Goal: Information Seeking & Learning: Learn about a topic

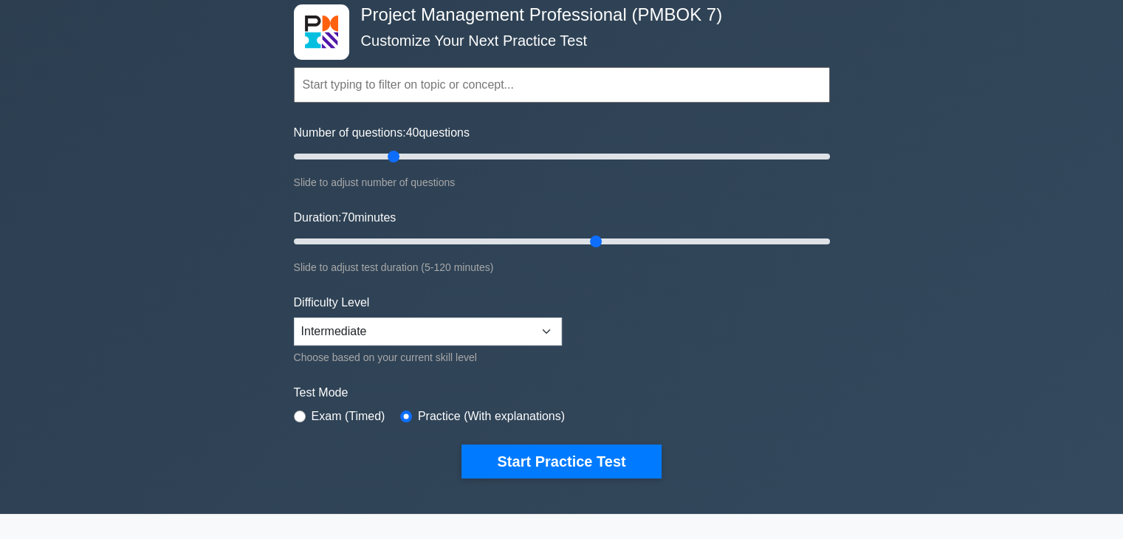
scroll to position [80, 0]
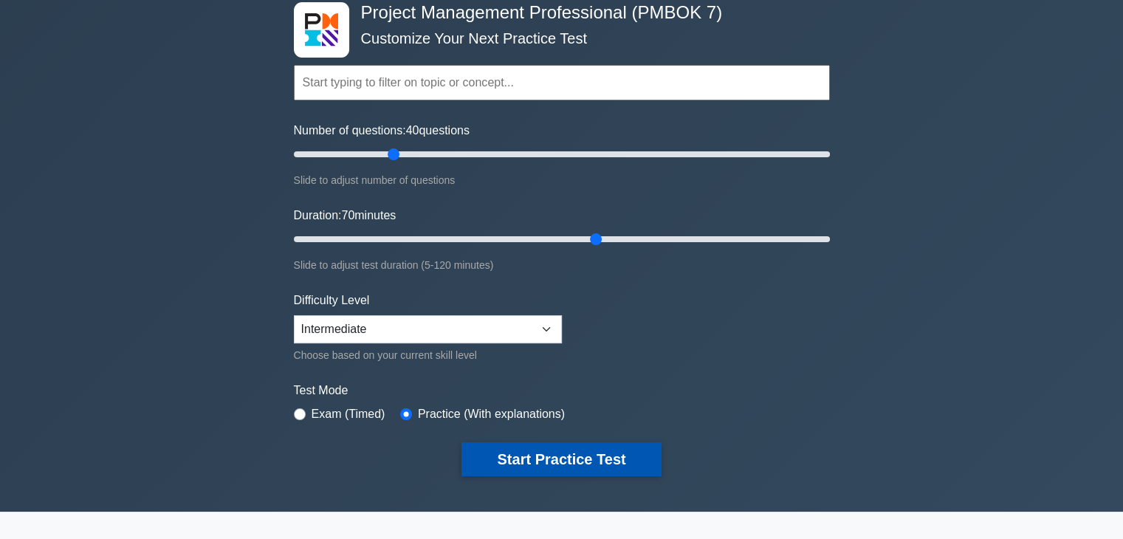
click at [611, 464] on button "Start Practice Test" at bounding box center [561, 459] width 199 height 34
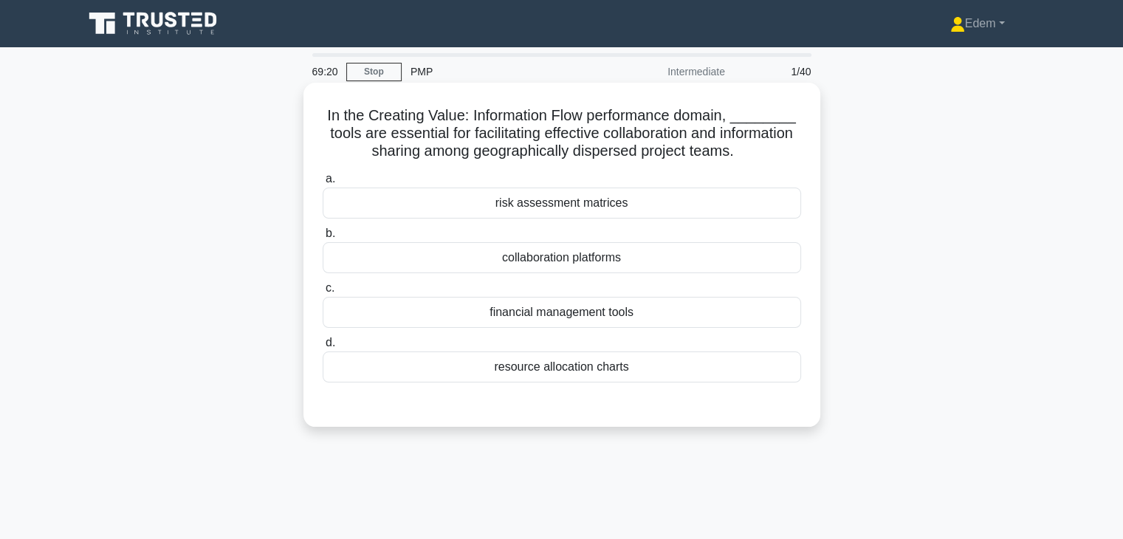
click at [551, 263] on div "collaboration platforms" at bounding box center [562, 257] width 479 height 31
click at [323, 239] on input "b. collaboration platforms" at bounding box center [323, 234] width 0 height 10
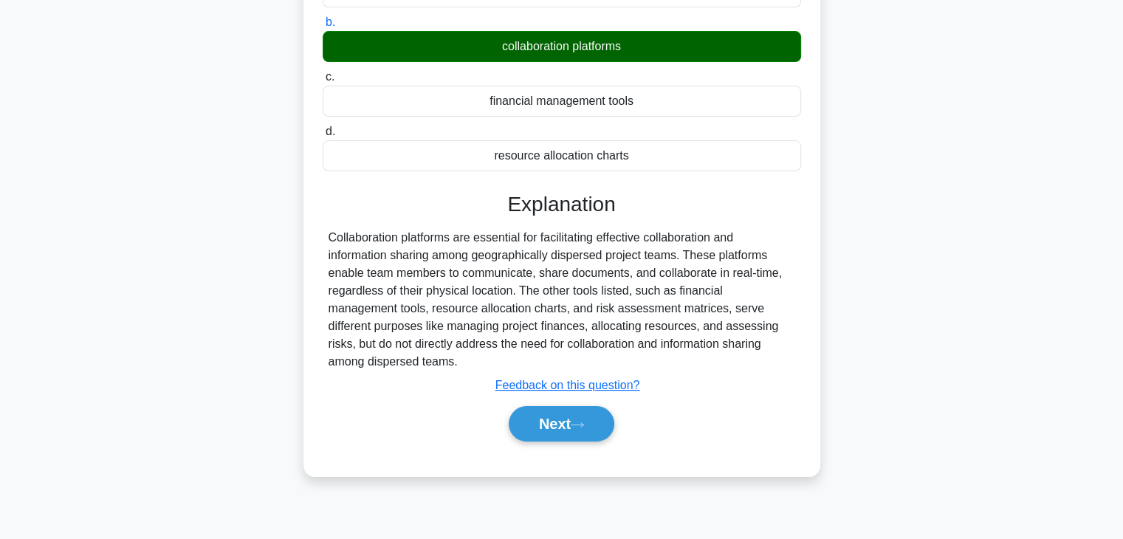
scroll to position [259, 0]
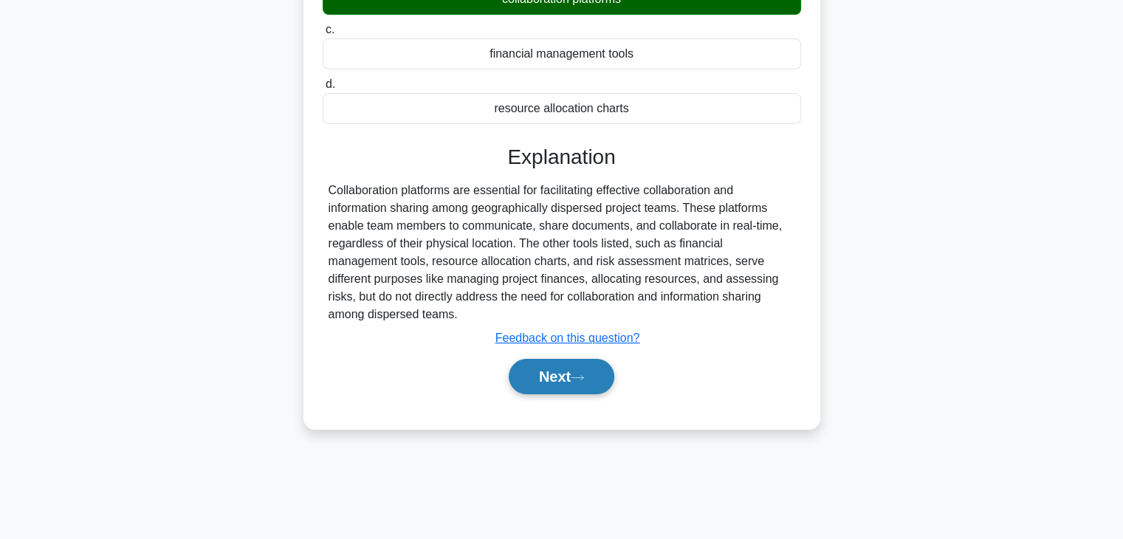
click at [606, 383] on button "Next" at bounding box center [562, 376] width 106 height 35
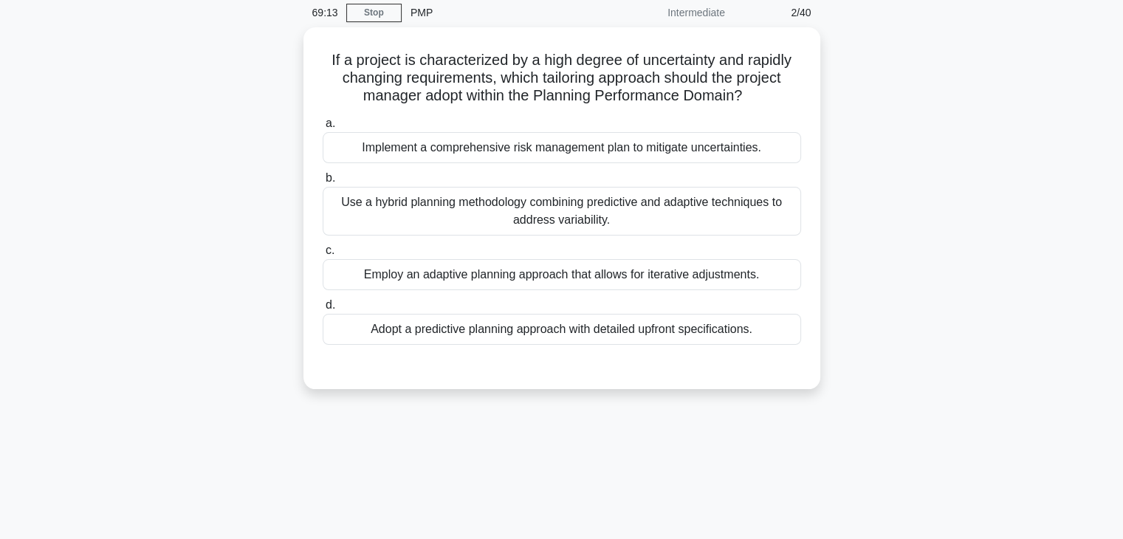
scroll to position [43, 0]
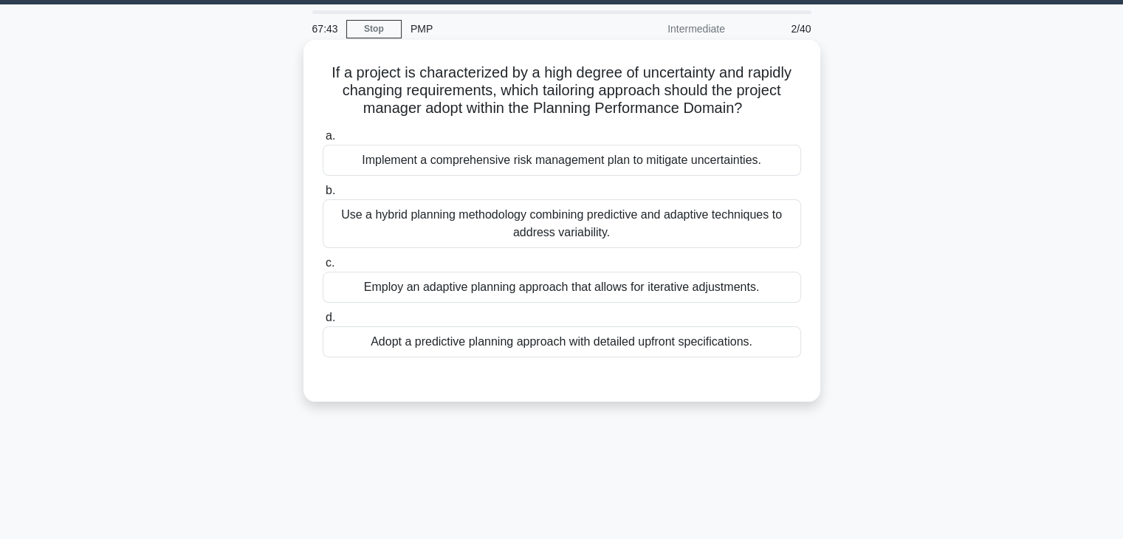
click at [572, 161] on div "Implement a comprehensive risk management plan to mitigate uncertainties." at bounding box center [562, 160] width 479 height 31
click at [323, 141] on input "a. Implement a comprehensive risk management plan to mitigate uncertainties." at bounding box center [323, 136] width 0 height 10
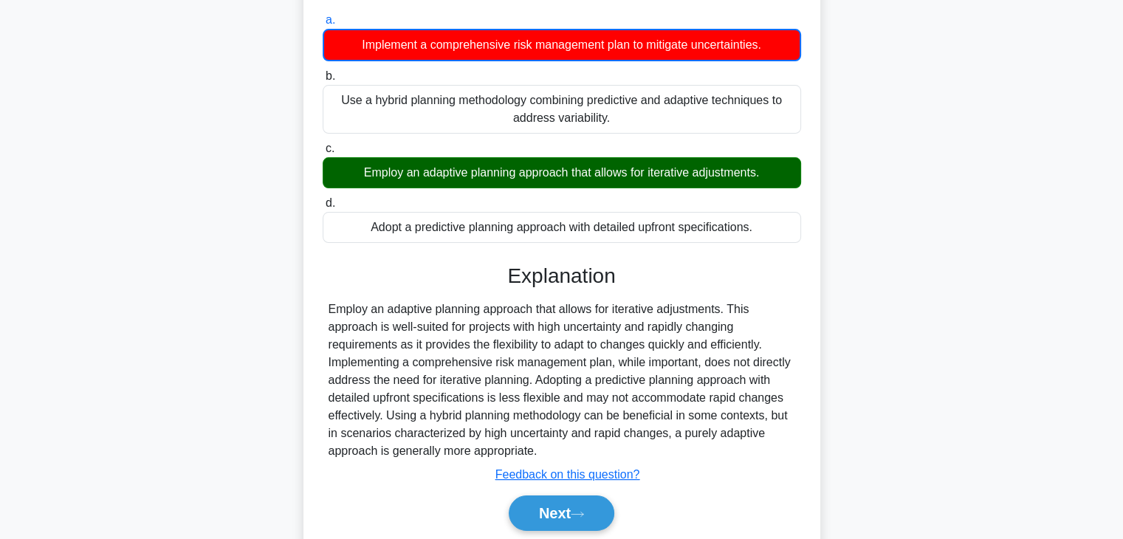
scroll to position [168, 0]
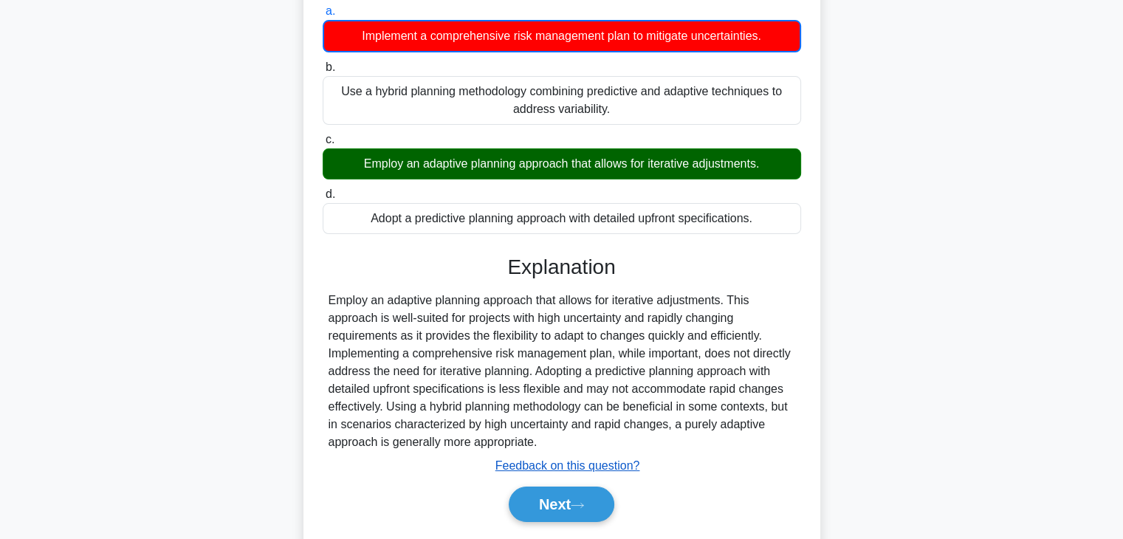
click at [600, 472] on u "Feedback on this question?" at bounding box center [567, 465] width 145 height 13
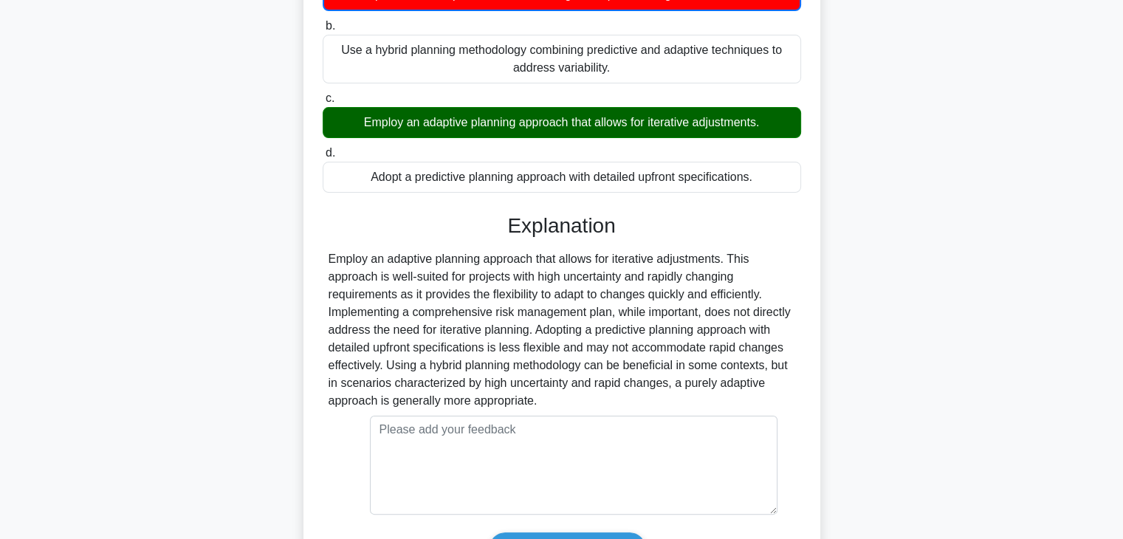
scroll to position [342, 0]
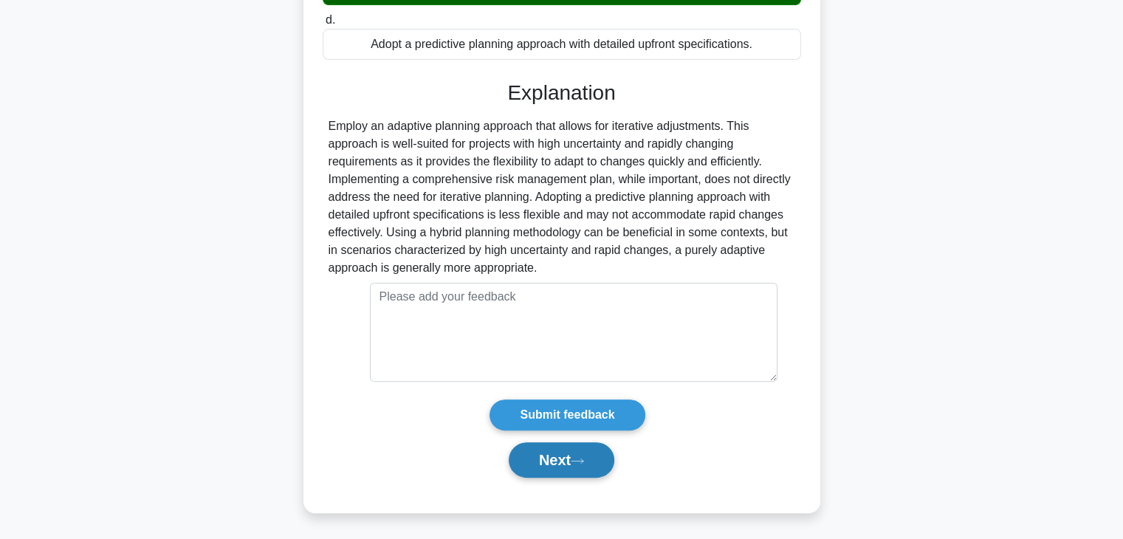
click at [597, 450] on button "Next" at bounding box center [562, 459] width 106 height 35
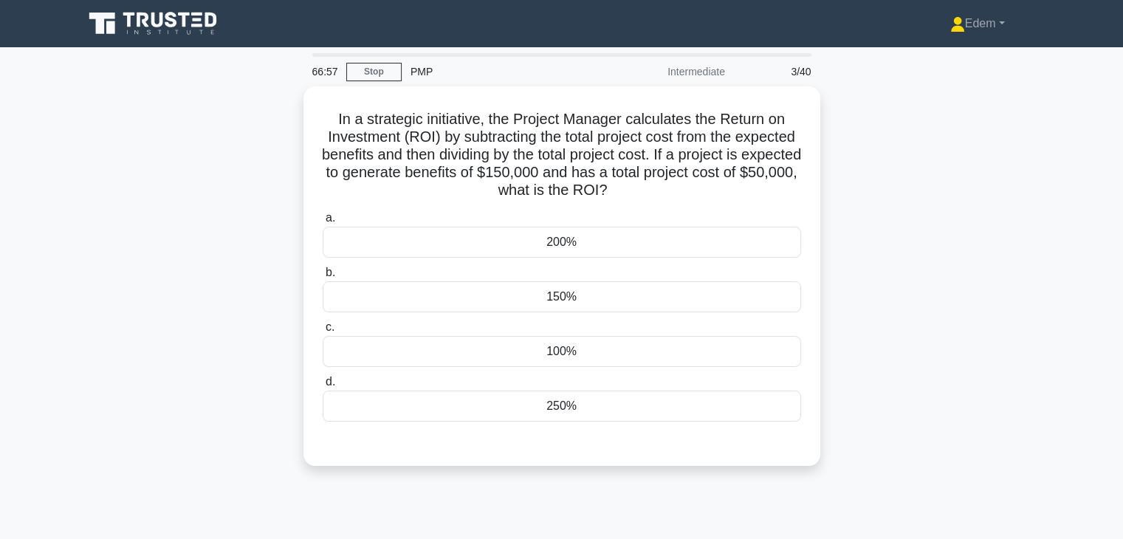
scroll to position [0, 0]
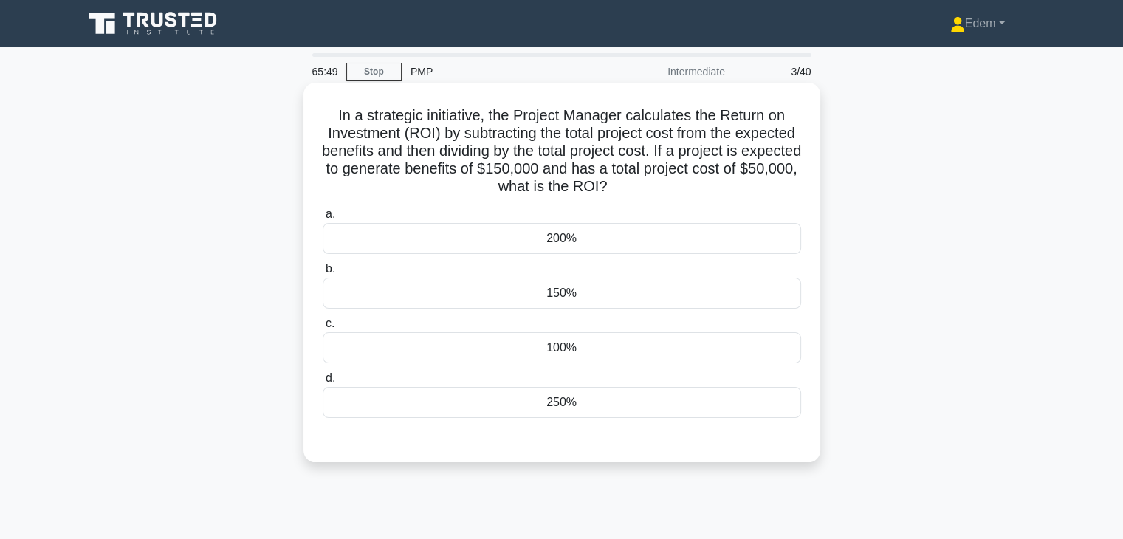
click at [520, 299] on div "150%" at bounding box center [562, 293] width 479 height 31
click at [323, 274] on input "b. 150%" at bounding box center [323, 269] width 0 height 10
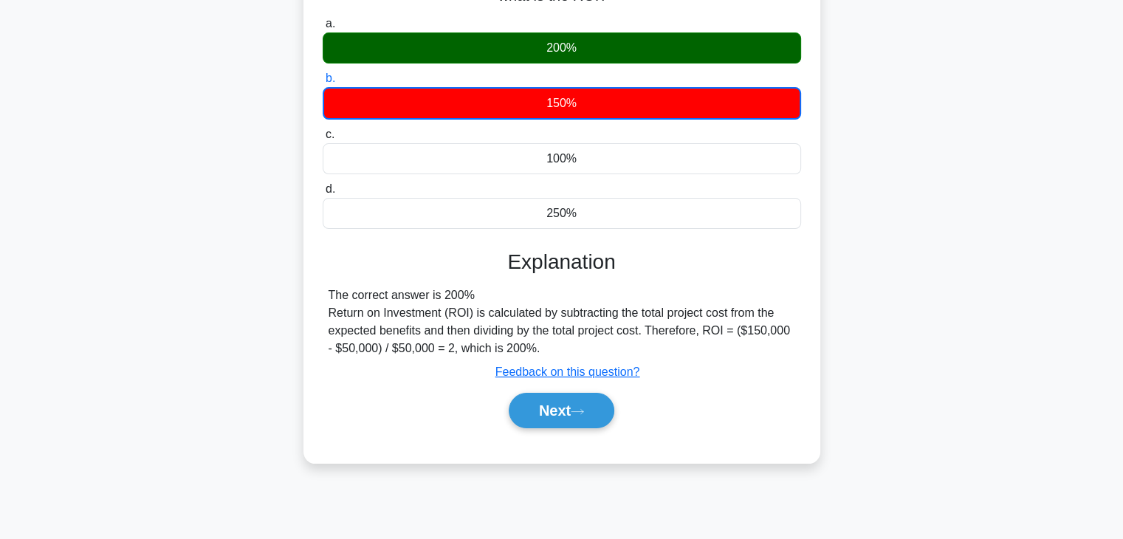
scroll to position [199, 0]
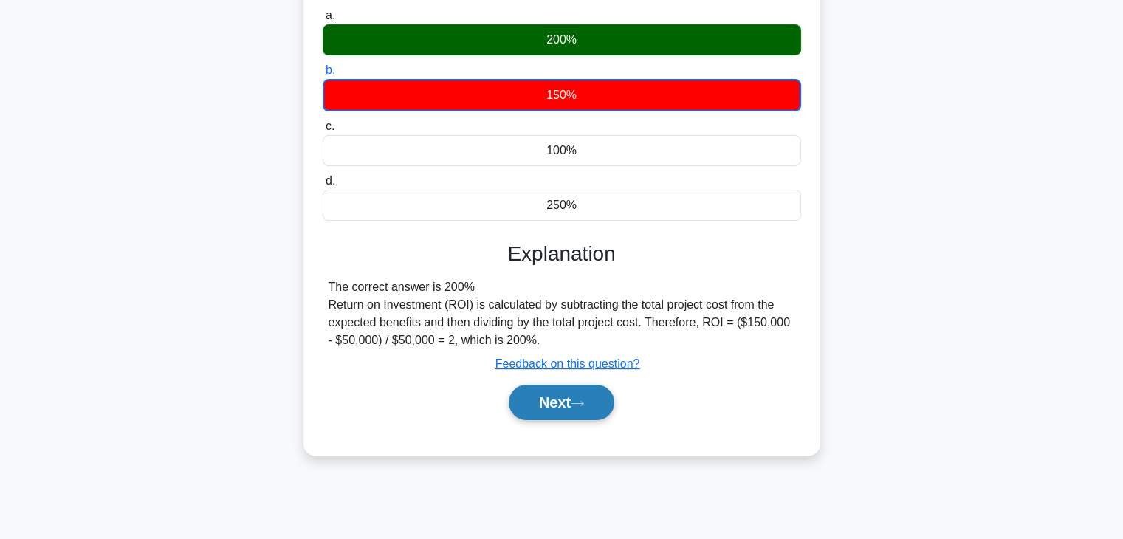
click at [601, 407] on button "Next" at bounding box center [562, 402] width 106 height 35
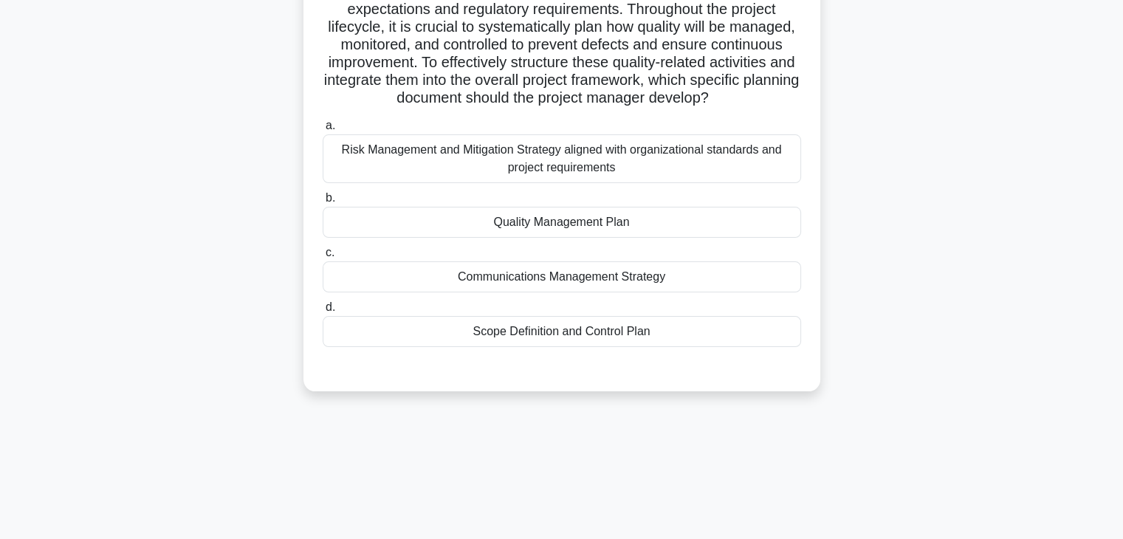
scroll to position [0, 0]
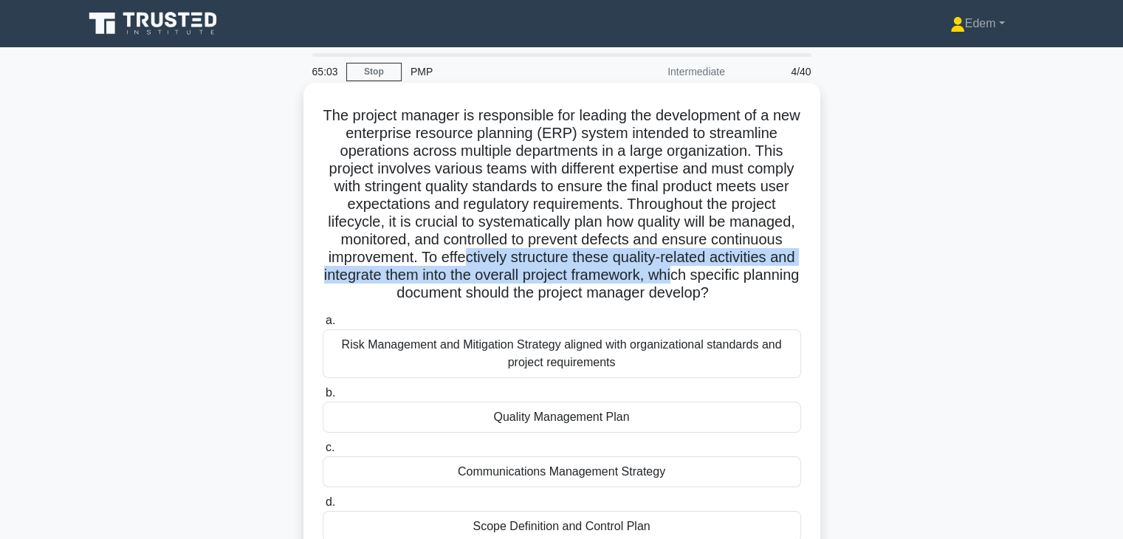
drag, startPoint x: 548, startPoint y: 261, endPoint x: 780, endPoint y: 275, distance: 232.3
click at [780, 275] on h5 "The project manager is responsible for leading the development of a new enterpr…" at bounding box center [561, 204] width 481 height 196
click at [584, 271] on h5 "The project manager is responsible for leading the development of a new enterpr…" at bounding box center [561, 204] width 481 height 196
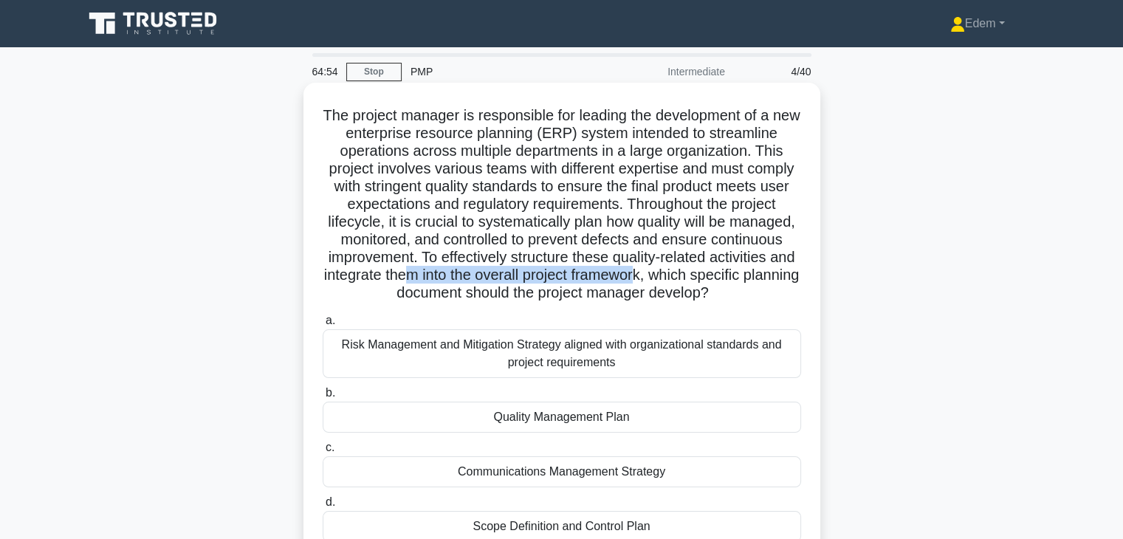
drag, startPoint x: 510, startPoint y: 273, endPoint x: 744, endPoint y: 281, distance: 234.9
click at [744, 281] on h5 "The project manager is responsible for leading the development of a new enterpr…" at bounding box center [561, 204] width 481 height 196
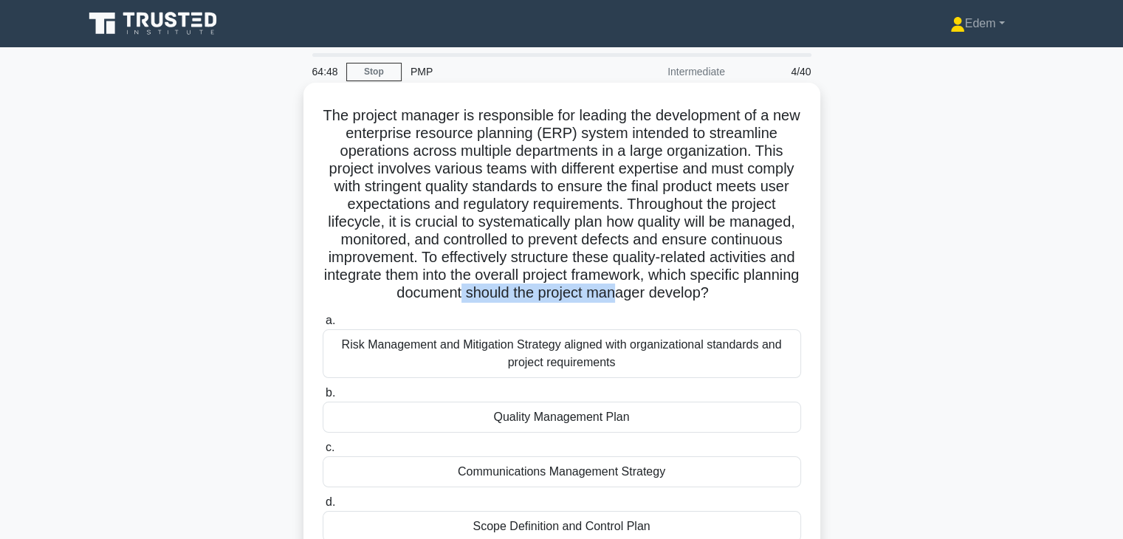
drag, startPoint x: 515, startPoint y: 293, endPoint x: 674, endPoint y: 299, distance: 159.6
click at [674, 299] on h5 "The project manager is responsible for leading the development of a new enterpr…" at bounding box center [561, 204] width 481 height 196
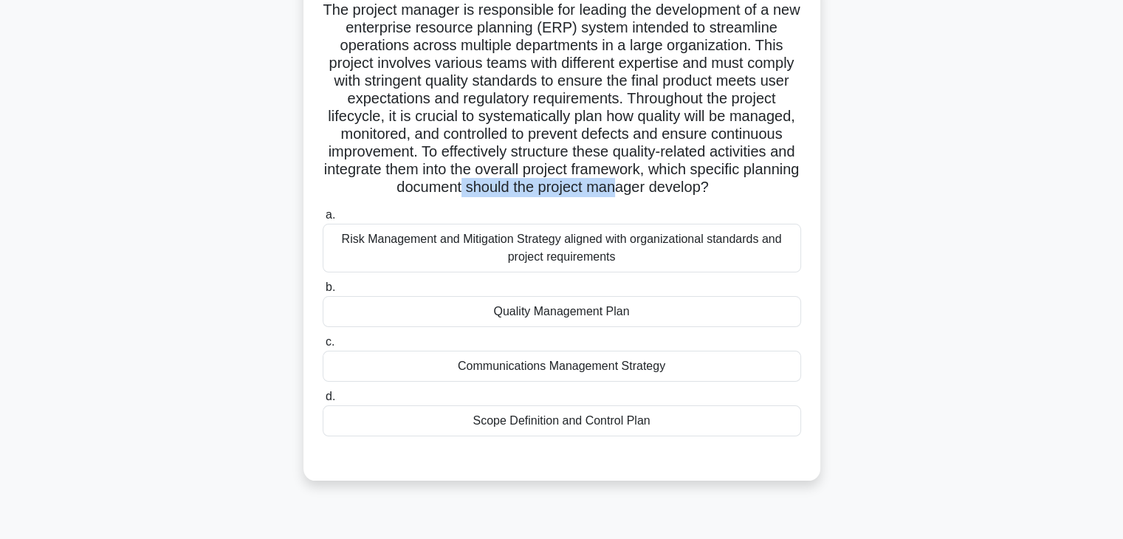
scroll to position [117, 0]
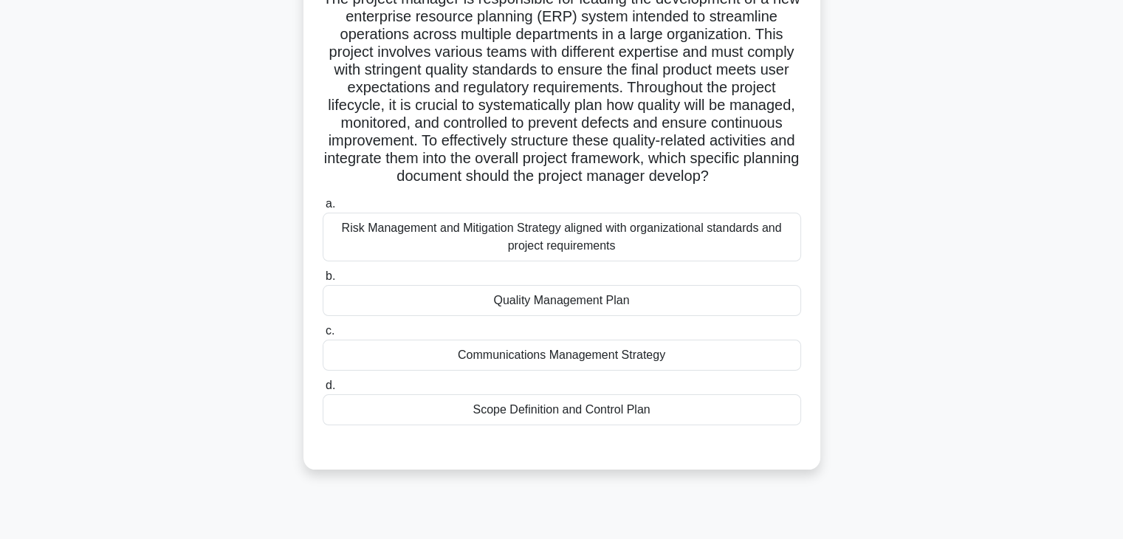
click at [691, 409] on div "Scope Definition and Control Plan" at bounding box center [562, 409] width 479 height 31
click at [323, 391] on input "d. Scope Definition and Control Plan" at bounding box center [323, 386] width 0 height 10
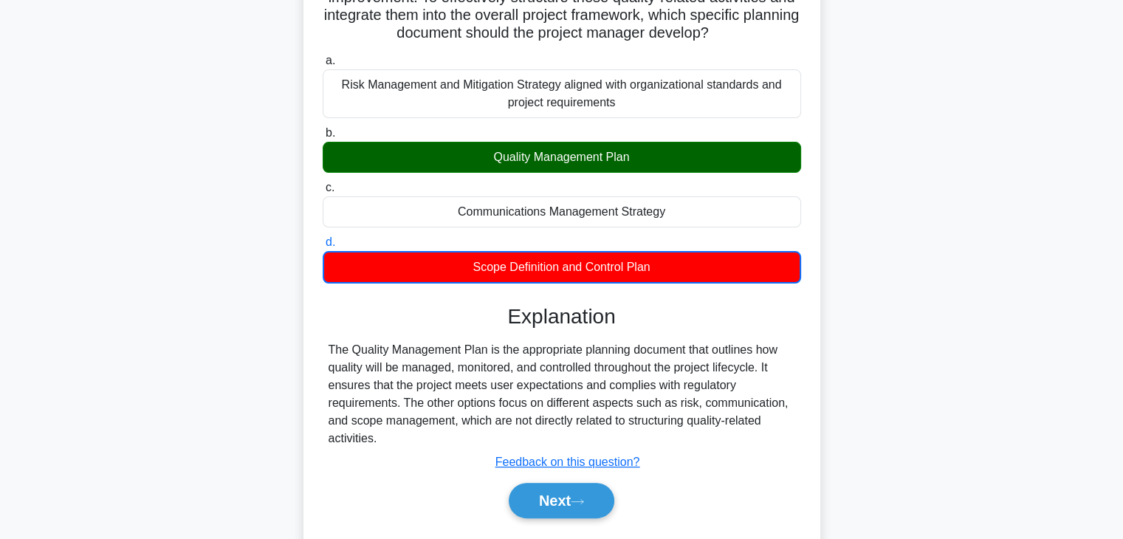
scroll to position [301, 0]
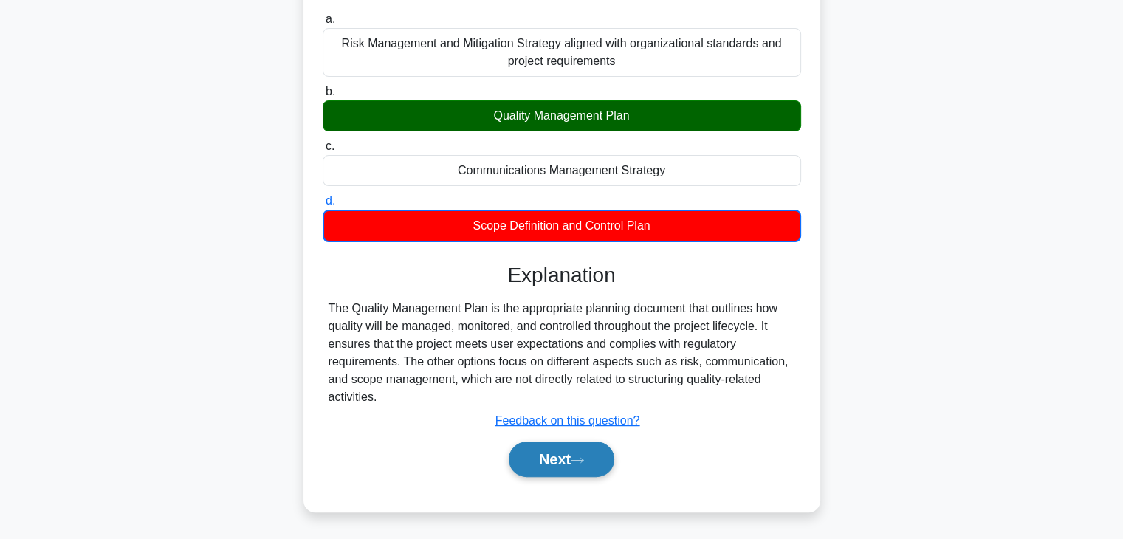
click at [592, 457] on button "Next" at bounding box center [562, 459] width 106 height 35
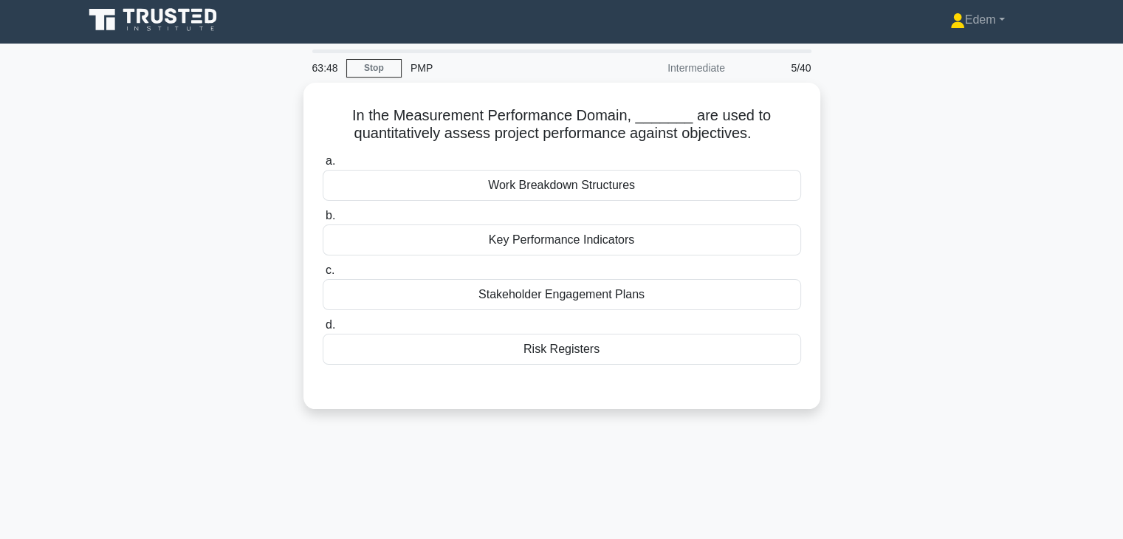
scroll to position [0, 0]
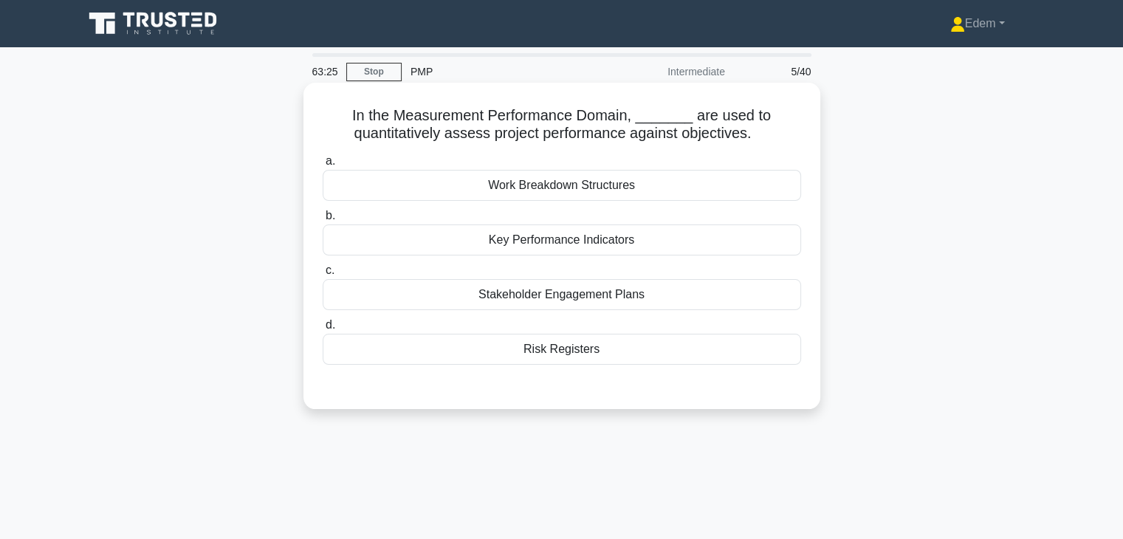
click at [575, 243] on div "Key Performance Indicators" at bounding box center [562, 239] width 479 height 31
click at [323, 221] on input "b. Key Performance Indicators" at bounding box center [323, 216] width 0 height 10
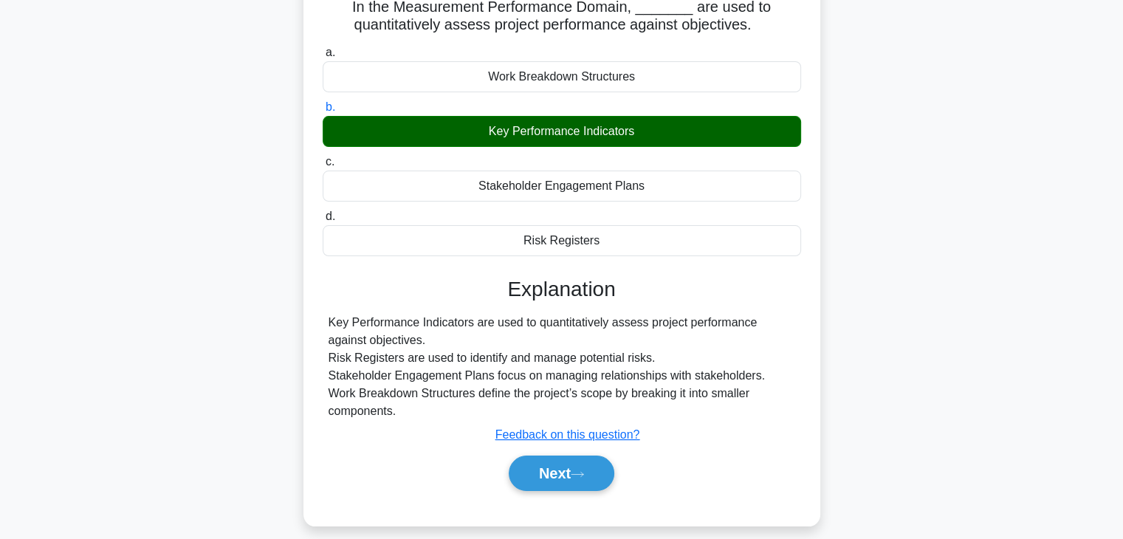
scroll to position [114, 0]
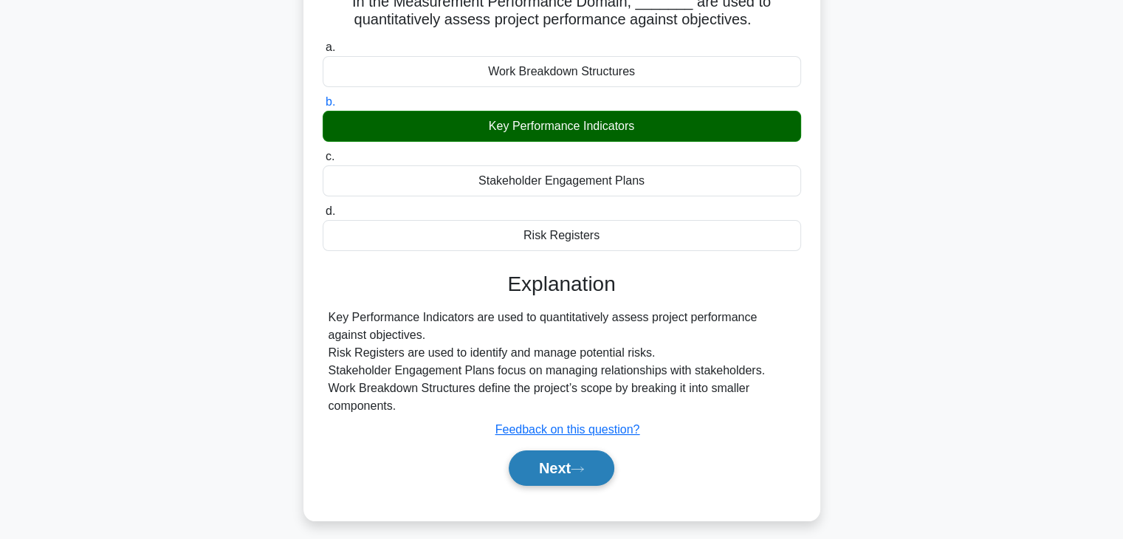
click at [592, 461] on button "Next" at bounding box center [562, 467] width 106 height 35
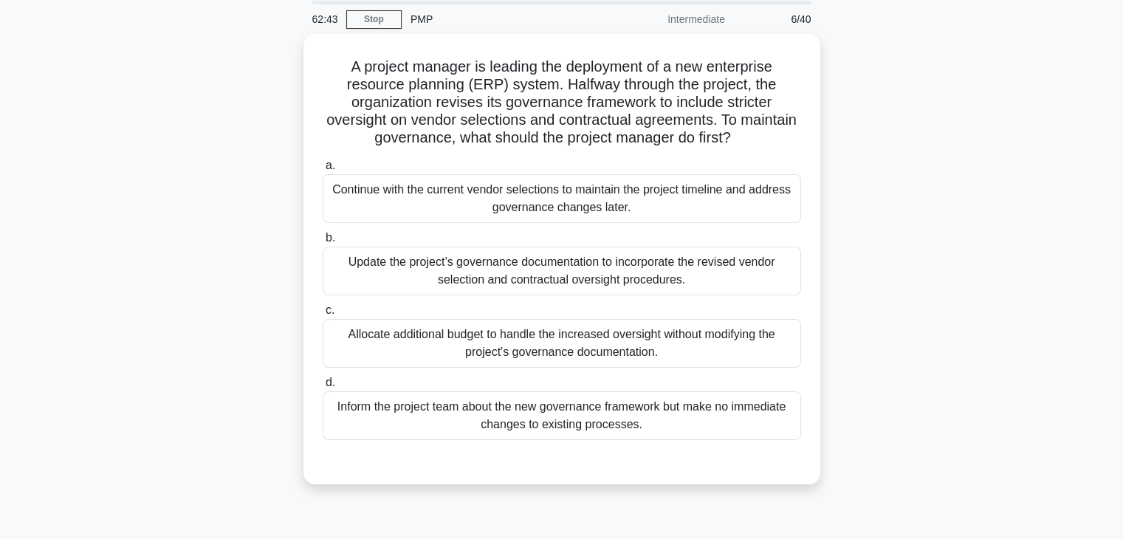
scroll to position [53, 0]
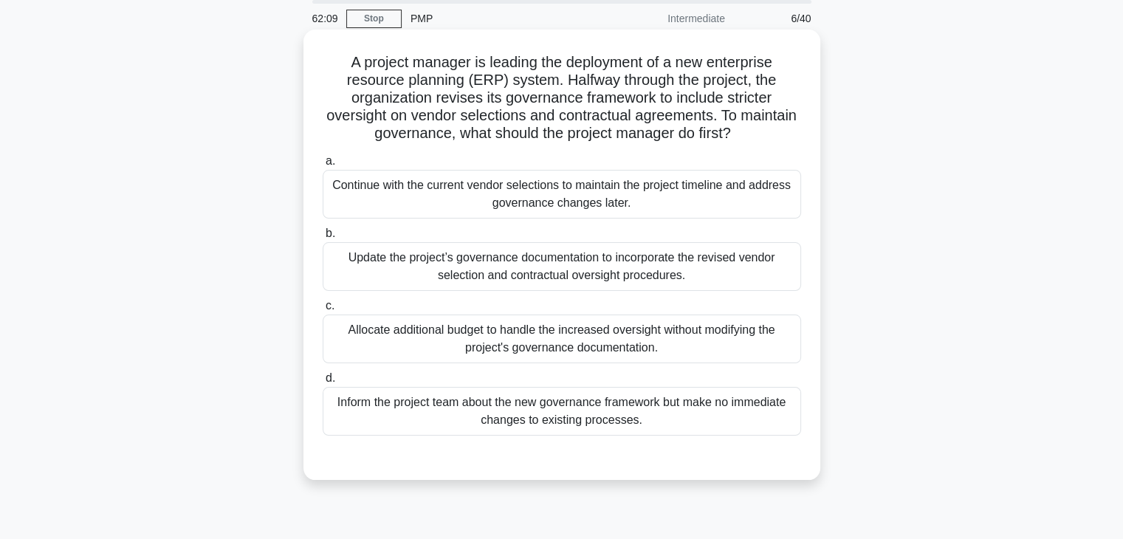
click at [710, 275] on div "Update the project’s governance documentation to incorporate the revised vendor…" at bounding box center [562, 266] width 479 height 49
click at [323, 239] on input "b. Update the project’s governance documentation to incorporate the revised ven…" at bounding box center [323, 234] width 0 height 10
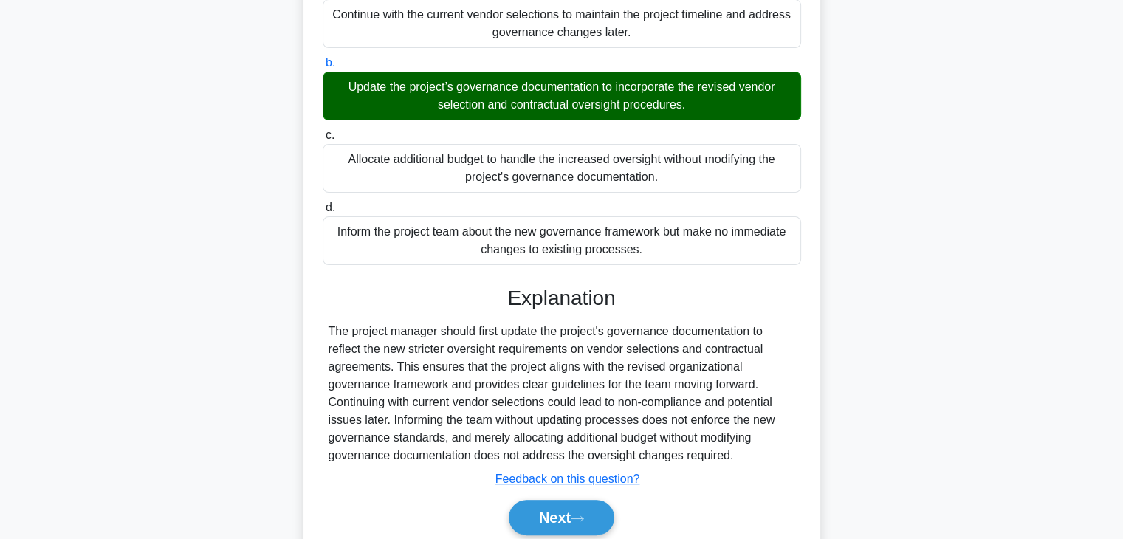
scroll to position [233, 0]
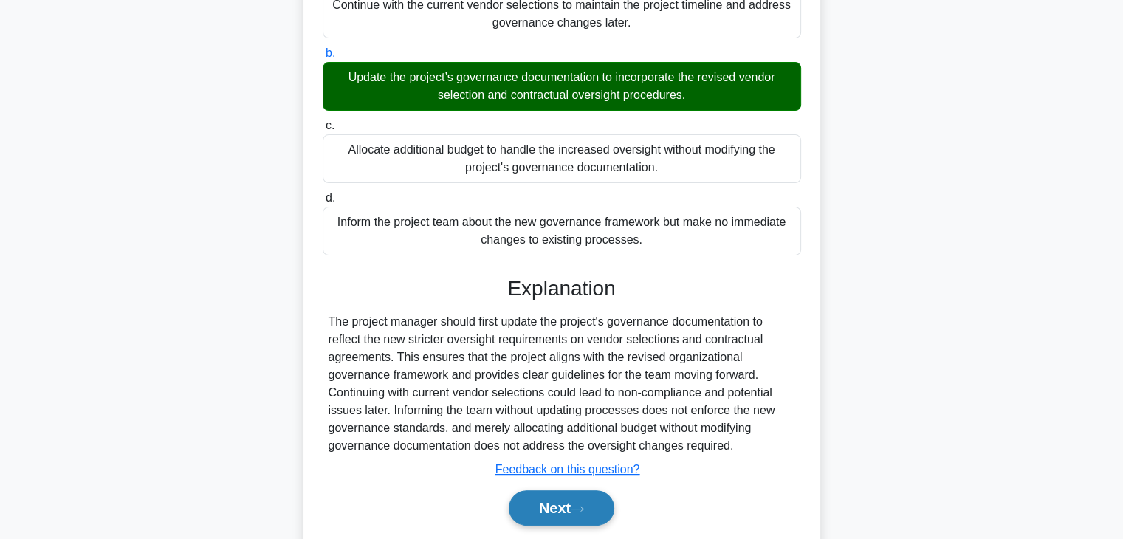
click at [594, 510] on button "Next" at bounding box center [562, 507] width 106 height 35
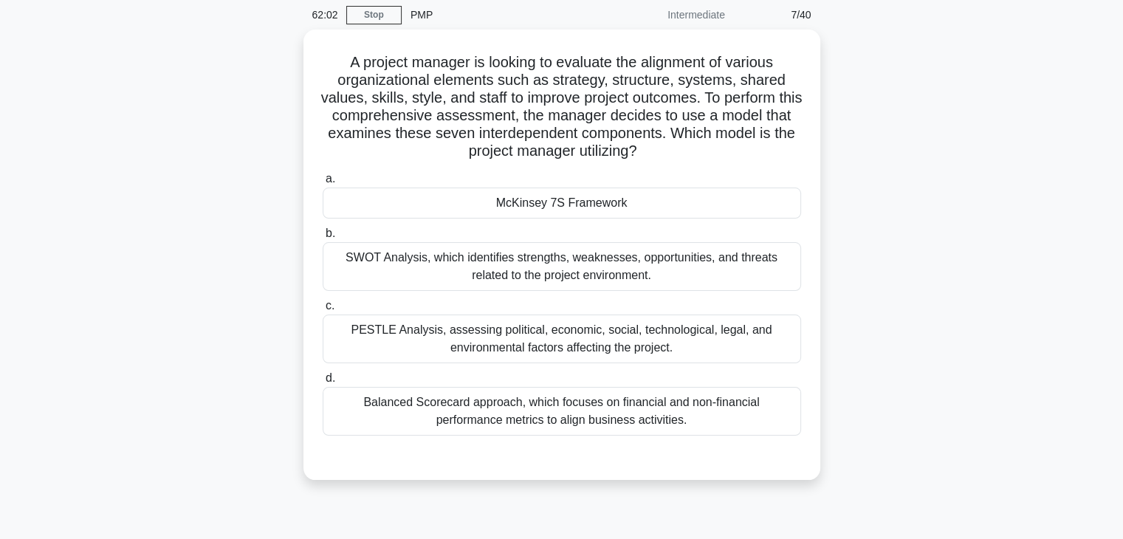
scroll to position [53, 0]
click at [722, 280] on div "SWOT Analysis, which identifies strengths, weaknesses, opportunities, and threa…" at bounding box center [562, 266] width 479 height 49
click at [323, 239] on input "b. SWOT Analysis, which identifies strengths, weaknesses, opportunities, and th…" at bounding box center [323, 234] width 0 height 10
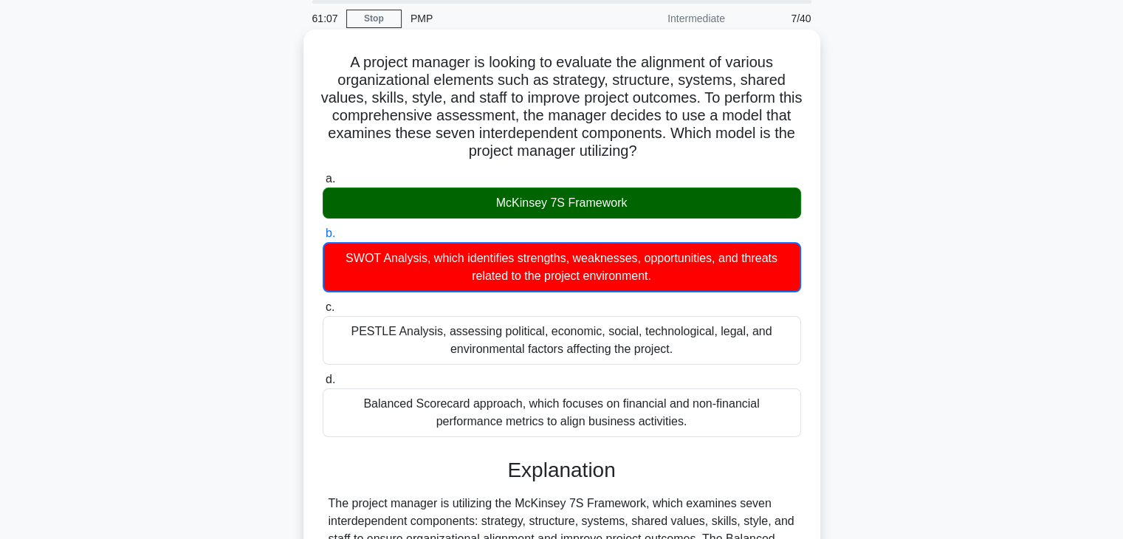
click at [714, 210] on div "McKinsey 7S Framework" at bounding box center [562, 203] width 479 height 31
click at [323, 184] on input "a. McKinsey 7S Framework" at bounding box center [323, 179] width 0 height 10
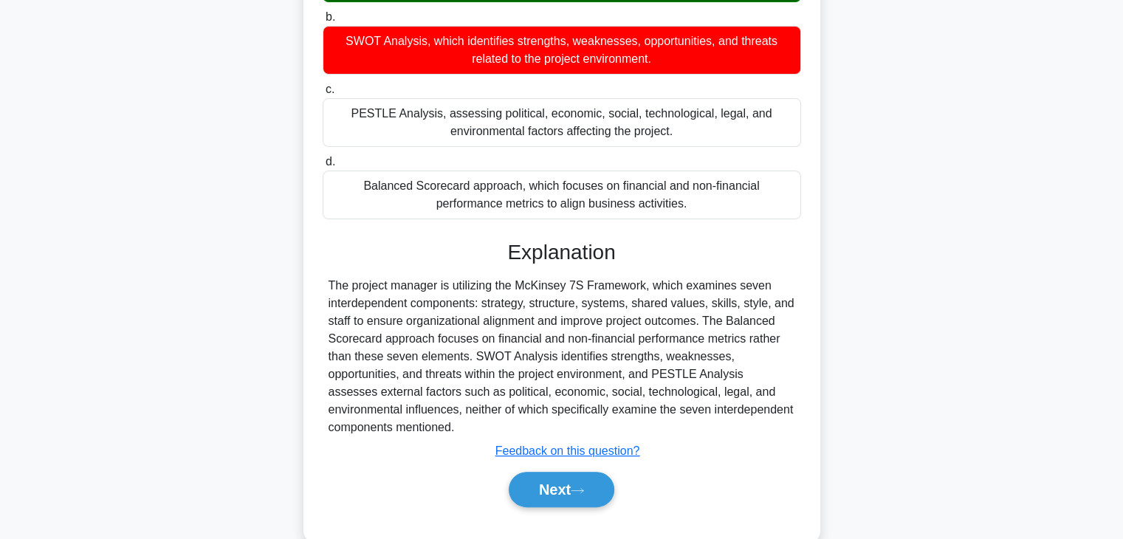
scroll to position [275, 0]
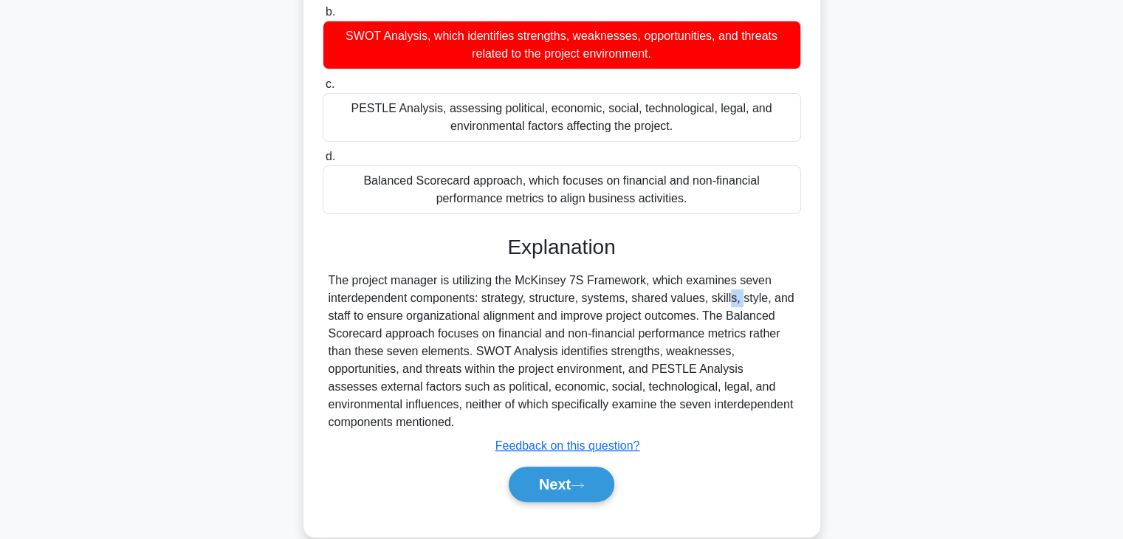
drag, startPoint x: 646, startPoint y: 291, endPoint x: 665, endPoint y: 290, distance: 18.5
click at [665, 290] on div "The project manager is utilizing the McKinsey 7S Framework, which examines seve…" at bounding box center [562, 352] width 467 height 160
click at [553, 494] on button "Next" at bounding box center [562, 484] width 106 height 35
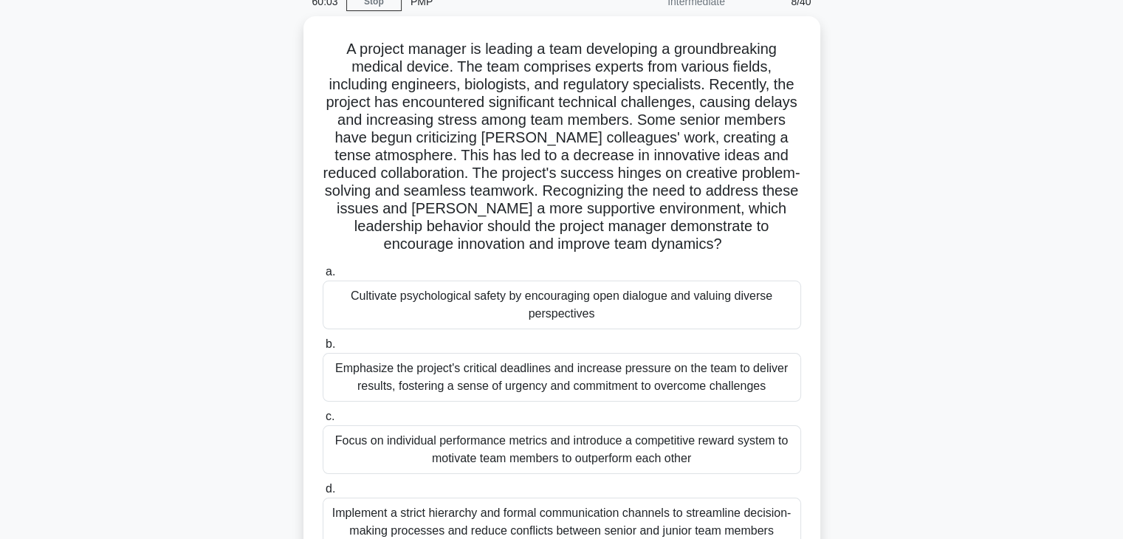
scroll to position [67, 0]
click at [620, 311] on div "Cultivate psychological safety by encouraging open dialogue and valuing diverse…" at bounding box center [562, 304] width 479 height 49
click at [323, 276] on input "a. Cultivate psychological safety by encouraging open dialogue and valuing dive…" at bounding box center [323, 272] width 0 height 10
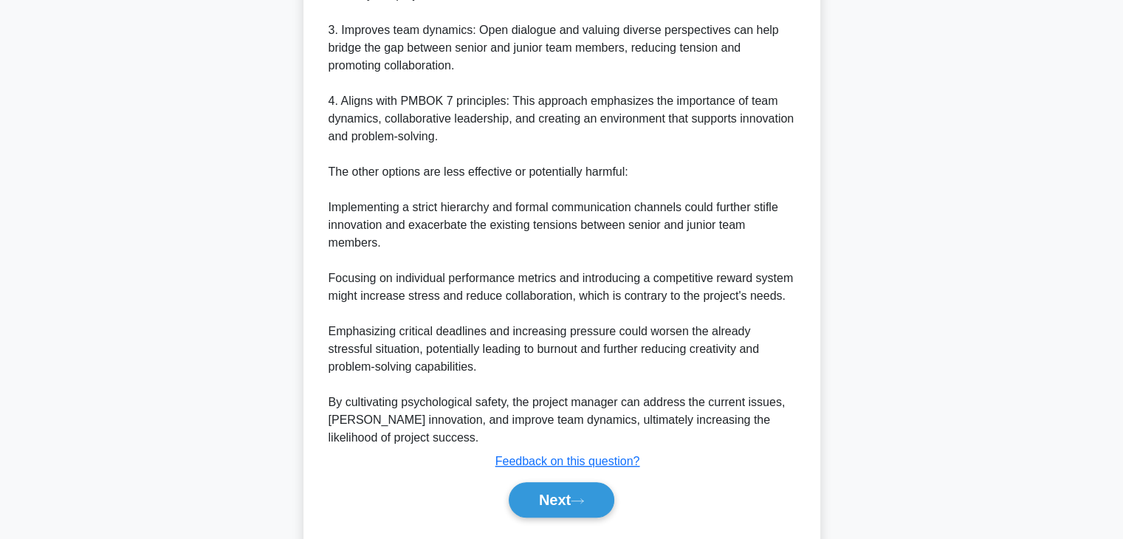
scroll to position [920, 0]
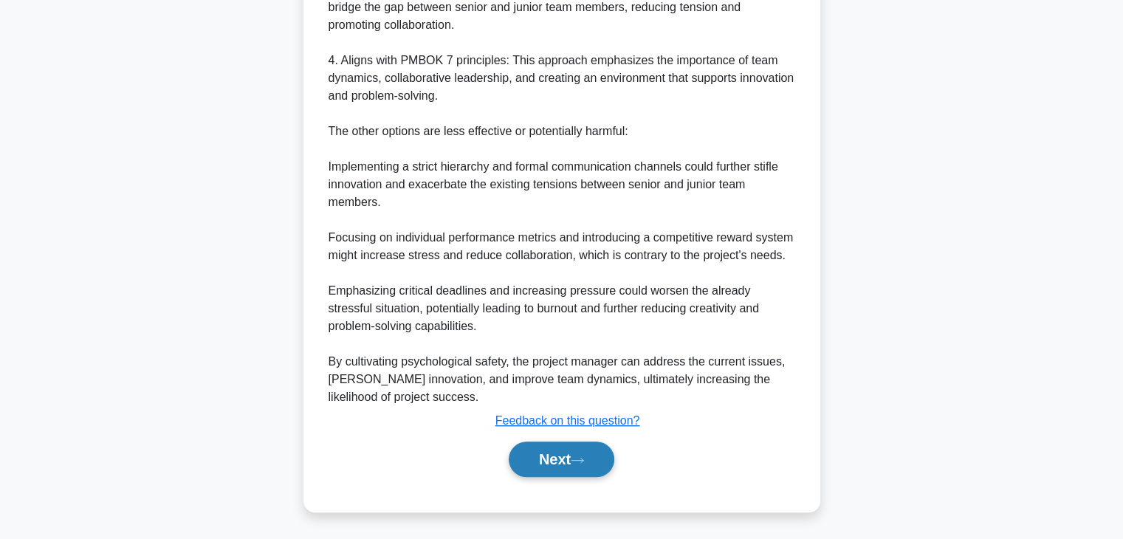
click at [567, 454] on button "Next" at bounding box center [562, 459] width 106 height 35
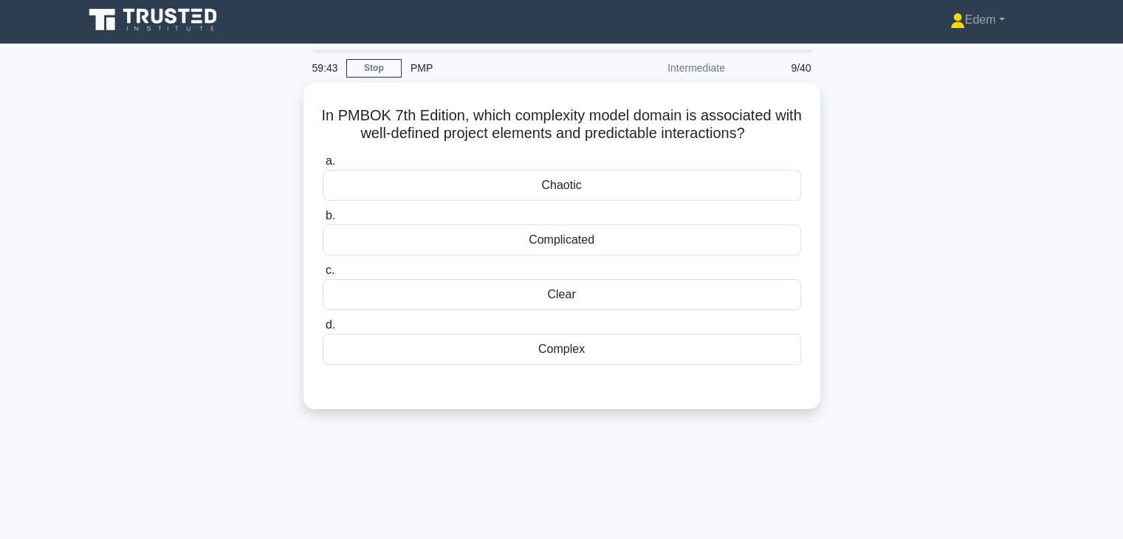
scroll to position [0, 0]
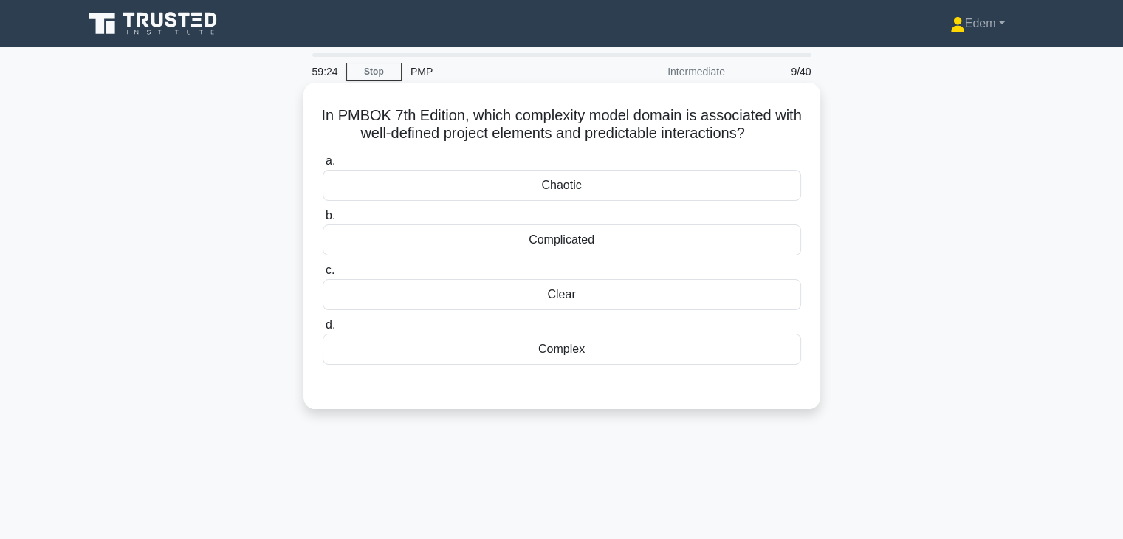
click at [570, 300] on div "Clear" at bounding box center [562, 294] width 479 height 31
click at [323, 275] on input "c. Clear" at bounding box center [323, 271] width 0 height 10
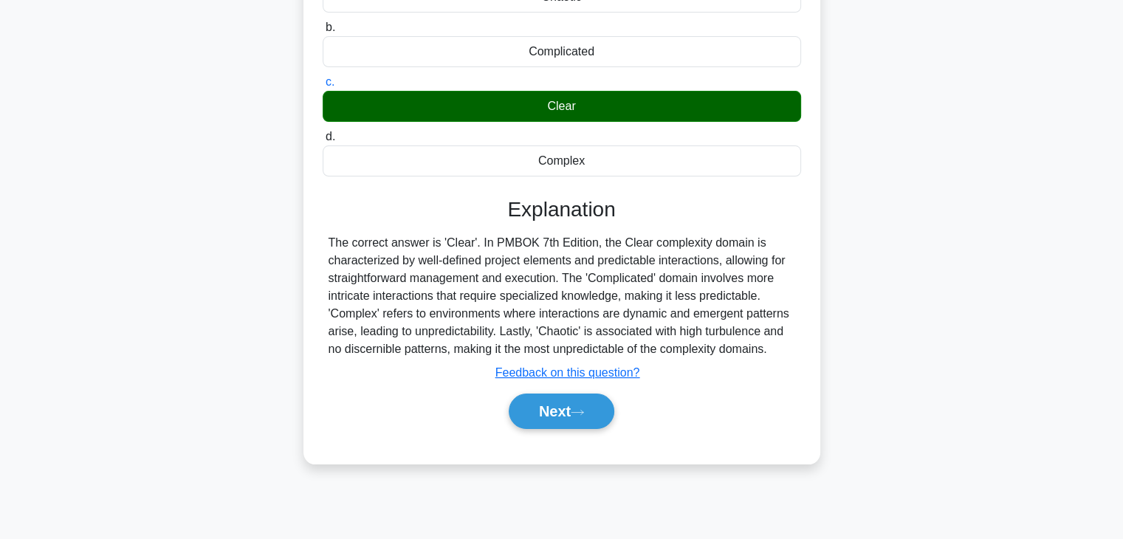
scroll to position [199, 0]
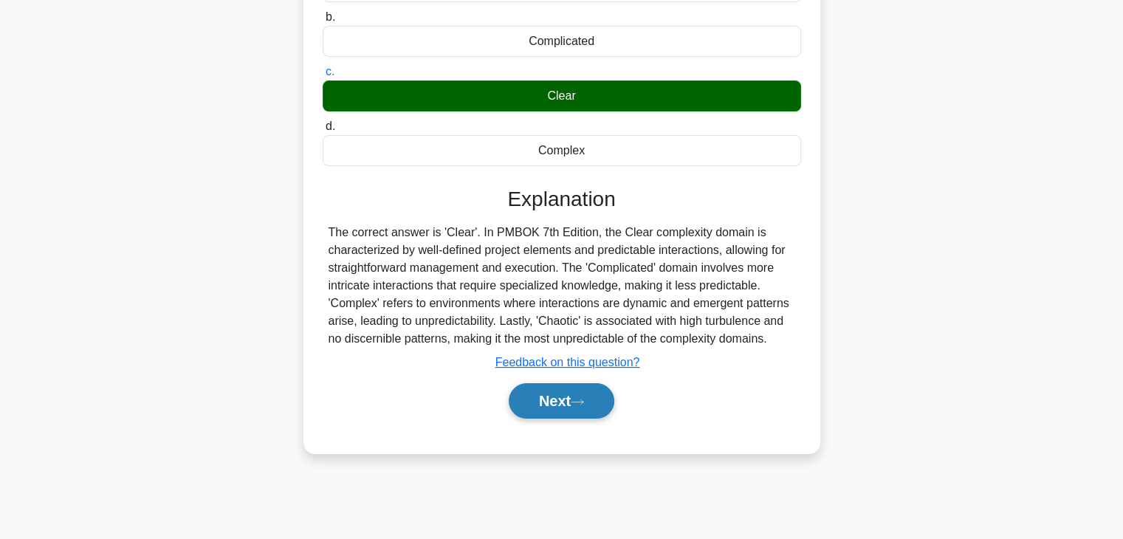
click at [581, 411] on button "Next" at bounding box center [562, 400] width 106 height 35
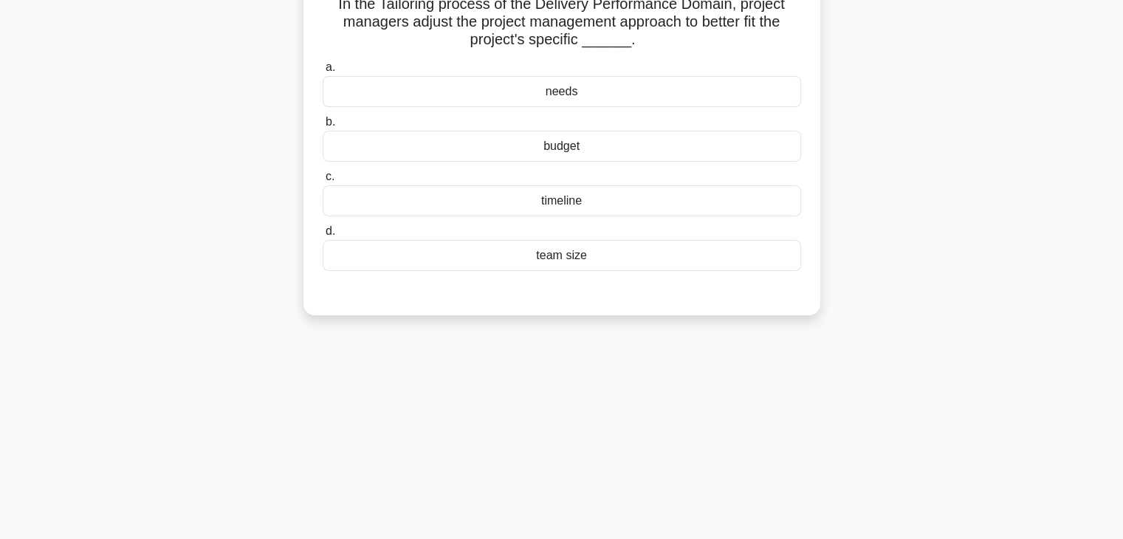
scroll to position [0, 0]
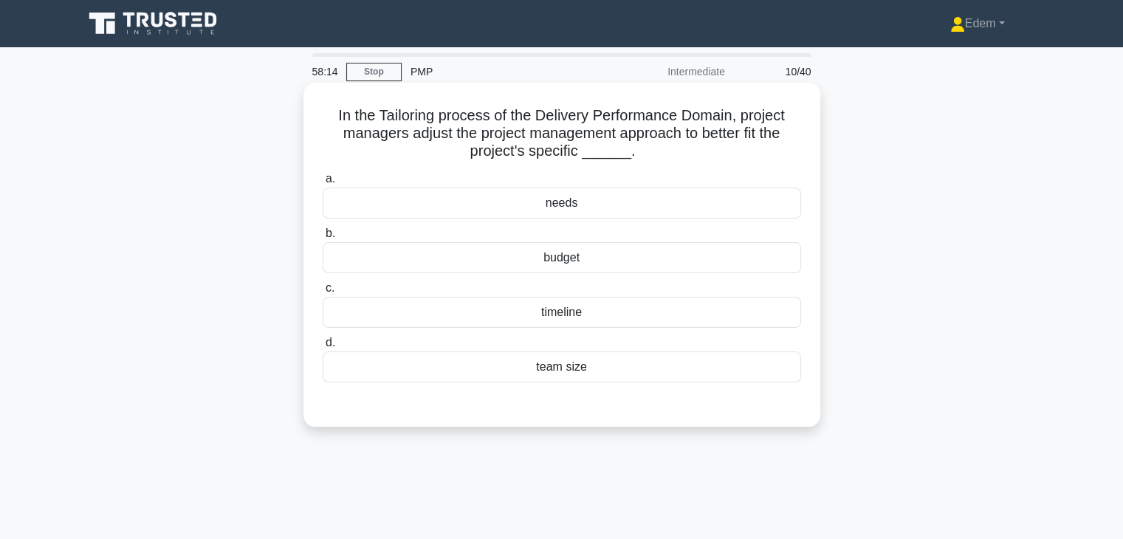
click at [608, 198] on div "needs" at bounding box center [562, 203] width 479 height 31
click at [323, 184] on input "a. needs" at bounding box center [323, 179] width 0 height 10
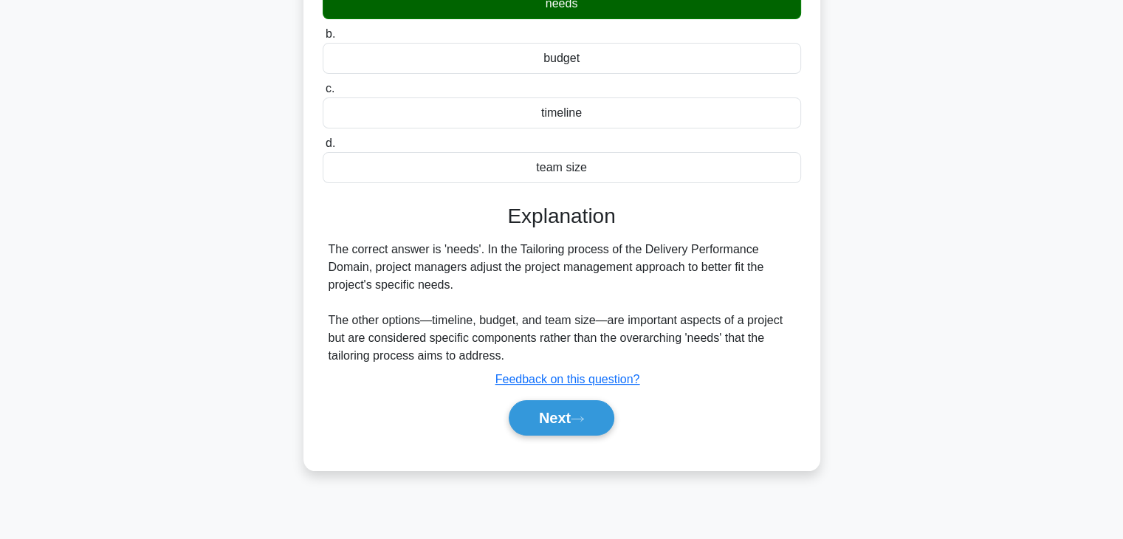
scroll to position [219, 0]
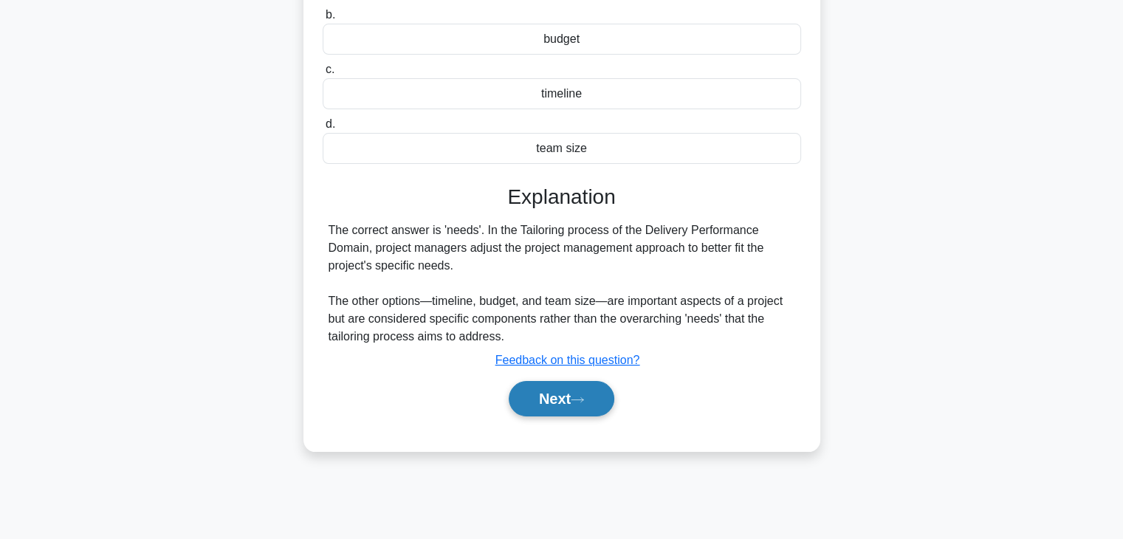
click at [567, 399] on button "Next" at bounding box center [562, 398] width 106 height 35
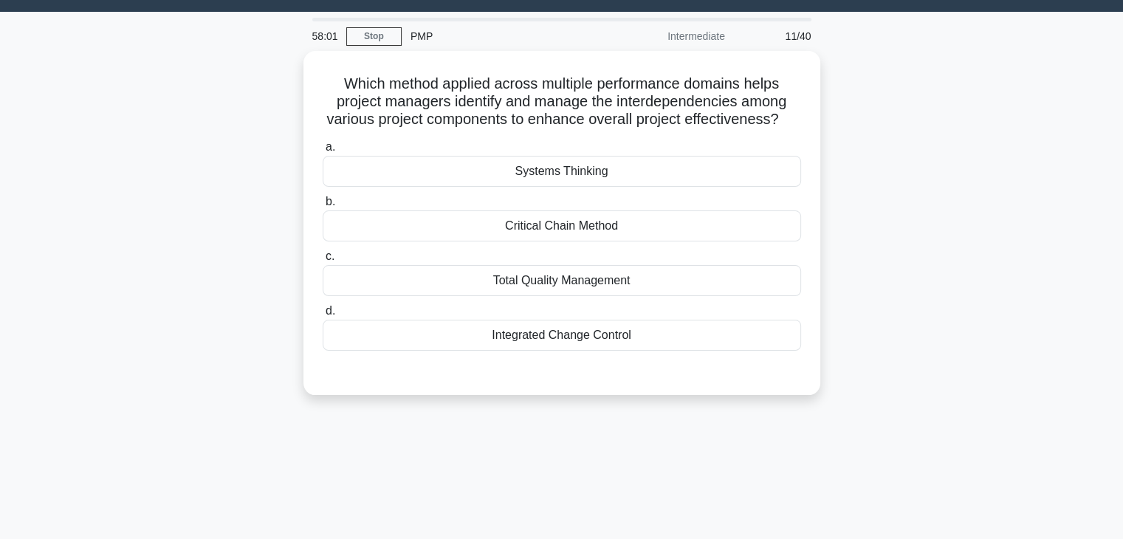
scroll to position [34, 0]
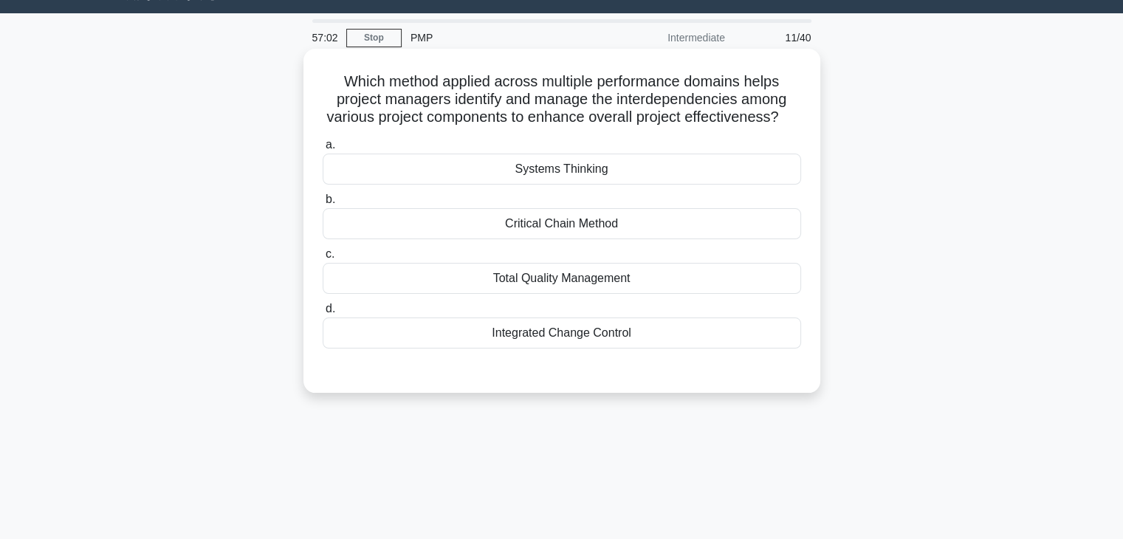
click at [573, 185] on div "Systems Thinking" at bounding box center [562, 169] width 479 height 31
click at [323, 150] on input "a. Systems Thinking" at bounding box center [323, 145] width 0 height 10
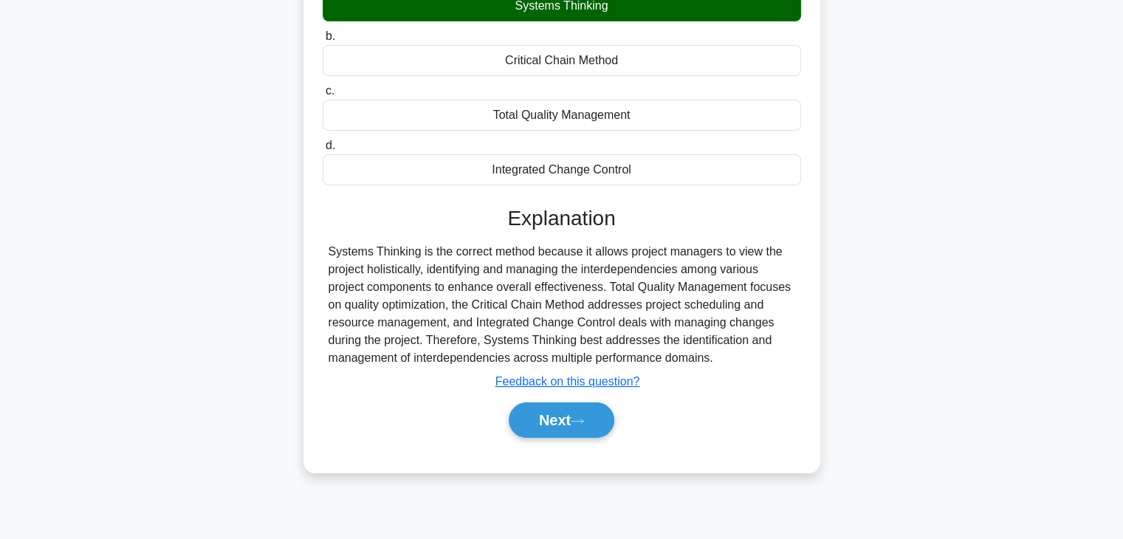
scroll to position [204, 0]
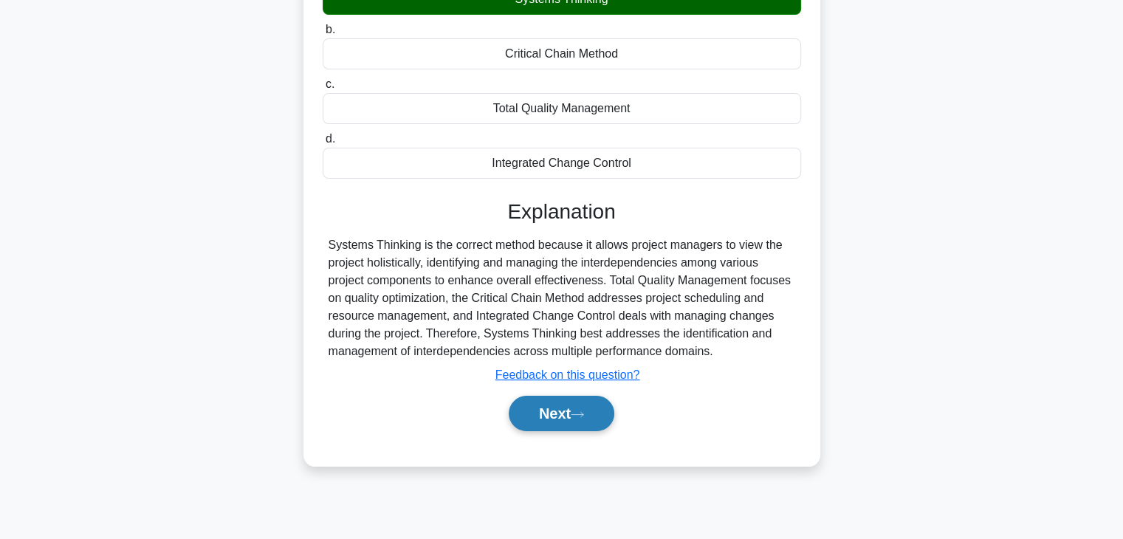
click at [584, 419] on icon at bounding box center [577, 415] width 13 height 8
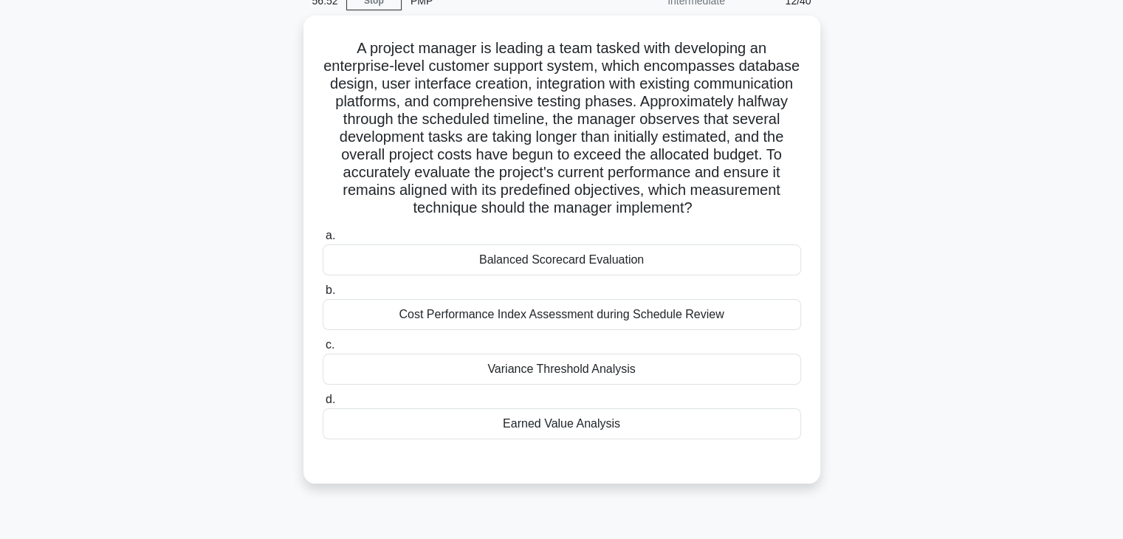
scroll to position [59, 0]
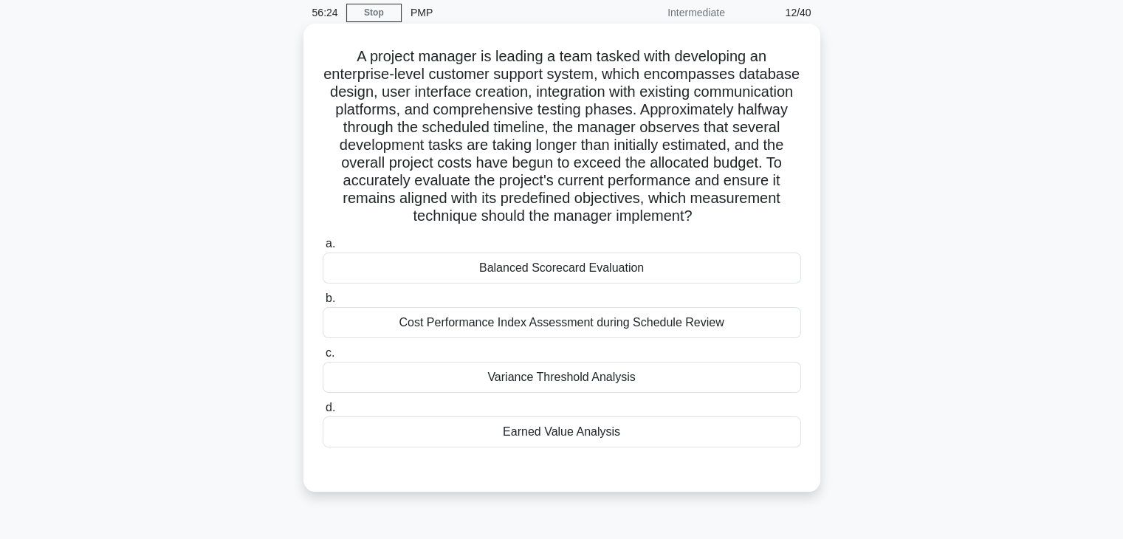
click at [580, 284] on div "Balanced Scorecard Evaluation" at bounding box center [562, 268] width 479 height 31
click at [323, 249] on input "a. Balanced Scorecard Evaluation" at bounding box center [323, 244] width 0 height 10
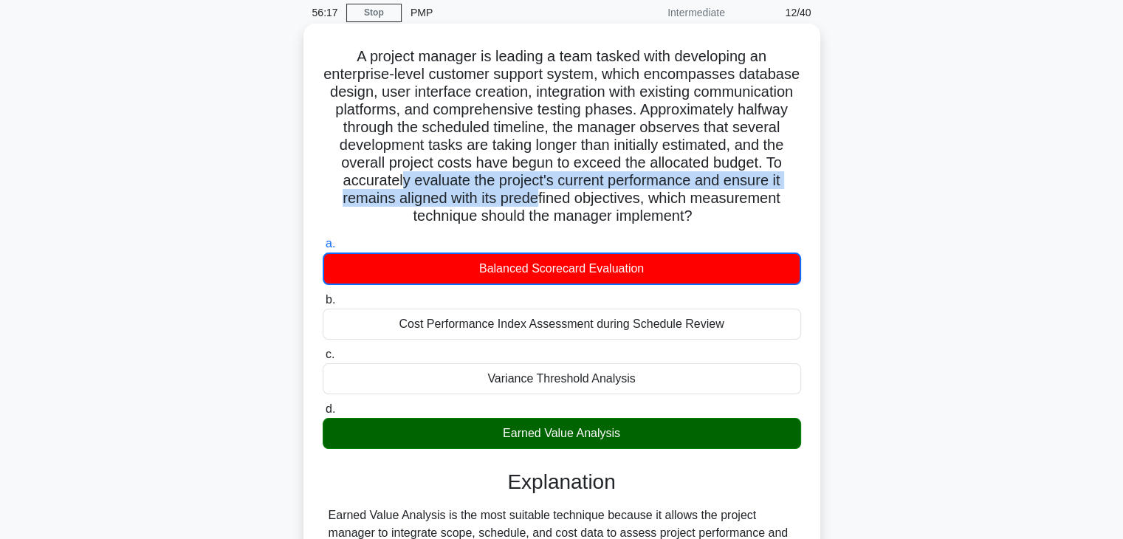
drag, startPoint x: 558, startPoint y: 178, endPoint x: 734, endPoint y: 193, distance: 176.4
click at [734, 193] on h5 "A project manager is leading a team tasked with developing an enterprise-level …" at bounding box center [561, 136] width 481 height 179
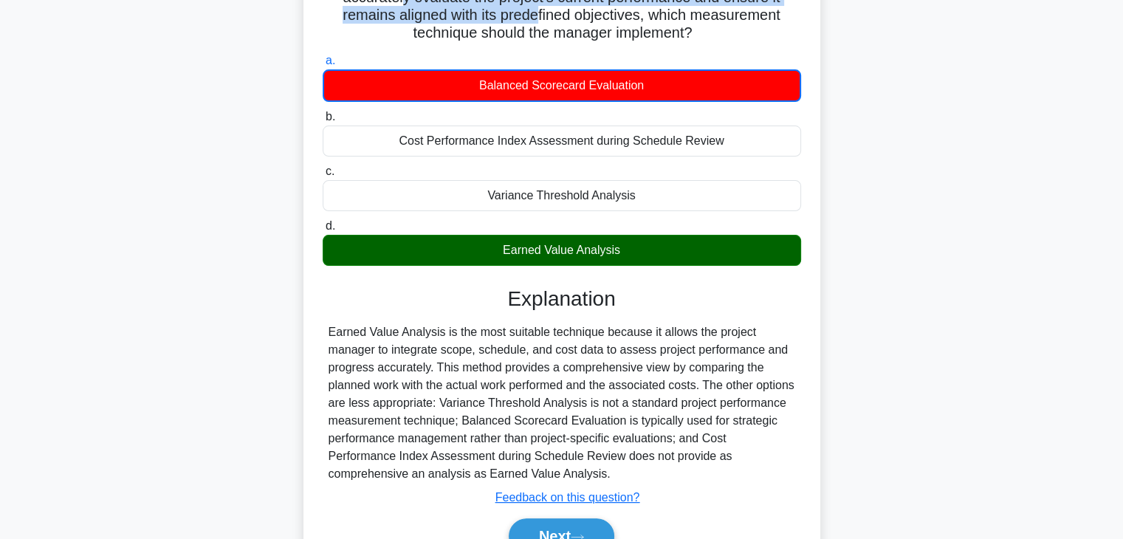
scroll to position [337, 0]
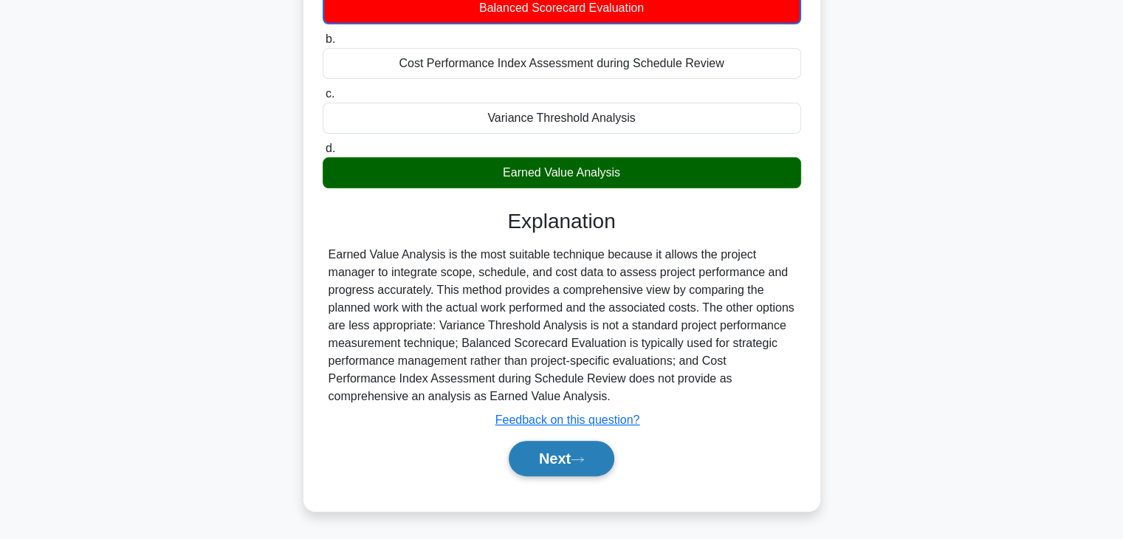
click at [582, 459] on icon at bounding box center [577, 460] width 13 height 8
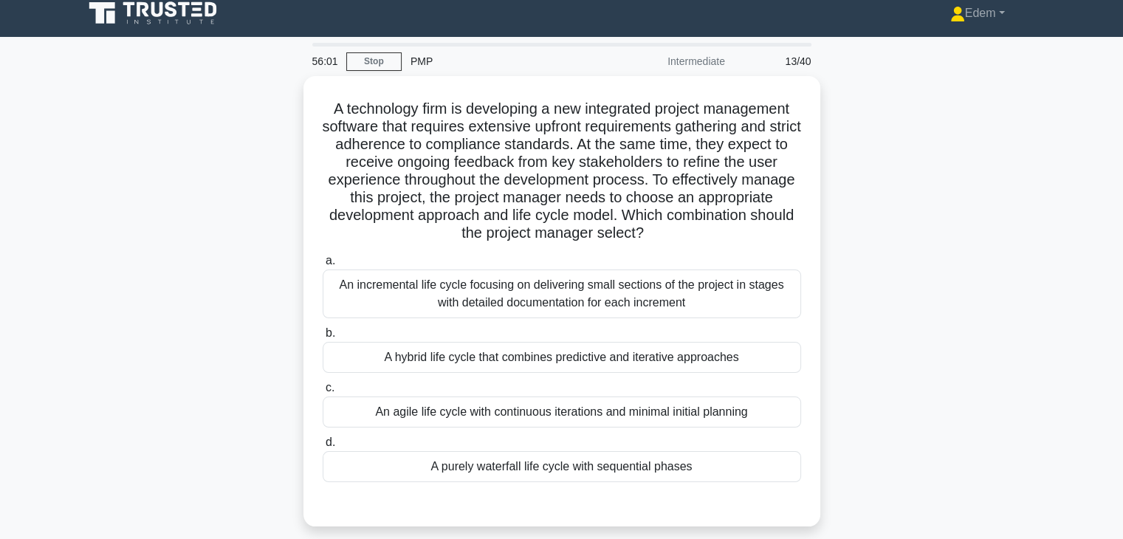
scroll to position [9, 0]
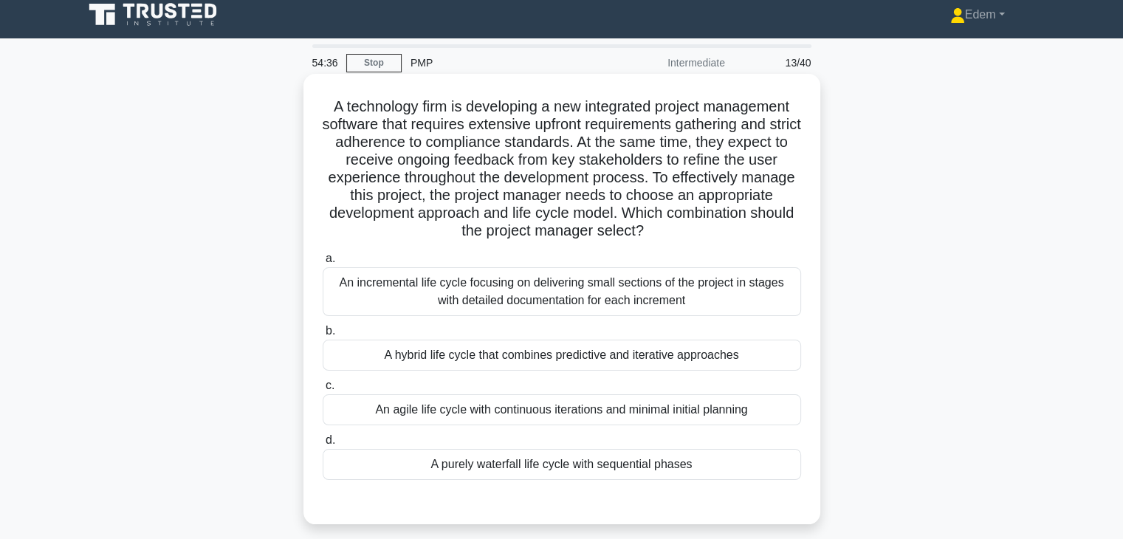
click at [577, 281] on div "An incremental life cycle focusing on delivering small sections of the project …" at bounding box center [562, 291] width 479 height 49
click at [323, 264] on input "a. An incremental life cycle focusing on delivering small sections of the proje…" at bounding box center [323, 259] width 0 height 10
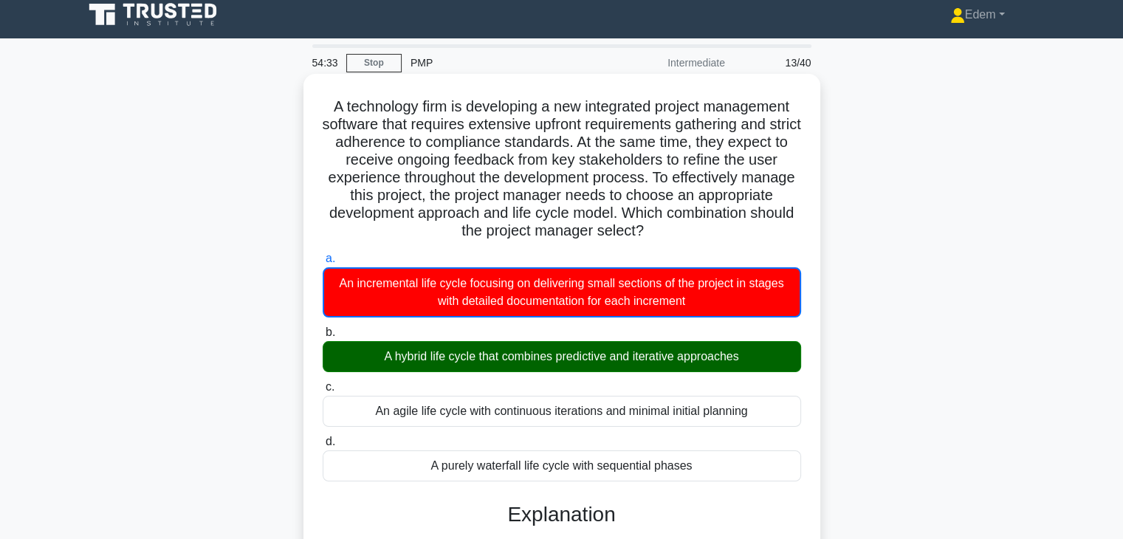
click at [565, 356] on div "A hybrid life cycle that combines predictive and iterative approaches" at bounding box center [562, 356] width 479 height 31
click at [323, 337] on input "b. A hybrid life cycle that combines predictive and iterative approaches" at bounding box center [323, 333] width 0 height 10
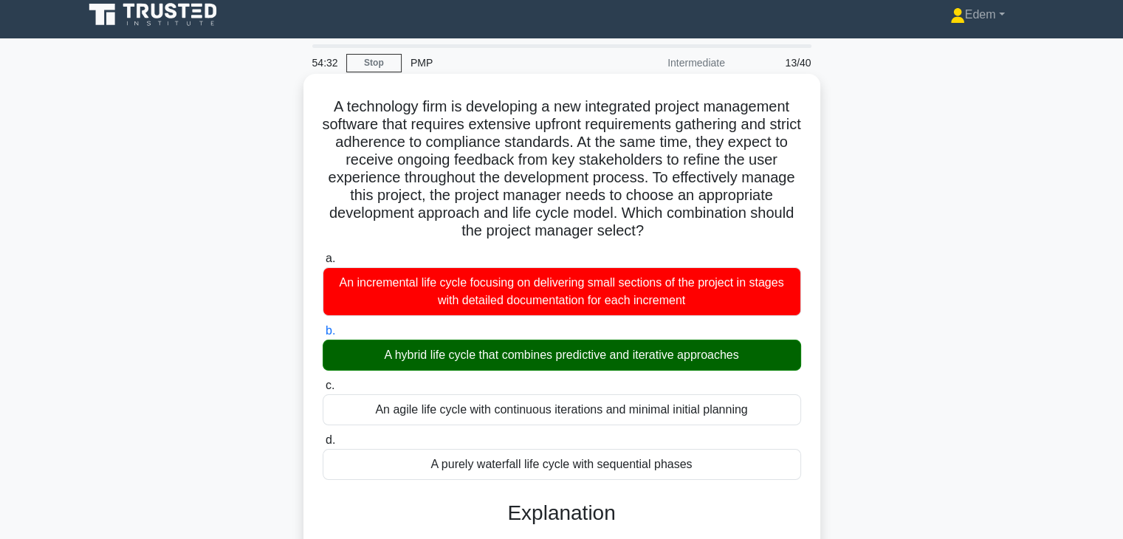
click at [565, 356] on div "A hybrid life cycle that combines predictive and iterative approaches" at bounding box center [562, 355] width 479 height 31
click at [323, 336] on input "b. A hybrid life cycle that combines predictive and iterative approaches" at bounding box center [323, 331] width 0 height 10
click at [566, 357] on div "A hybrid life cycle that combines predictive and iterative approaches" at bounding box center [562, 355] width 479 height 31
click at [323, 336] on input "b. A hybrid life cycle that combines predictive and iterative approaches" at bounding box center [323, 331] width 0 height 10
click at [567, 356] on div "A hybrid life cycle that combines predictive and iterative approaches" at bounding box center [562, 355] width 479 height 31
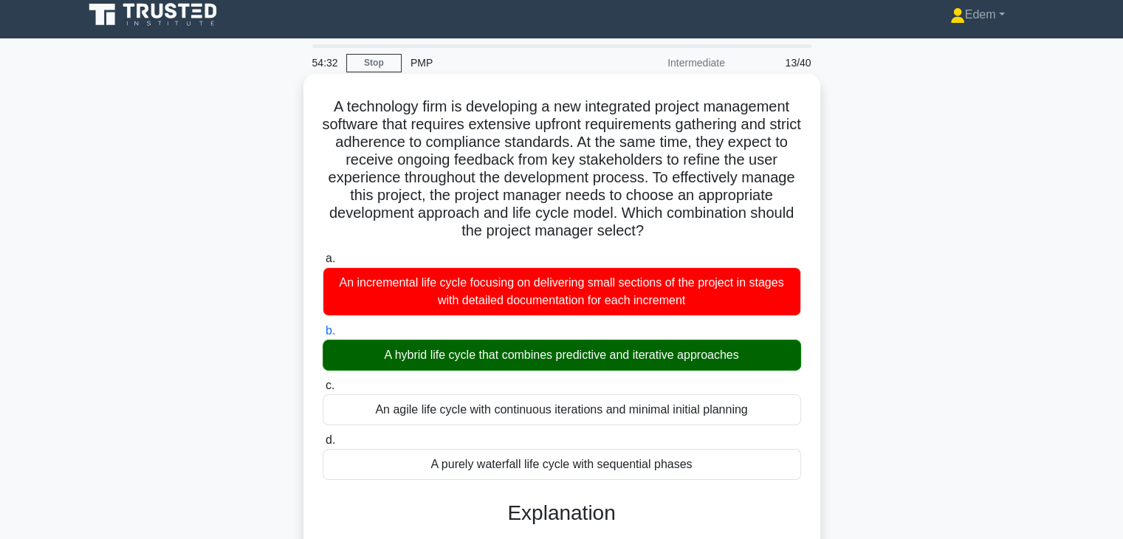
click at [323, 336] on input "b. A hybrid life cycle that combines predictive and iterative approaches" at bounding box center [323, 331] width 0 height 10
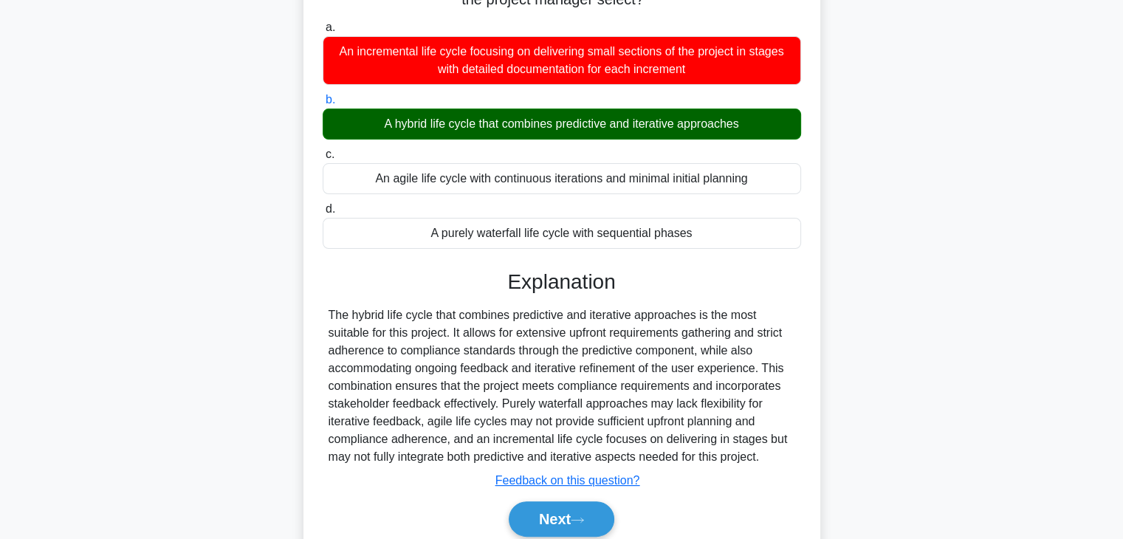
scroll to position [300, 0]
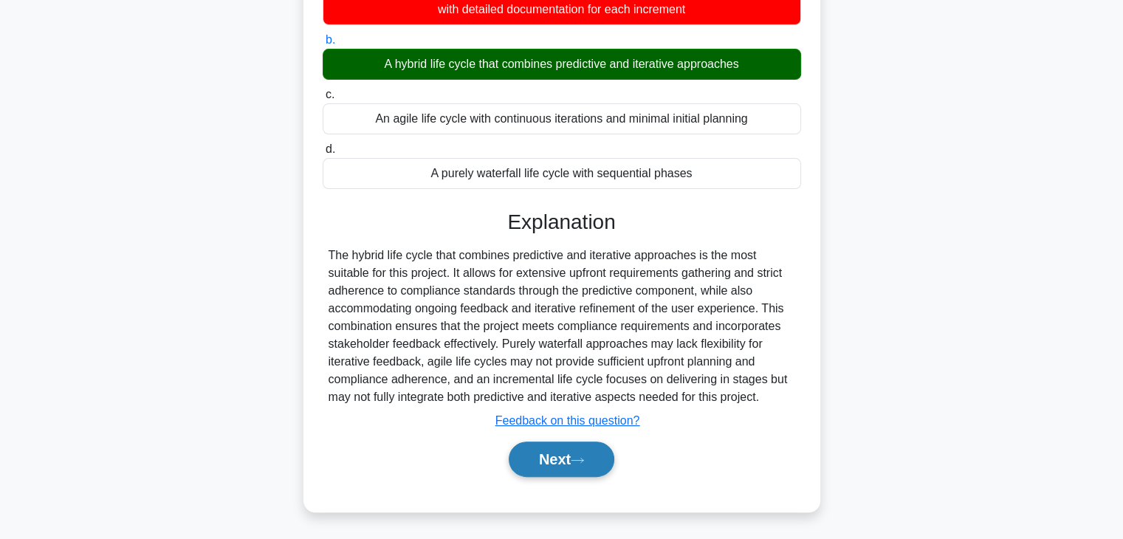
click at [547, 461] on button "Next" at bounding box center [562, 459] width 106 height 35
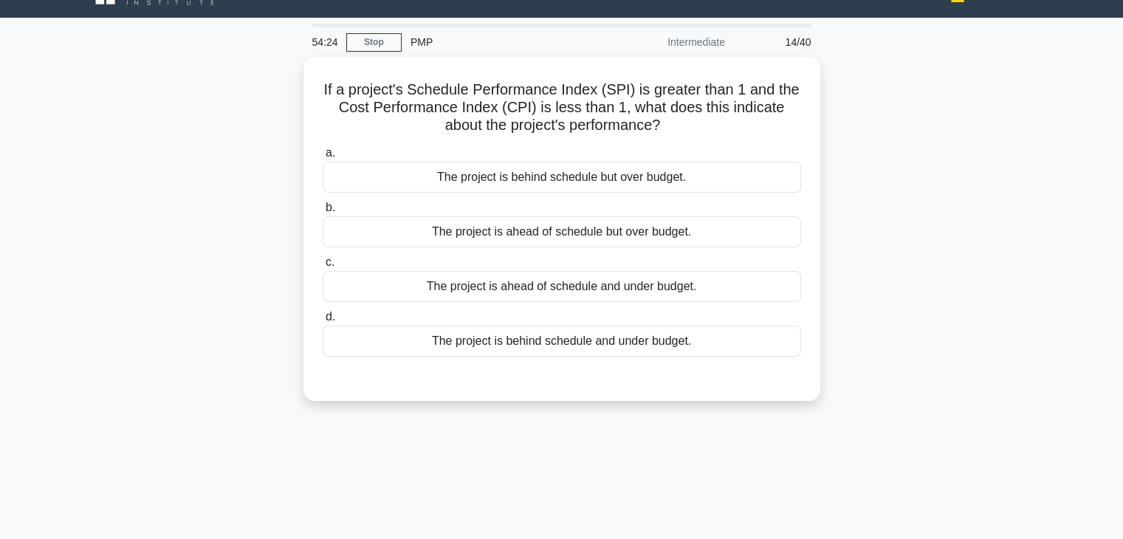
scroll to position [0, 0]
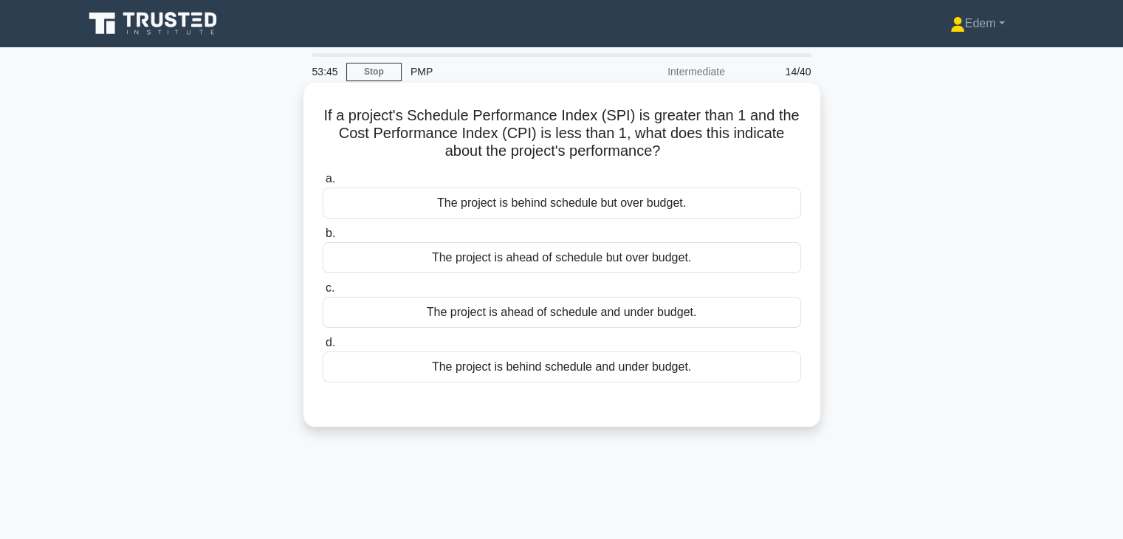
click at [561, 313] on div "The project is ahead of schedule and under budget." at bounding box center [562, 312] width 479 height 31
click at [323, 293] on input "c. The project is ahead of schedule and under budget." at bounding box center [323, 289] width 0 height 10
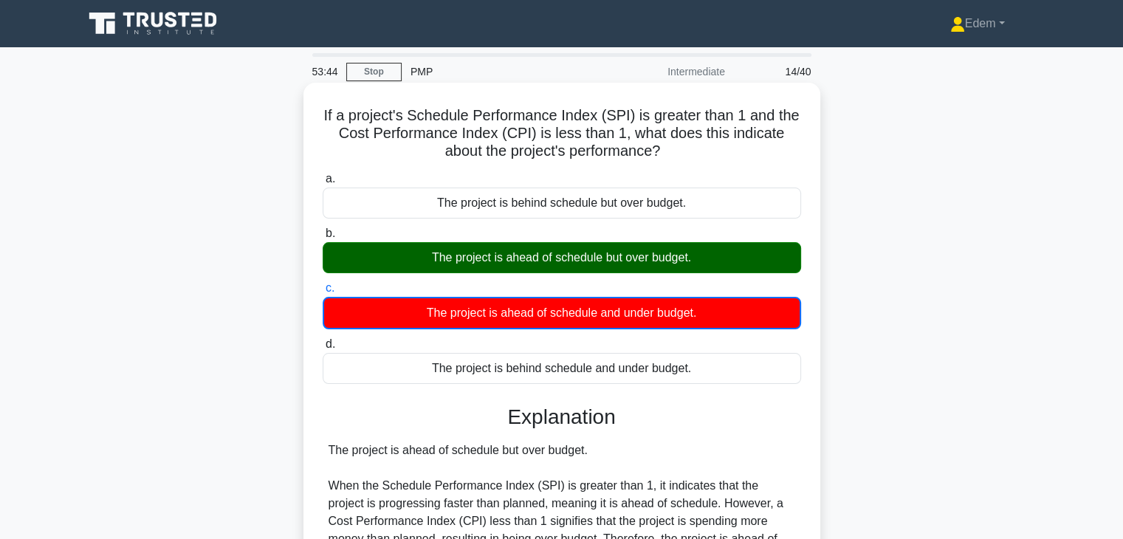
click at [574, 249] on div "The project is ahead of schedule but over budget." at bounding box center [562, 257] width 479 height 31
click at [323, 239] on input "b. The project is ahead of schedule but over budget." at bounding box center [323, 234] width 0 height 10
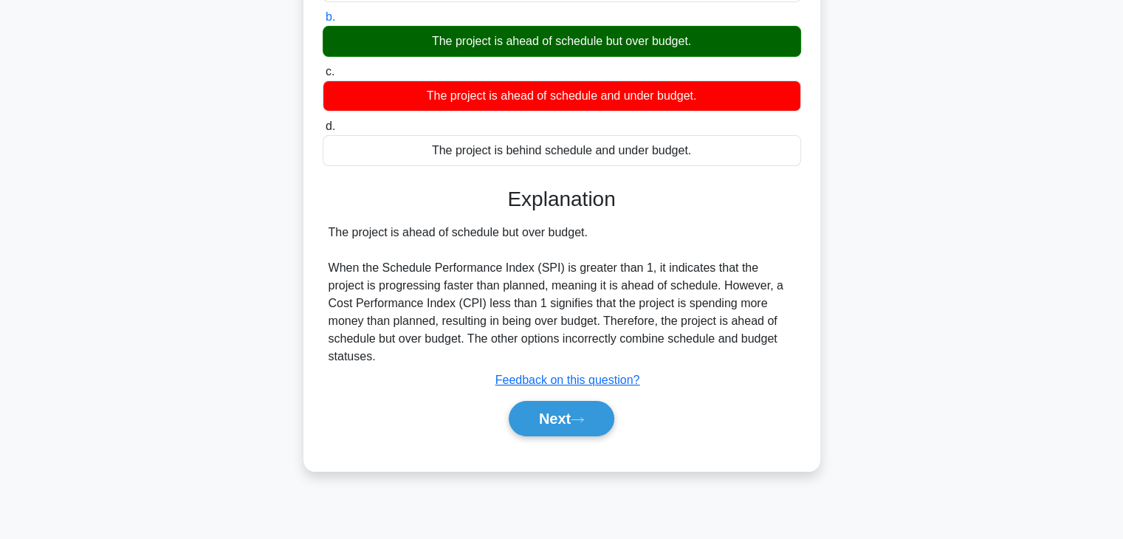
scroll to position [259, 0]
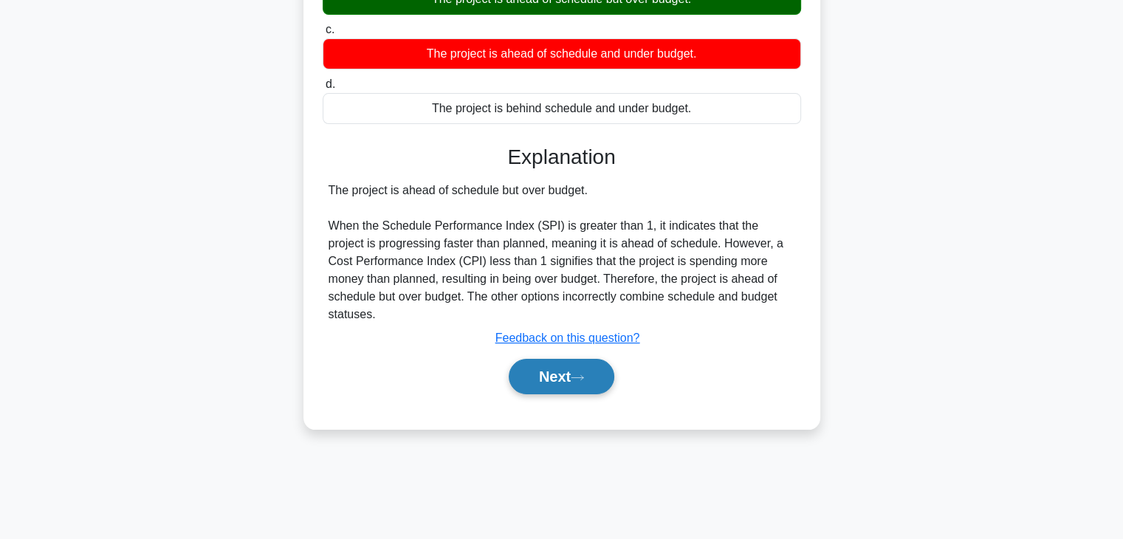
click at [606, 359] on button "Next" at bounding box center [562, 376] width 106 height 35
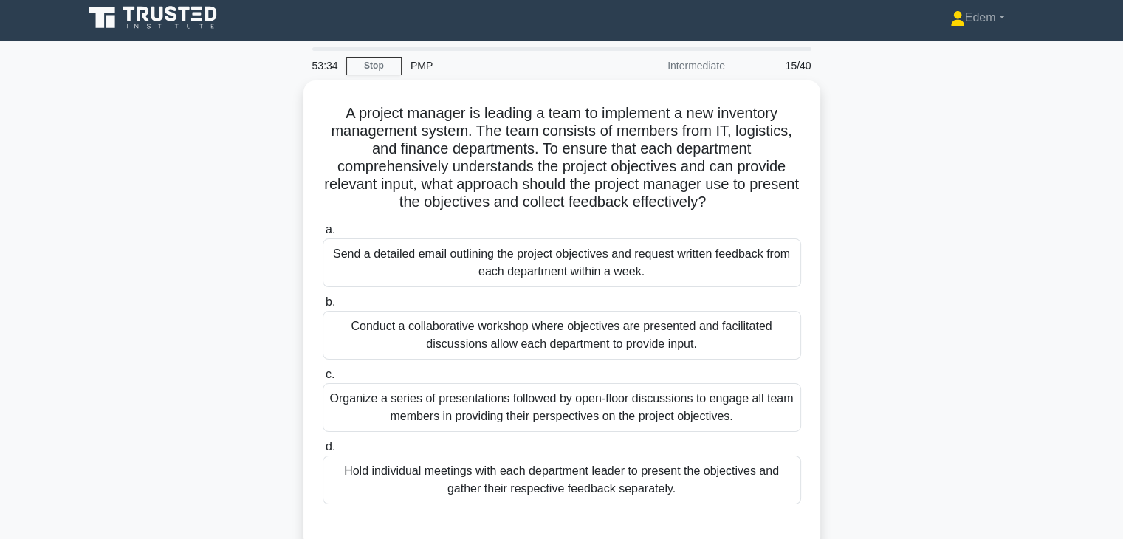
scroll to position [0, 0]
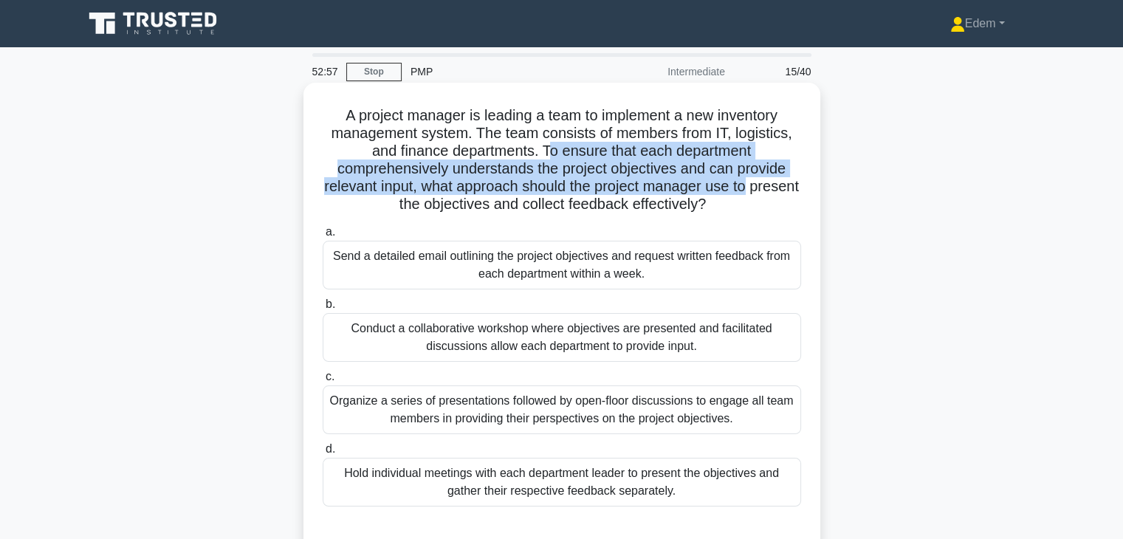
drag, startPoint x: 547, startPoint y: 157, endPoint x: 805, endPoint y: 187, distance: 259.4
click at [805, 187] on div "A project manager is leading a team to implement a new inventory management sys…" at bounding box center [561, 317] width 505 height 456
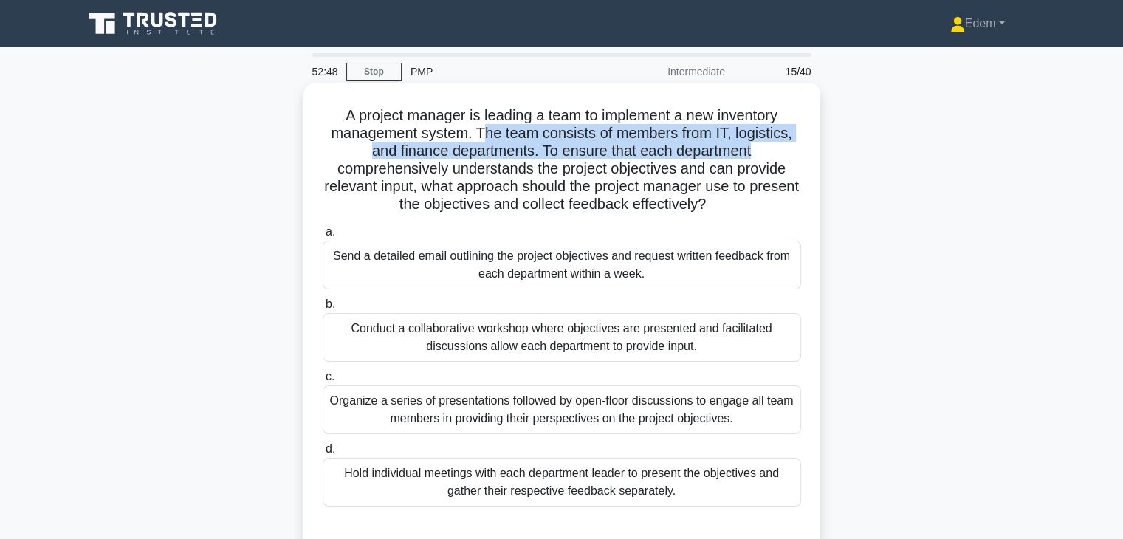
drag, startPoint x: 479, startPoint y: 134, endPoint x: 787, endPoint y: 155, distance: 309.4
click at [787, 155] on h5 "A project manager is leading a team to implement a new inventory management sys…" at bounding box center [561, 160] width 481 height 108
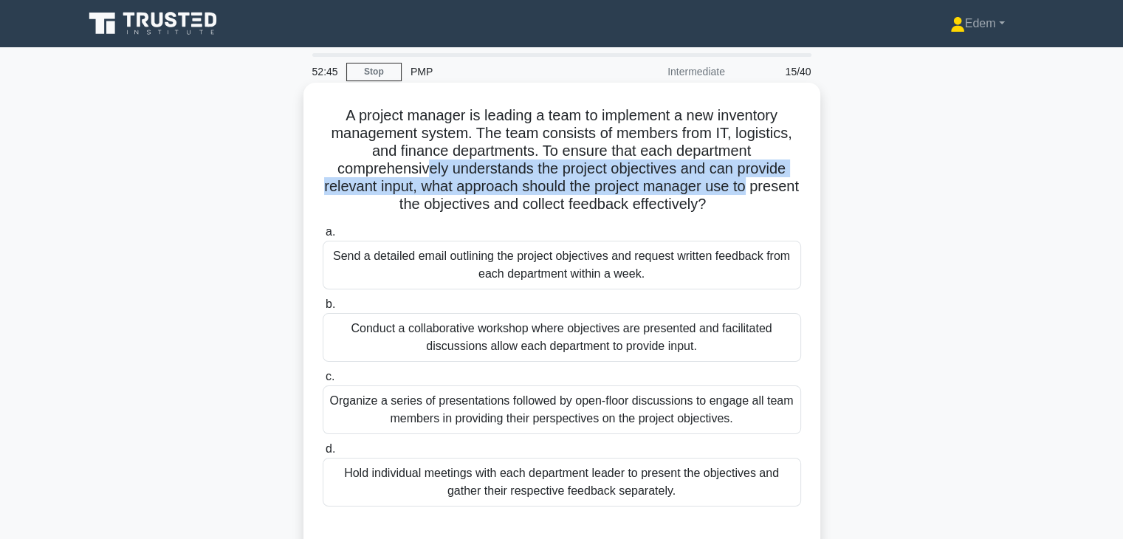
drag, startPoint x: 427, startPoint y: 175, endPoint x: 795, endPoint y: 182, distance: 367.8
click at [795, 182] on h5 "A project manager is leading a team to implement a new inventory management sys…" at bounding box center [561, 160] width 481 height 108
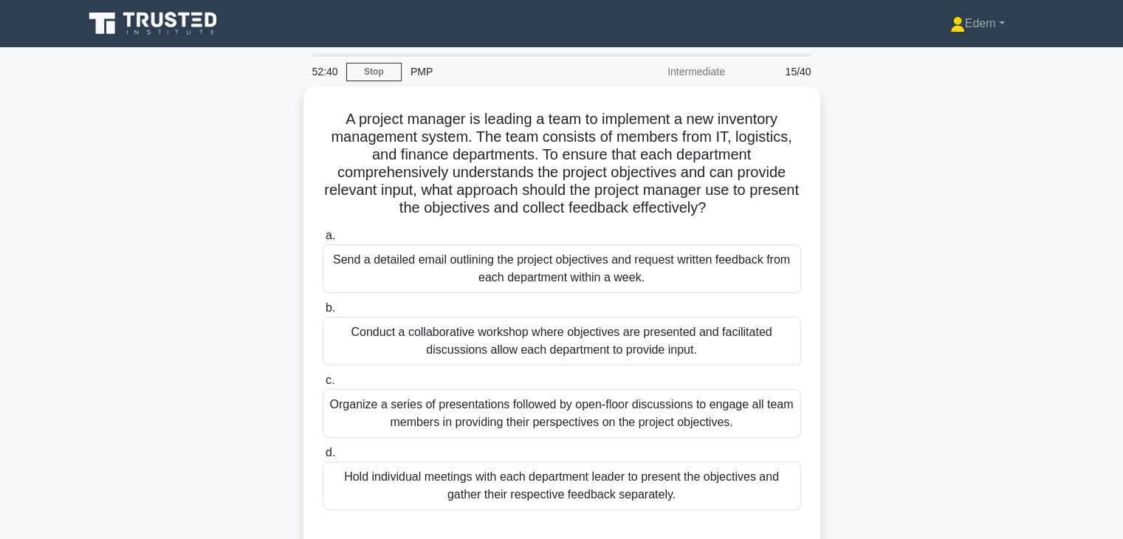
click at [869, 343] on div "A project manager is leading a team to implement a new inventory management sys…" at bounding box center [562, 329] width 975 height 486
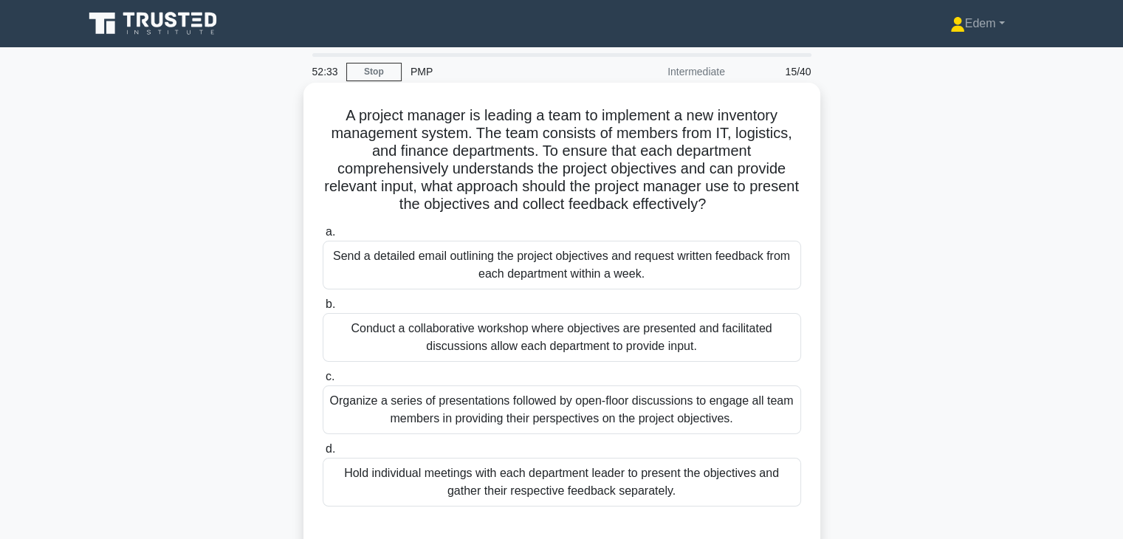
click at [751, 348] on div "Conduct a collaborative workshop where objectives are presented and facilitated…" at bounding box center [562, 337] width 479 height 49
click at [323, 309] on input "b. Conduct a collaborative workshop where objectives are presented and facilita…" at bounding box center [323, 305] width 0 height 10
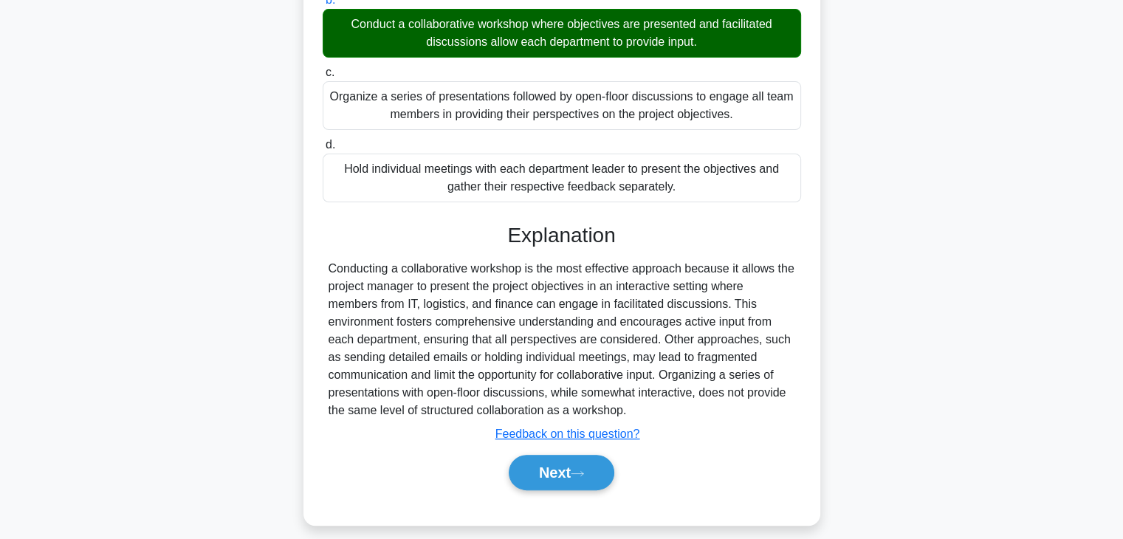
scroll to position [318, 0]
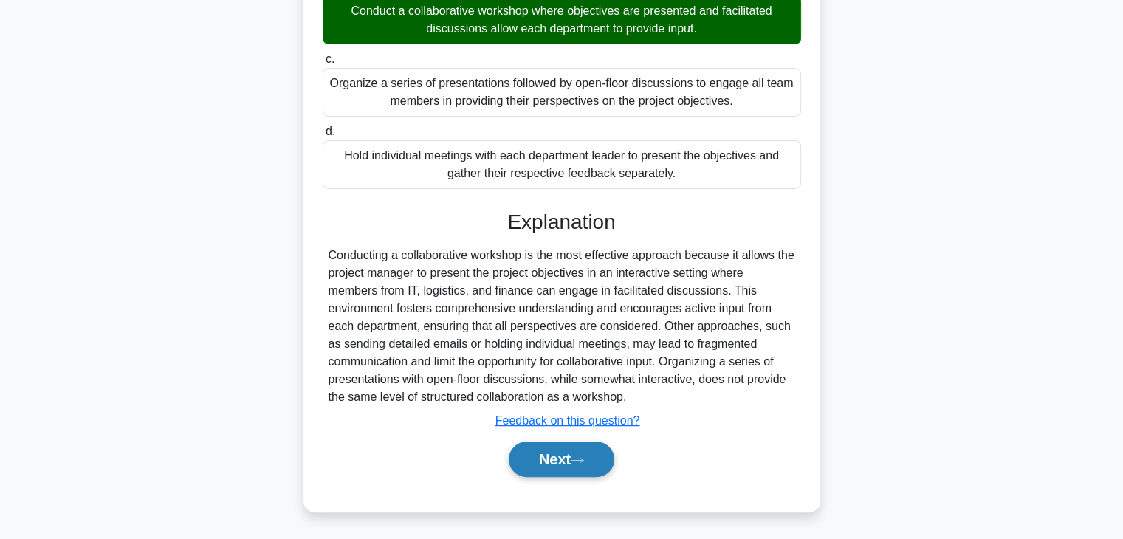
click at [574, 459] on button "Next" at bounding box center [562, 459] width 106 height 35
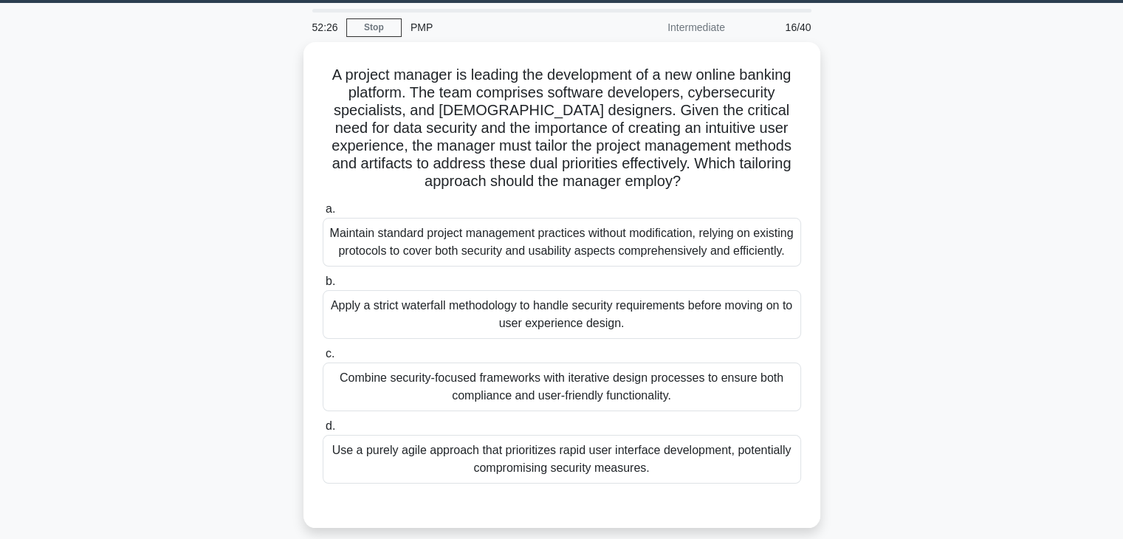
scroll to position [43, 0]
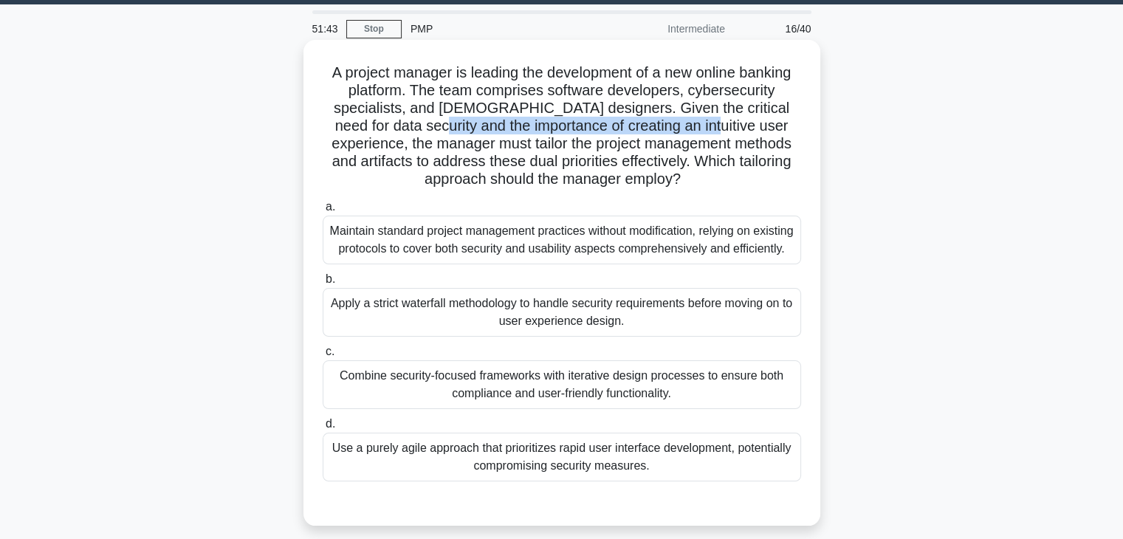
drag, startPoint x: 416, startPoint y: 123, endPoint x: 701, endPoint y: 128, distance: 284.4
click at [701, 128] on h5 "A project manager is leading the development of a new online banking platform. …" at bounding box center [561, 127] width 481 height 126
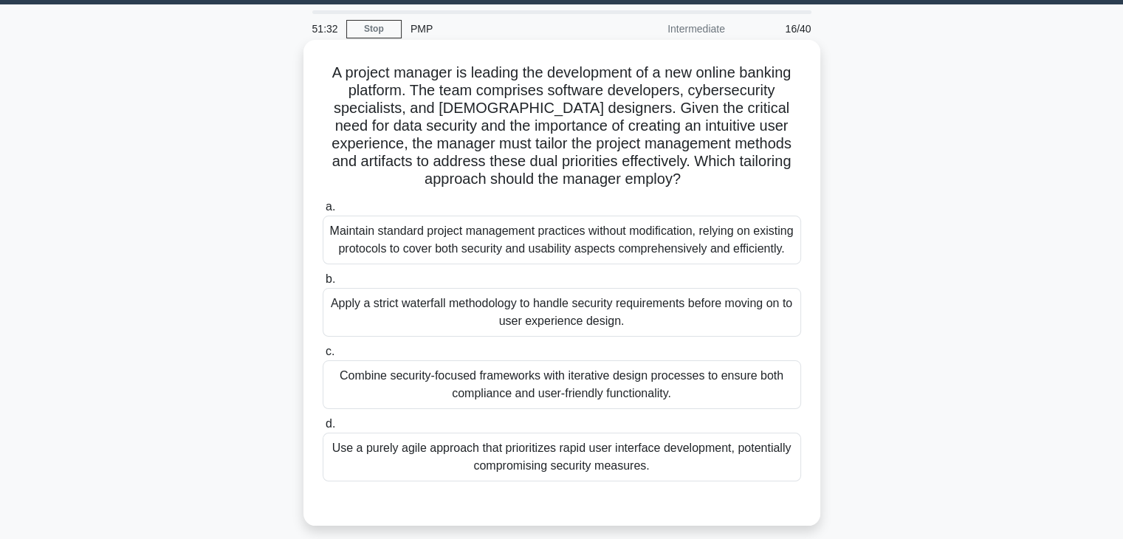
click at [558, 402] on div "Combine security-focused frameworks with iterative design processes to ensure b…" at bounding box center [562, 384] width 479 height 49
click at [323, 357] on input "c. Combine security-focused frameworks with iterative design processes to ensur…" at bounding box center [323, 352] width 0 height 10
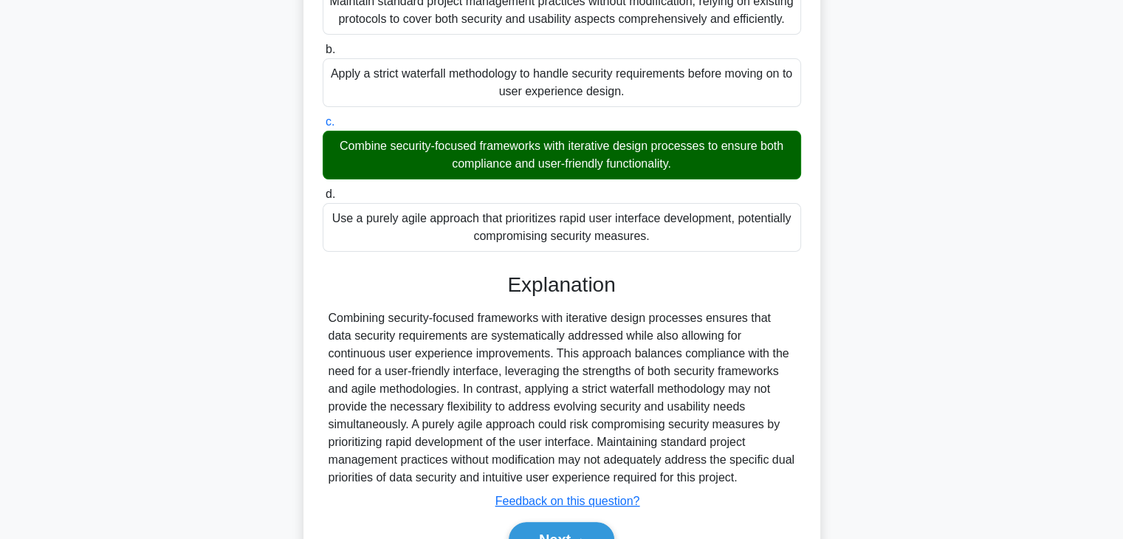
scroll to position [371, 0]
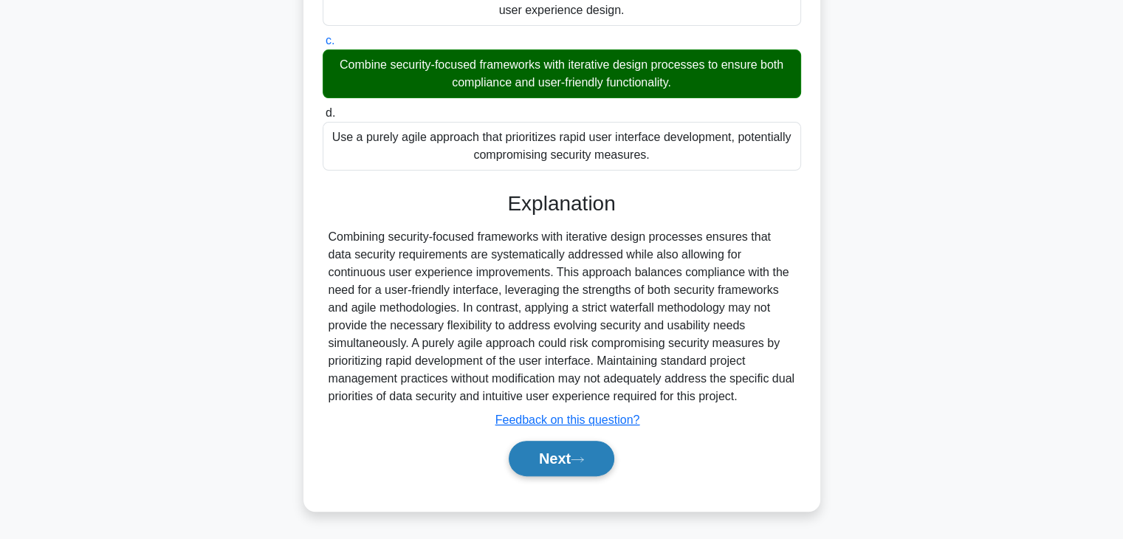
click at [588, 467] on button "Next" at bounding box center [562, 458] width 106 height 35
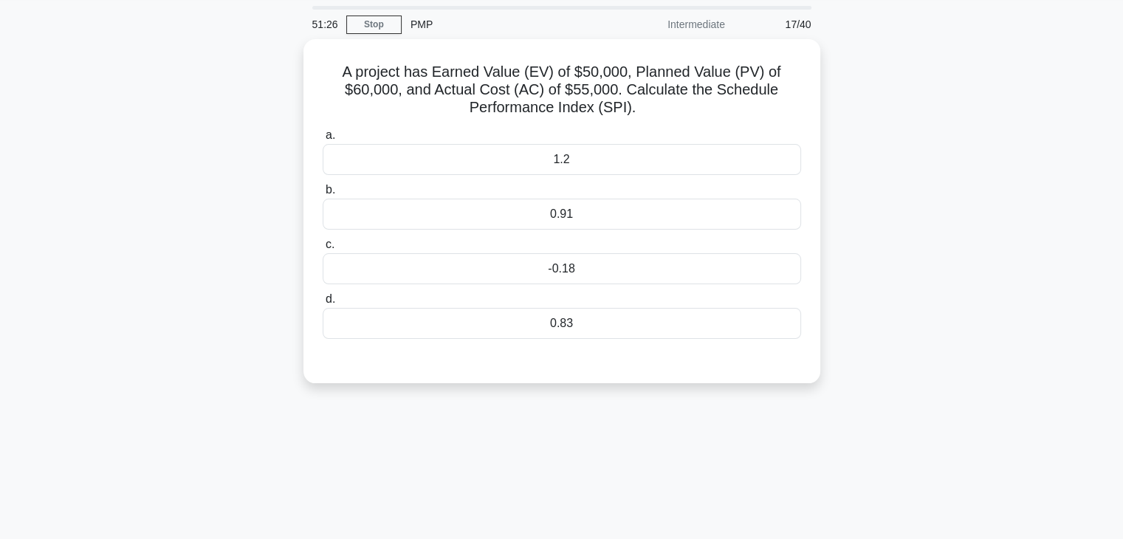
scroll to position [0, 0]
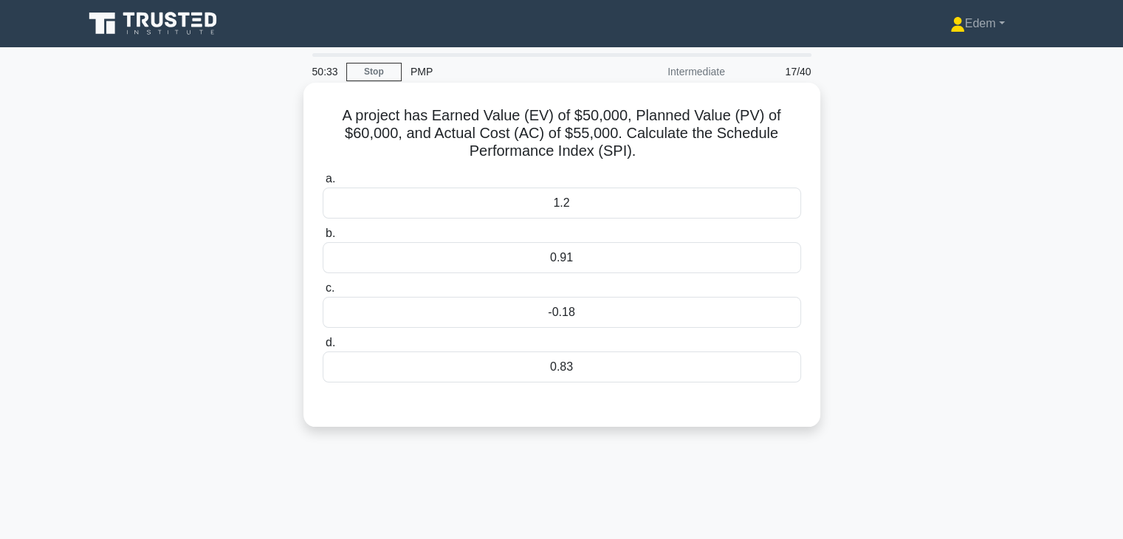
click at [576, 260] on div "0.91" at bounding box center [562, 257] width 479 height 31
click at [323, 239] on input "b. 0.91" at bounding box center [323, 234] width 0 height 10
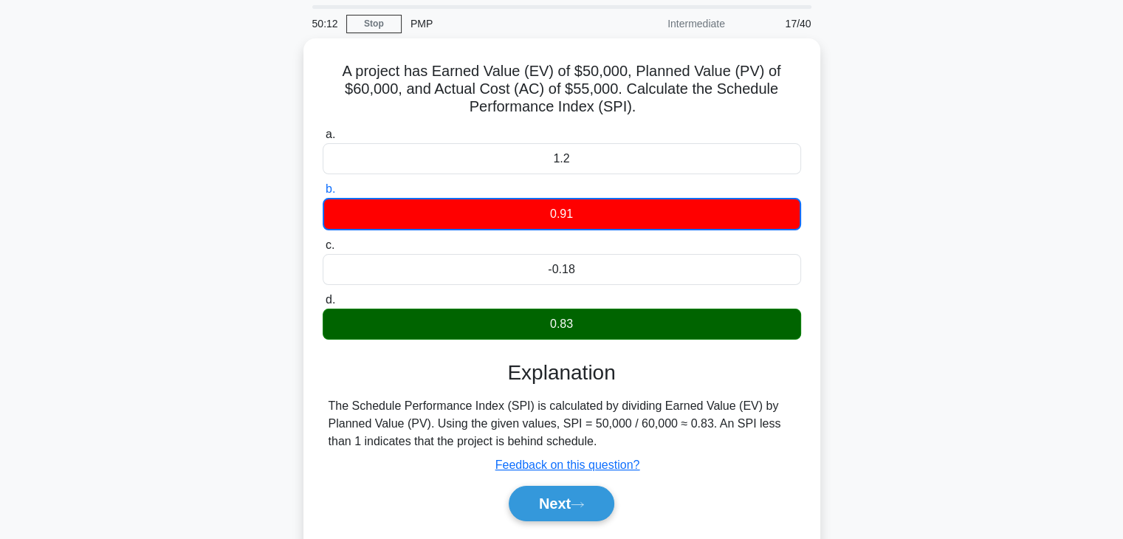
scroll to position [74, 0]
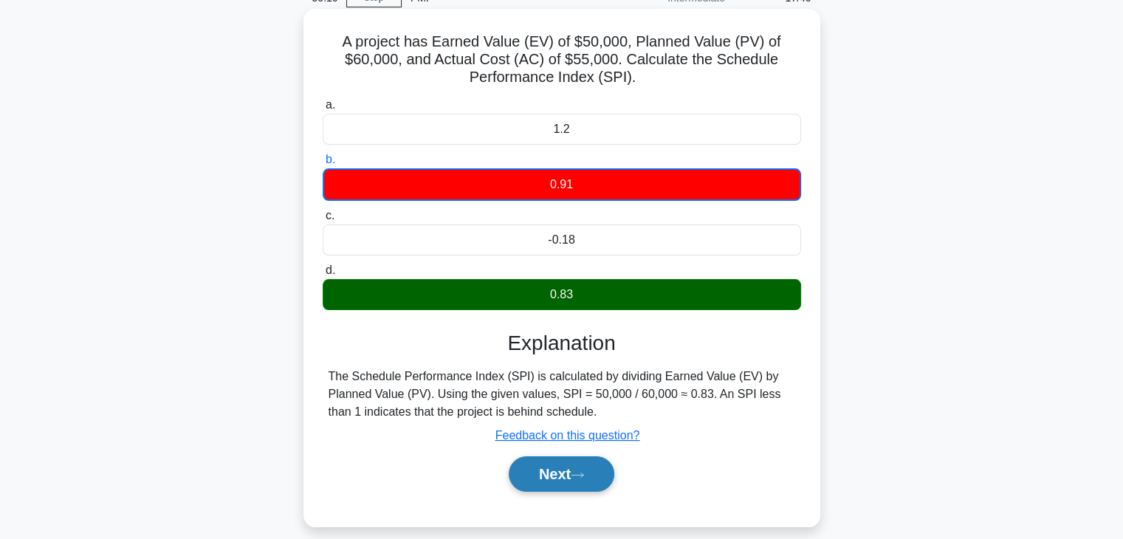
click at [576, 481] on button "Next" at bounding box center [562, 473] width 106 height 35
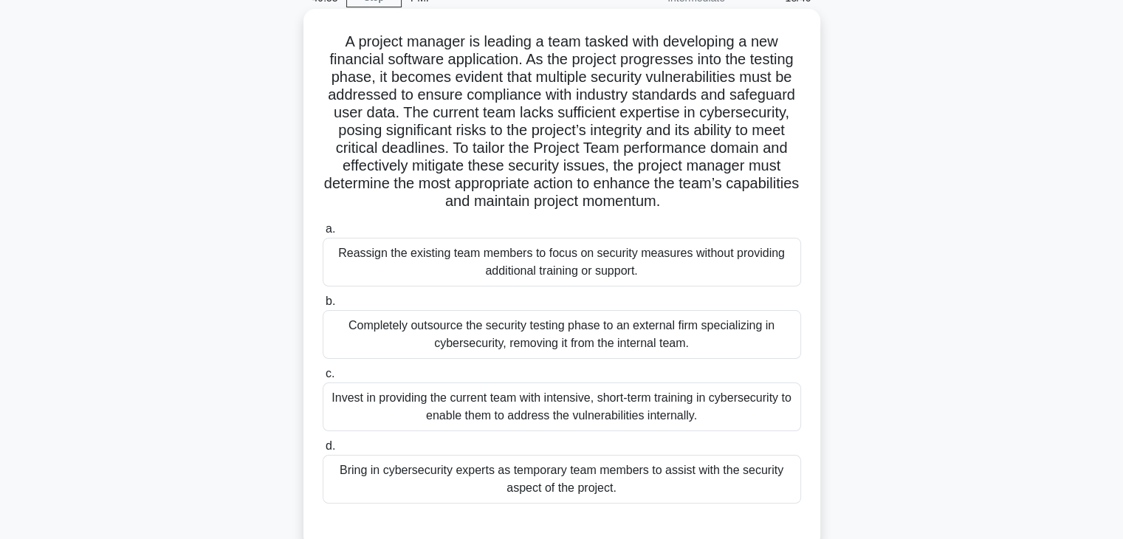
drag, startPoint x: 458, startPoint y: 150, endPoint x: 778, endPoint y: 201, distance: 324.5
click at [778, 201] on h5 "A project manager is leading a team tasked with developing a new financial soft…" at bounding box center [561, 121] width 481 height 179
click at [594, 184] on h5 "A project manager is leading a team tasked with developing a new financial soft…" at bounding box center [561, 121] width 481 height 179
drag, startPoint x: 594, startPoint y: 184, endPoint x: 753, endPoint y: 201, distance: 159.7
click at [753, 201] on h5 "A project manager is leading a team tasked with developing a new financial soft…" at bounding box center [561, 121] width 481 height 179
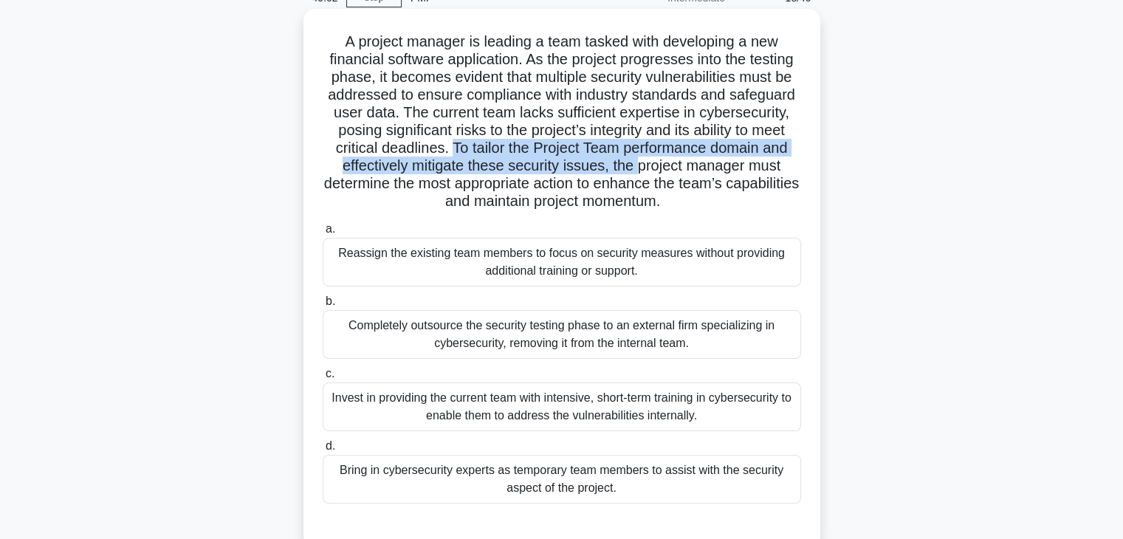
drag, startPoint x: 464, startPoint y: 153, endPoint x: 637, endPoint y: 162, distance: 172.3
click at [637, 162] on h5 "A project manager is leading a team tasked with developing a new financial soft…" at bounding box center [561, 121] width 481 height 179
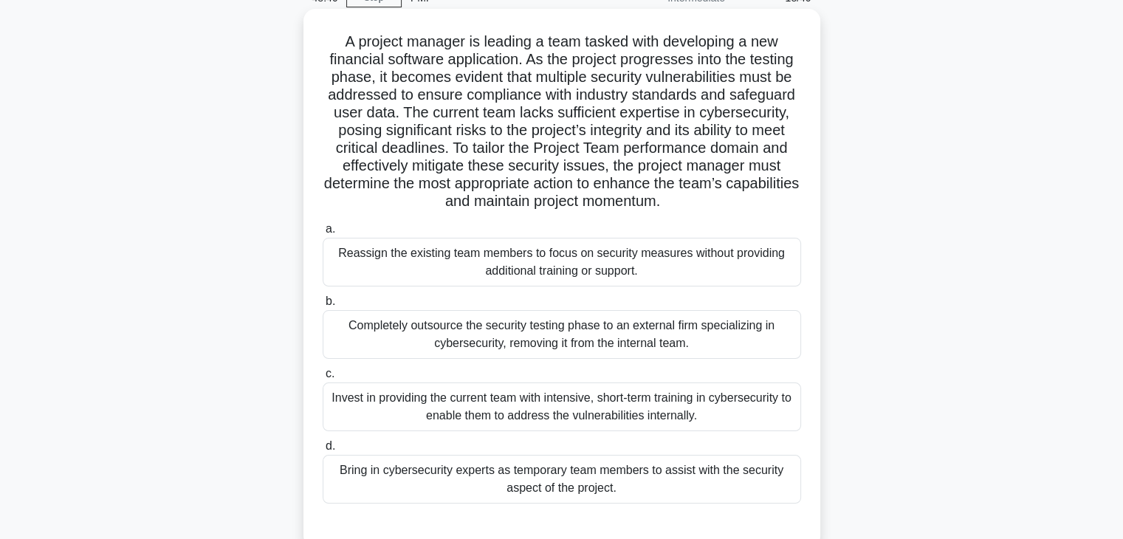
click at [484, 482] on div "Bring in cybersecurity experts as temporary team members to assist with the sec…" at bounding box center [562, 479] width 479 height 49
click at [323, 451] on input "d. Bring in cybersecurity experts as temporary team members to assist with the …" at bounding box center [323, 447] width 0 height 10
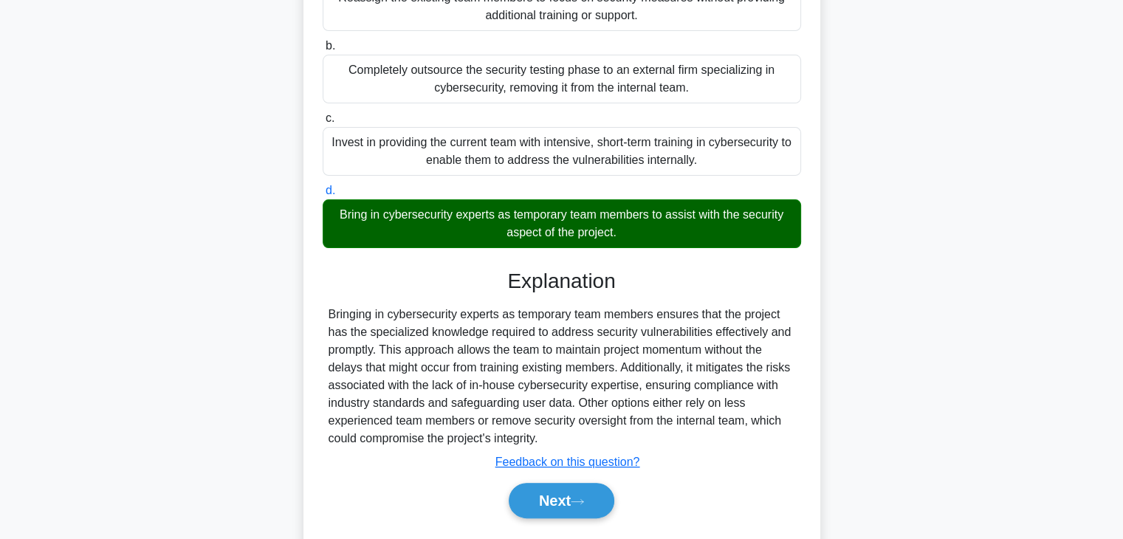
scroll to position [371, 0]
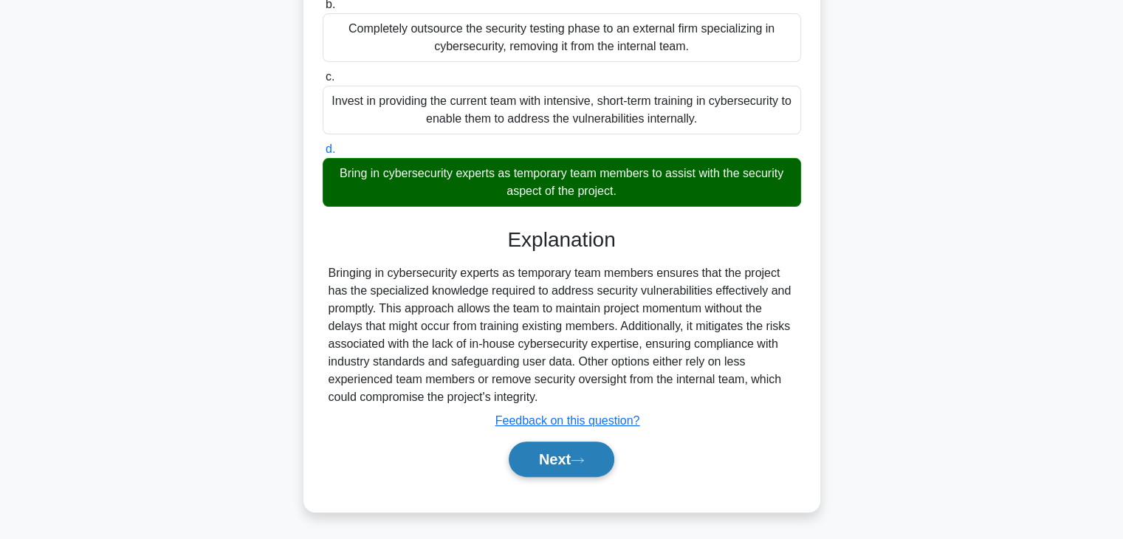
click at [583, 457] on icon at bounding box center [577, 460] width 13 height 8
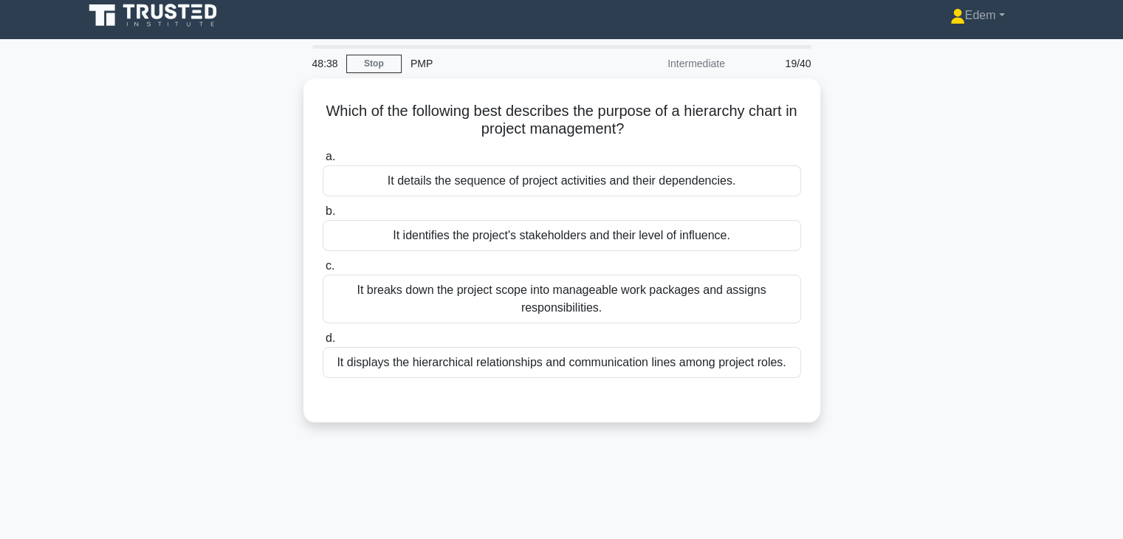
scroll to position [1, 0]
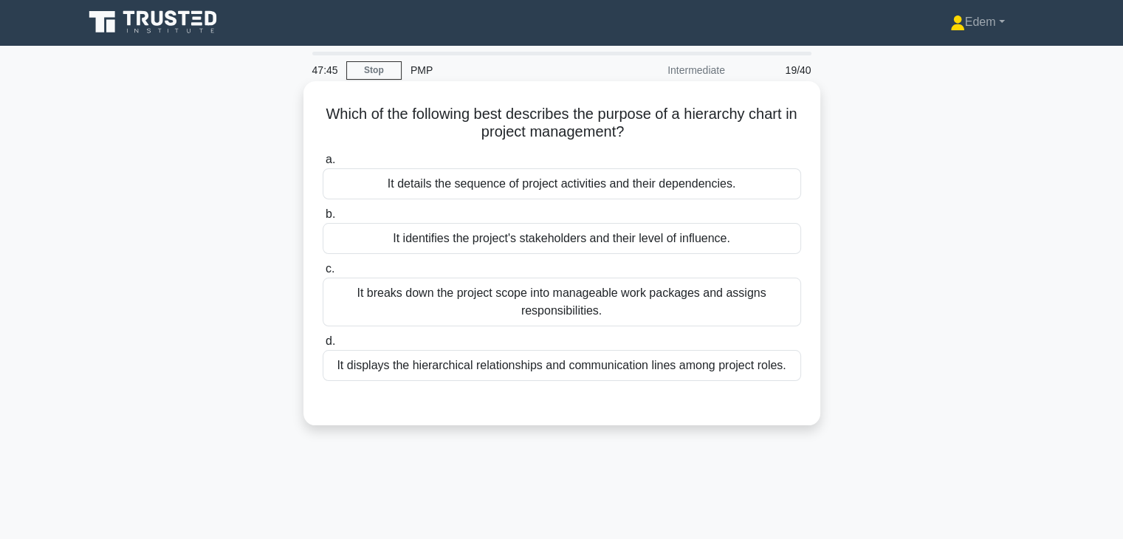
click at [587, 370] on div "It displays the hierarchical relationships and communication lines among projec…" at bounding box center [562, 365] width 479 height 31
click at [323, 346] on input "d. It displays the hierarchical relationships and communication lines among pro…" at bounding box center [323, 342] width 0 height 10
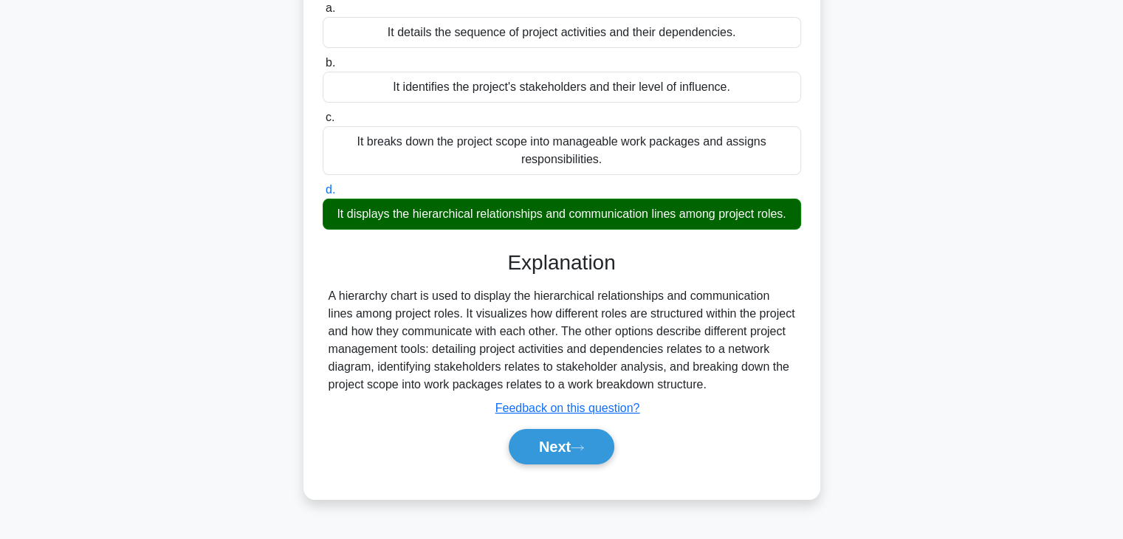
scroll to position [158, 0]
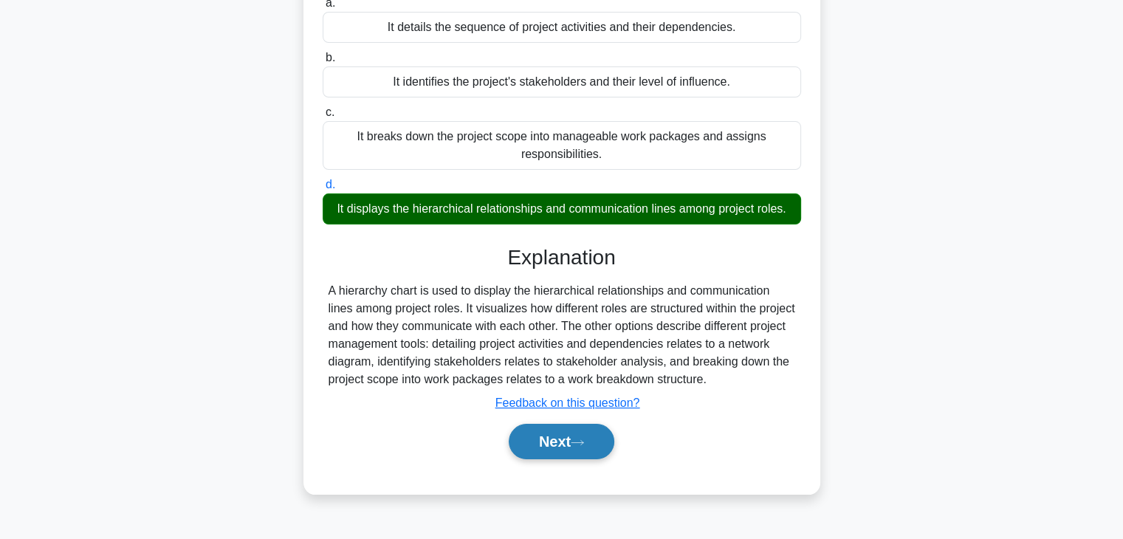
click at [594, 452] on button "Next" at bounding box center [562, 441] width 106 height 35
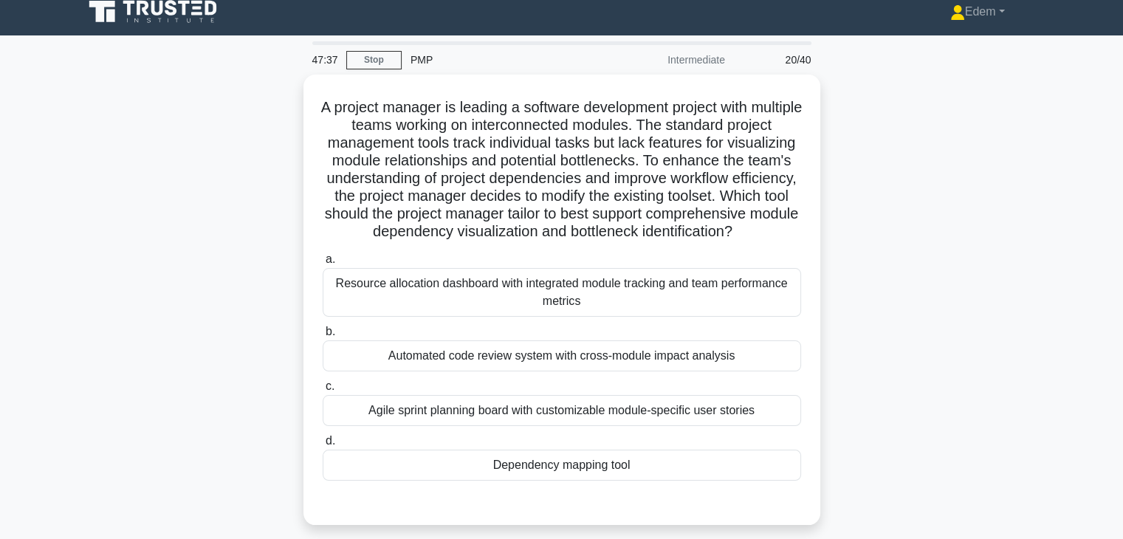
scroll to position [0, 0]
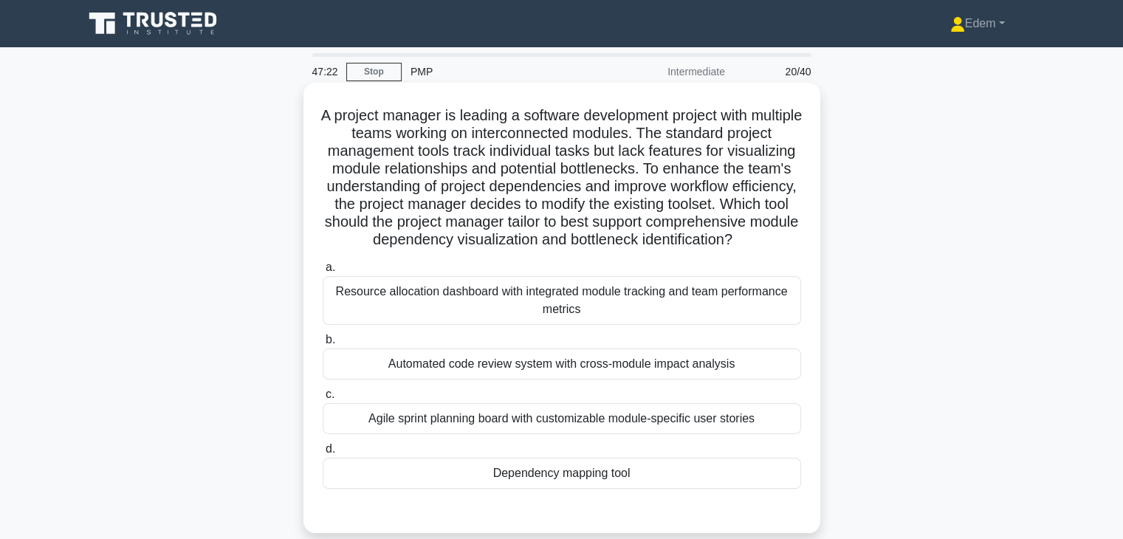
drag, startPoint x: 385, startPoint y: 221, endPoint x: 628, endPoint y: 264, distance: 246.0
click at [628, 250] on h5 "A project manager is leading a software development project with multiple teams…" at bounding box center [561, 177] width 481 height 143
click at [391, 222] on h5 "A project manager is leading a software development project with multiple teams…" at bounding box center [561, 177] width 481 height 143
drag, startPoint x: 391, startPoint y: 222, endPoint x: 790, endPoint y: 250, distance: 399.7
click at [790, 250] on h5 "A project manager is leading a software development project with multiple teams…" at bounding box center [561, 177] width 481 height 143
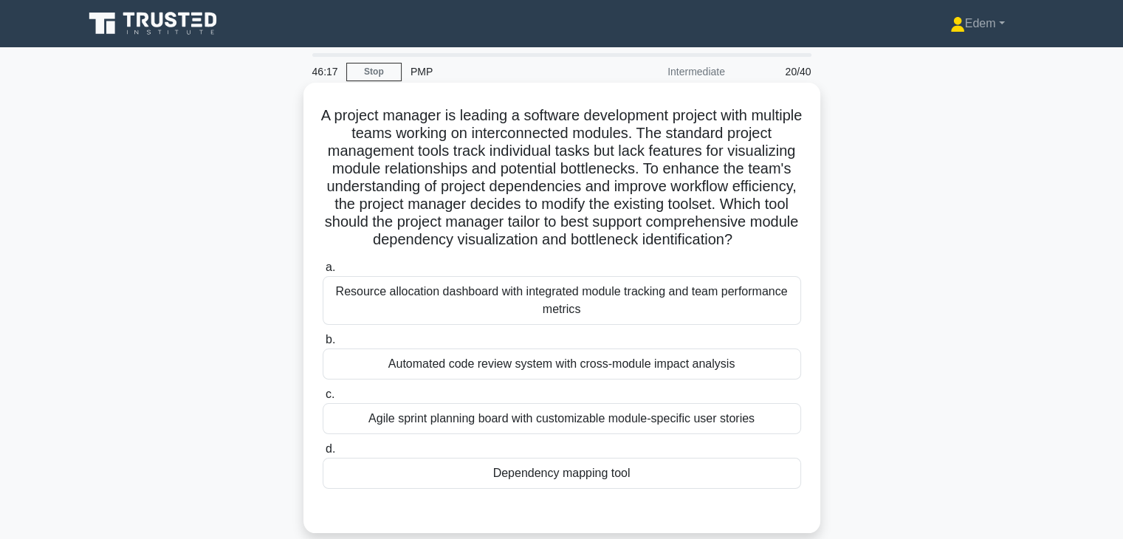
click at [699, 126] on h5 "A project manager is leading a software development project with multiple teams…" at bounding box center [561, 177] width 481 height 143
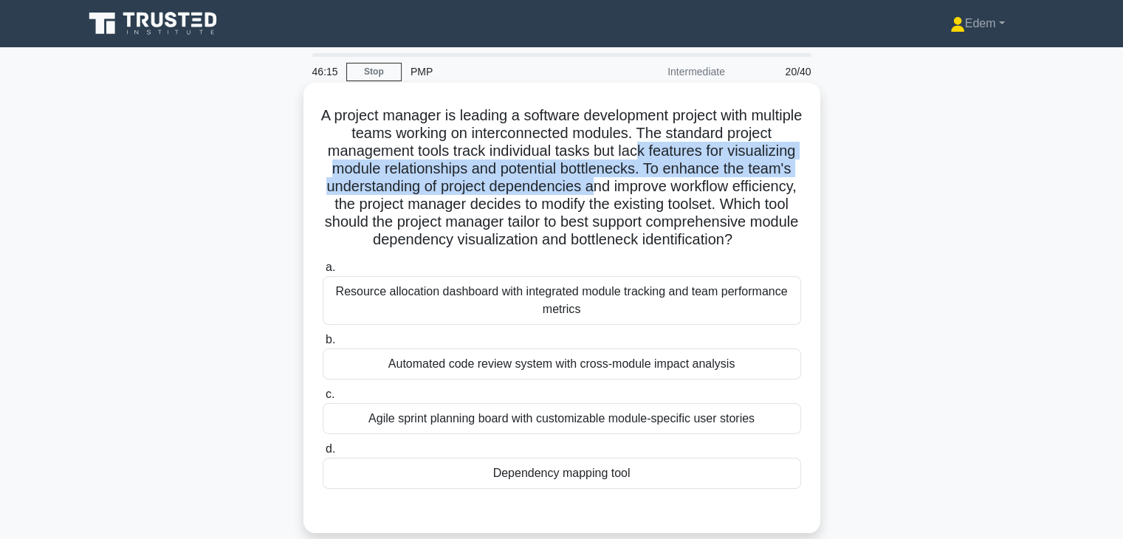
drag, startPoint x: 706, startPoint y: 154, endPoint x: 699, endPoint y: 181, distance: 27.6
click at [699, 181] on h5 "A project manager is leading a software development project with multiple teams…" at bounding box center [561, 177] width 481 height 143
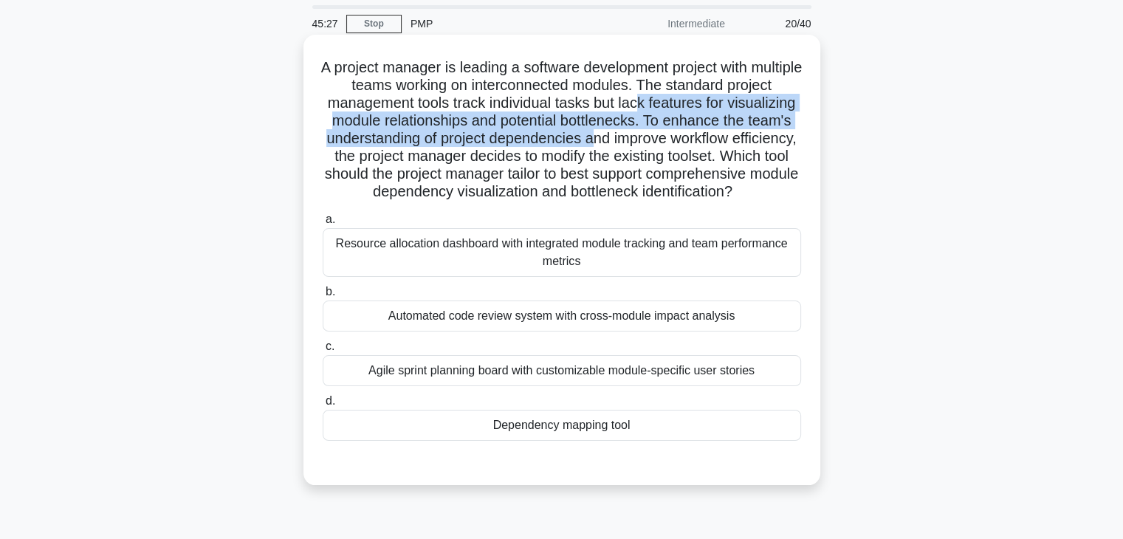
scroll to position [74, 0]
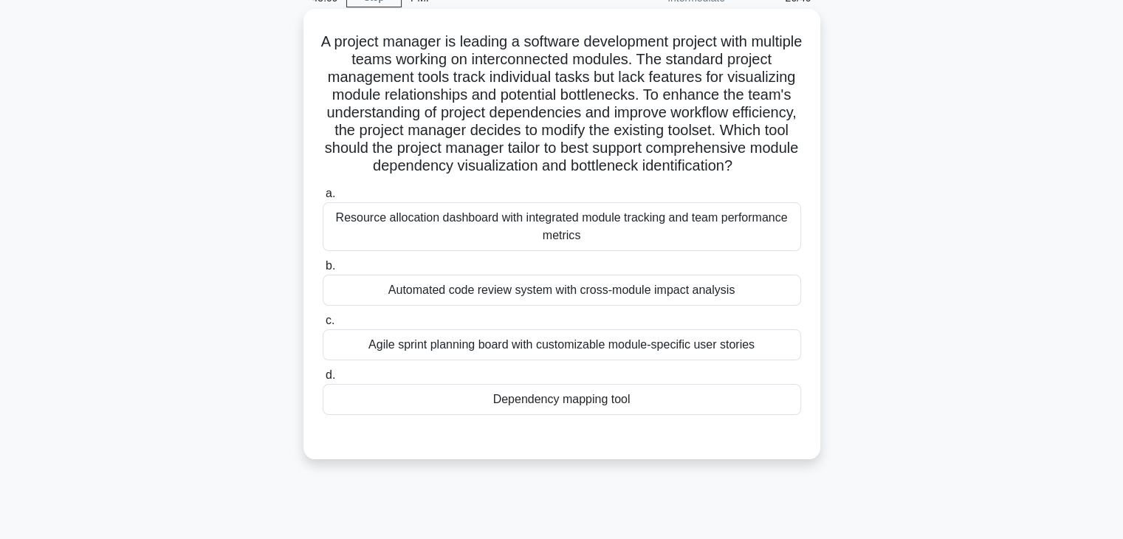
click at [707, 244] on div "Resource allocation dashboard with integrated module tracking and team performa…" at bounding box center [562, 226] width 479 height 49
click at [323, 199] on input "a. Resource allocation dashboard with integrated module tracking and team perfo…" at bounding box center [323, 194] width 0 height 10
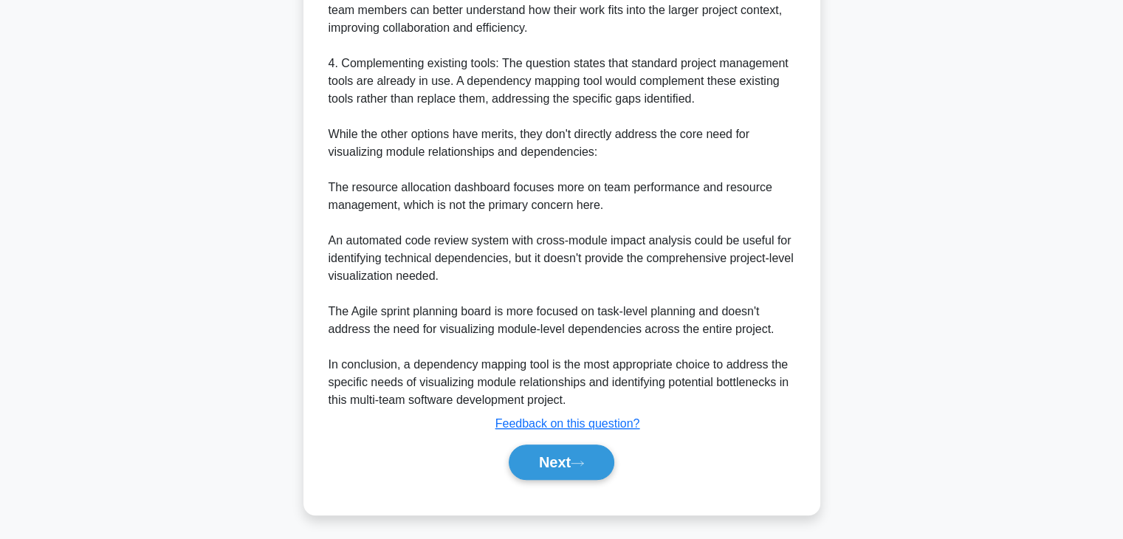
scroll to position [798, 0]
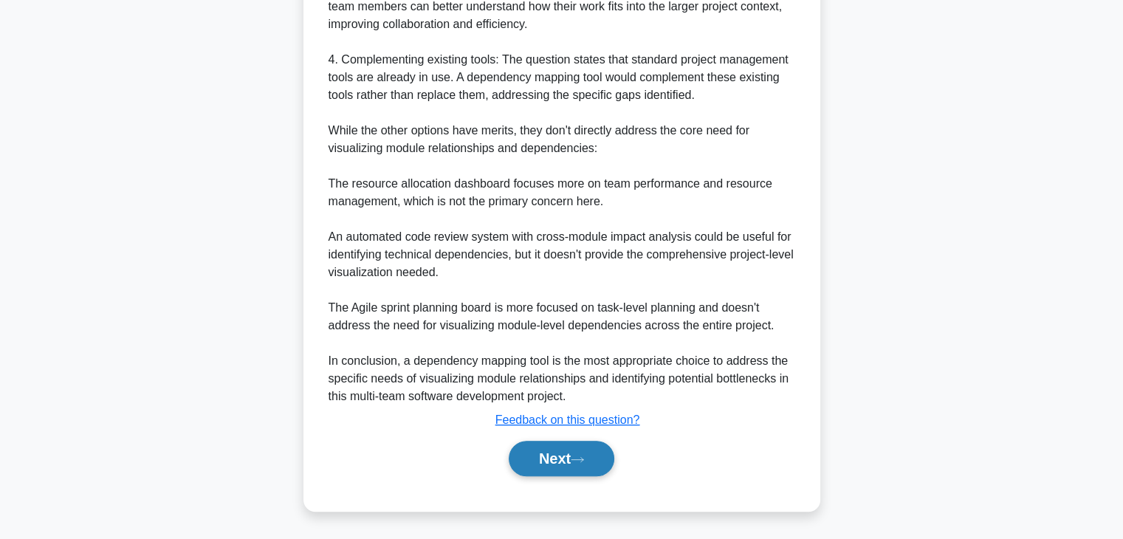
click at [583, 465] on button "Next" at bounding box center [562, 458] width 106 height 35
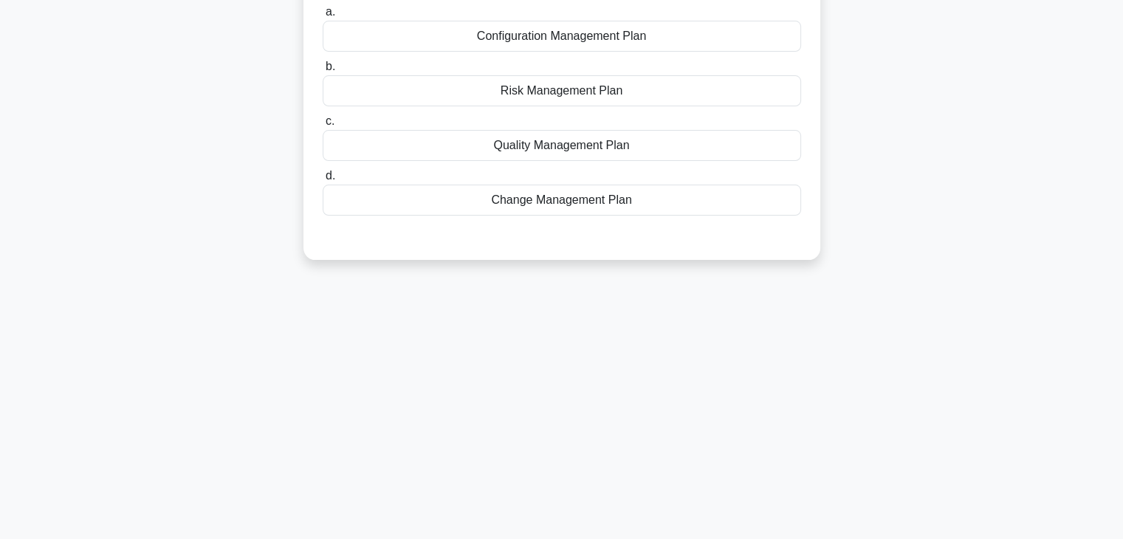
scroll to position [0, 0]
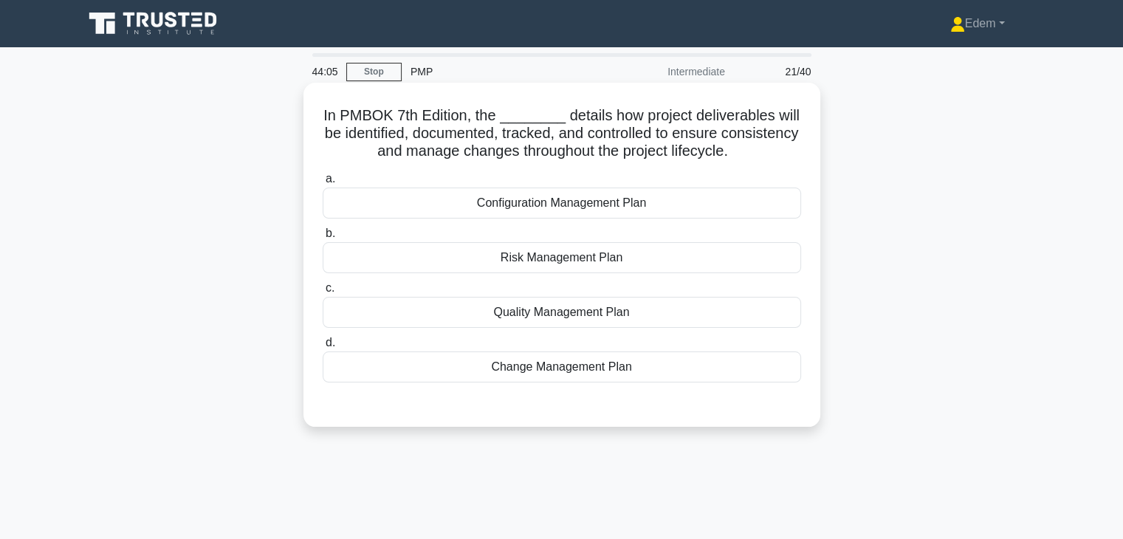
click at [563, 314] on div "Quality Management Plan" at bounding box center [562, 312] width 479 height 31
click at [323, 293] on input "c. Quality Management Plan" at bounding box center [323, 289] width 0 height 10
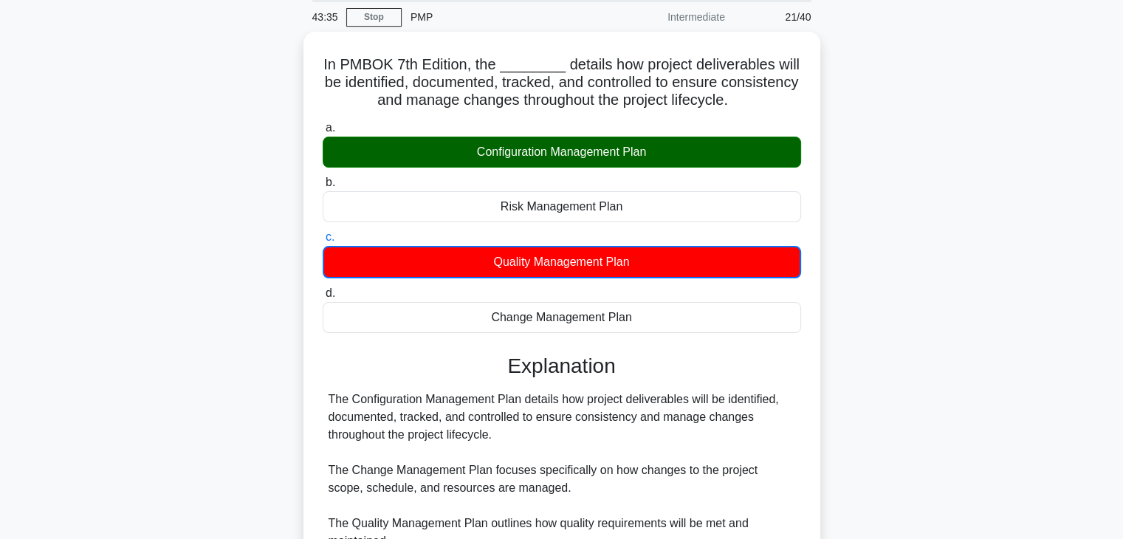
scroll to position [56, 0]
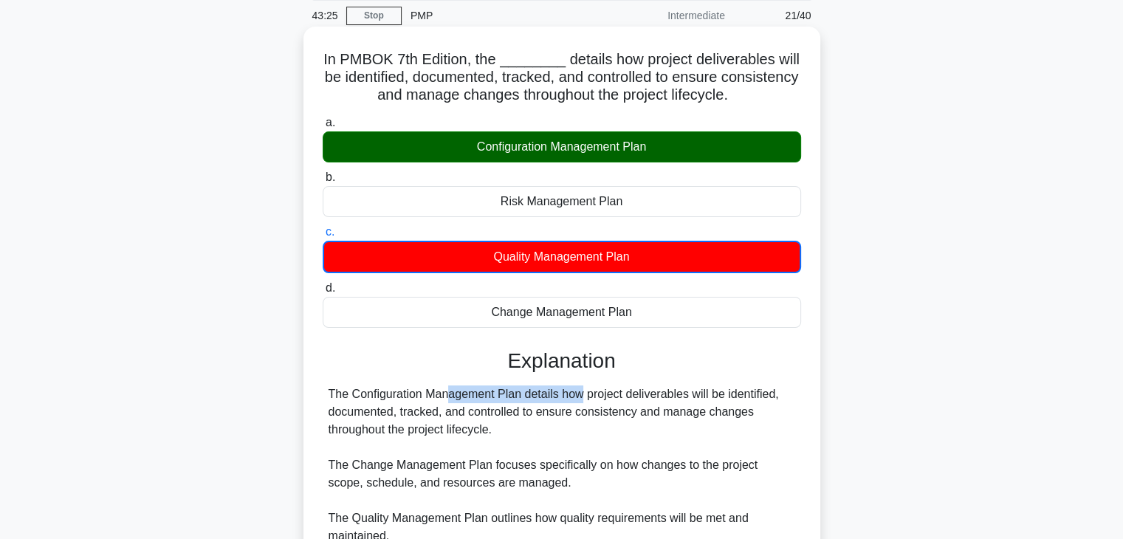
drag, startPoint x: 495, startPoint y: 396, endPoint x: 350, endPoint y: 395, distance: 144.7
click at [350, 395] on div "The Configuration Management Plan details how project deliverables will be iden…" at bounding box center [562, 491] width 467 height 213
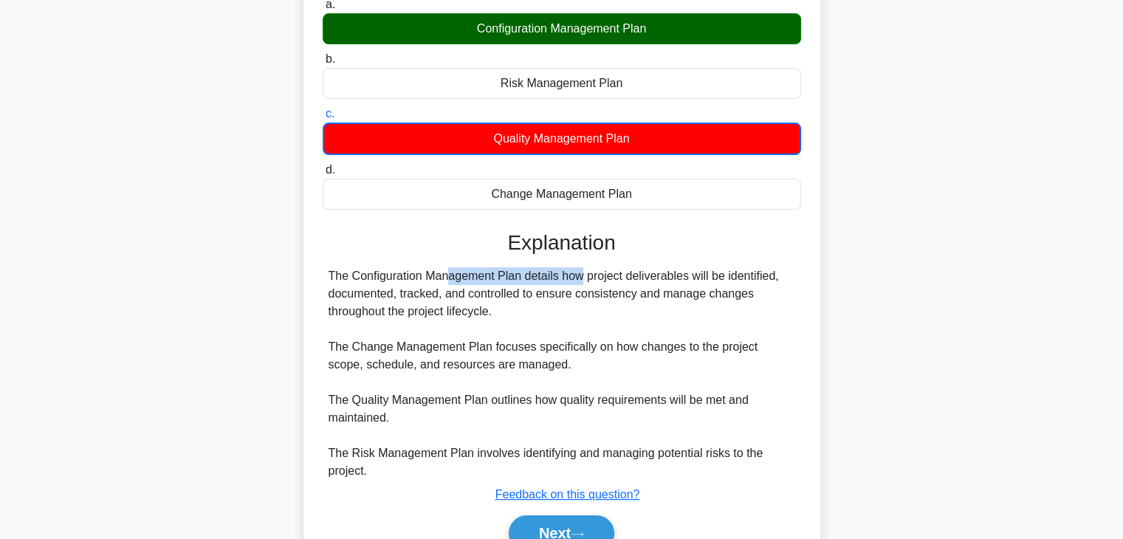
scroll to position [259, 0]
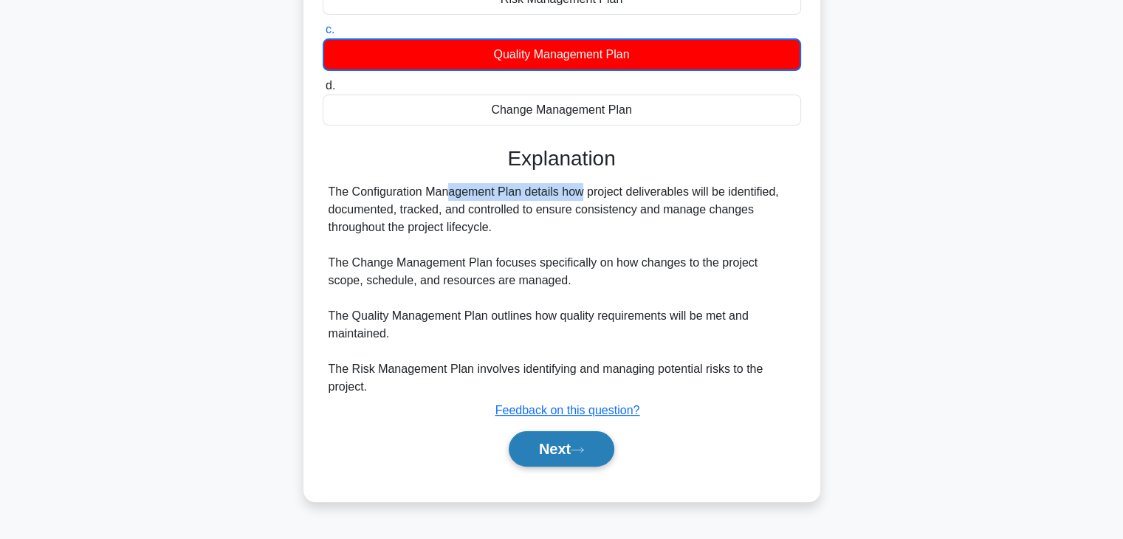
click at [573, 448] on button "Next" at bounding box center [562, 448] width 106 height 35
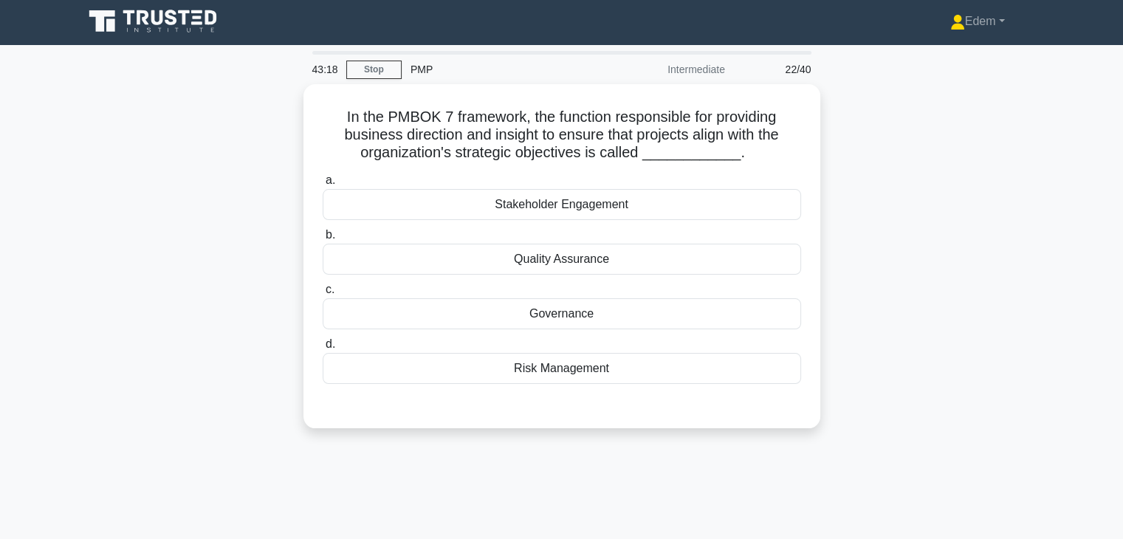
scroll to position [0, 0]
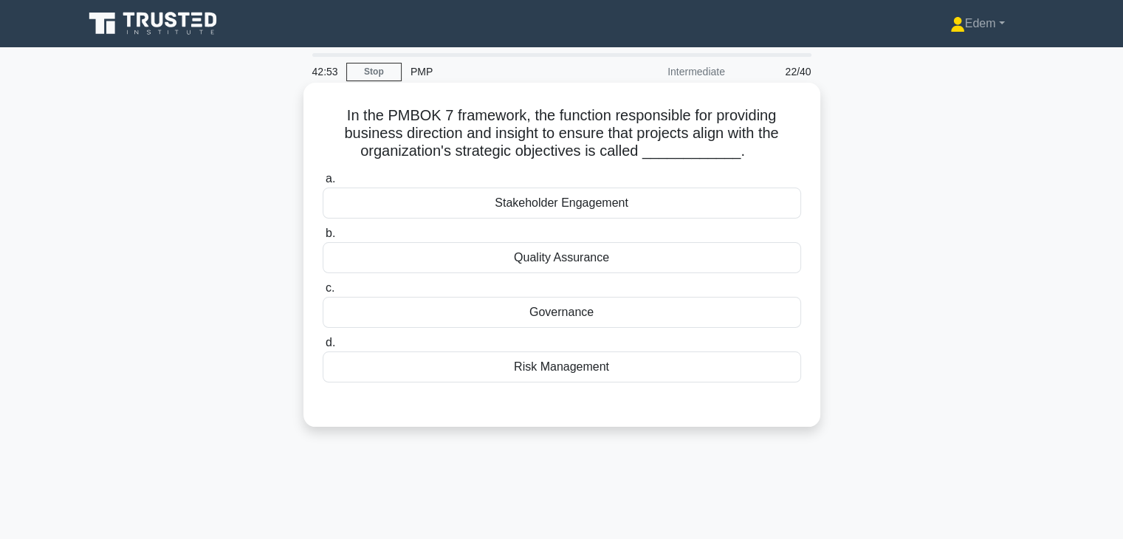
click at [600, 327] on div "Governance" at bounding box center [562, 312] width 479 height 31
click at [323, 293] on input "c. Governance" at bounding box center [323, 289] width 0 height 10
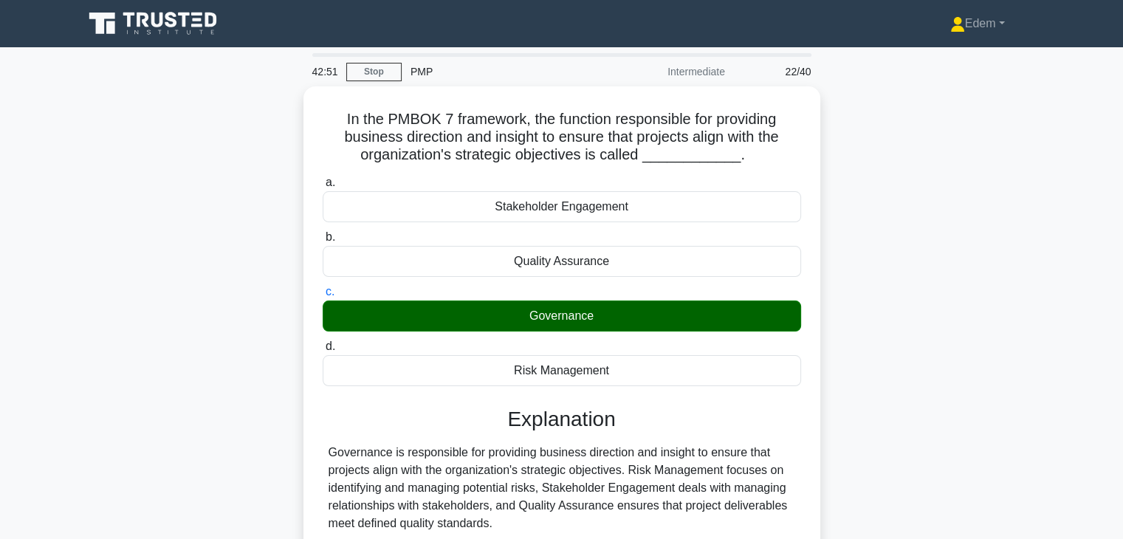
scroll to position [259, 0]
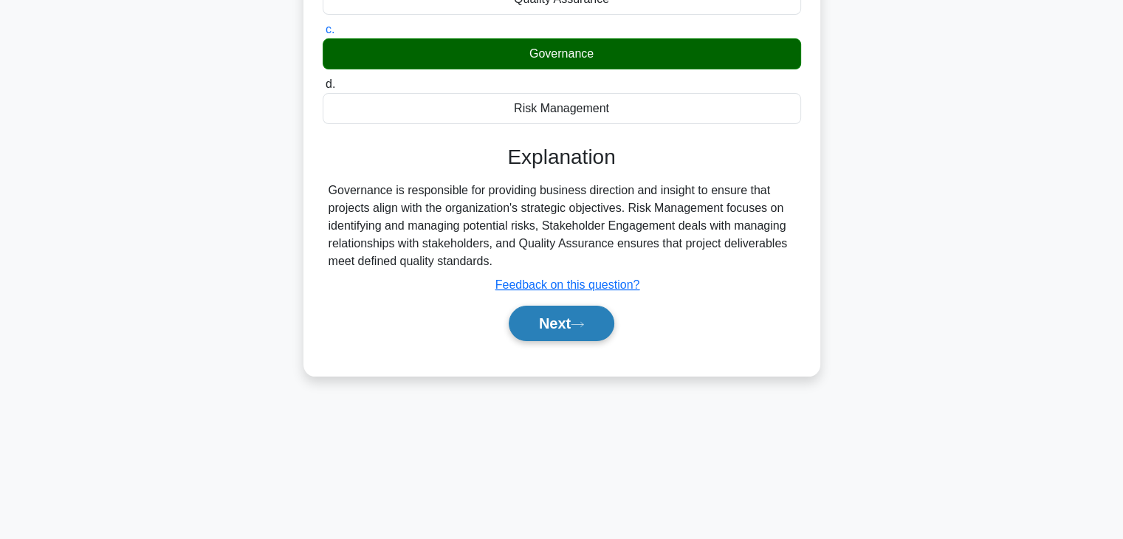
click at [597, 329] on button "Next" at bounding box center [562, 323] width 106 height 35
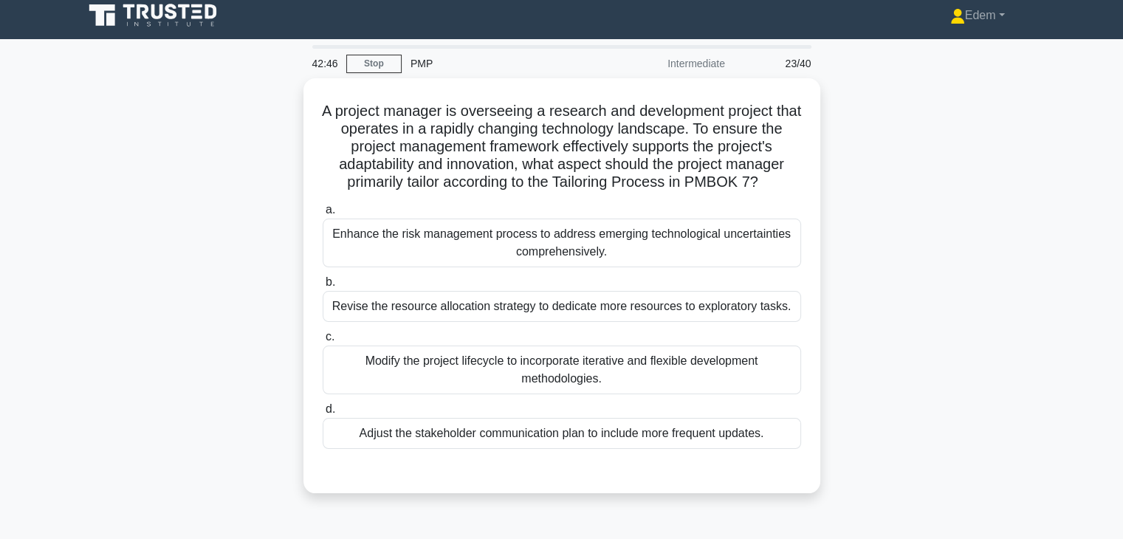
scroll to position [6, 0]
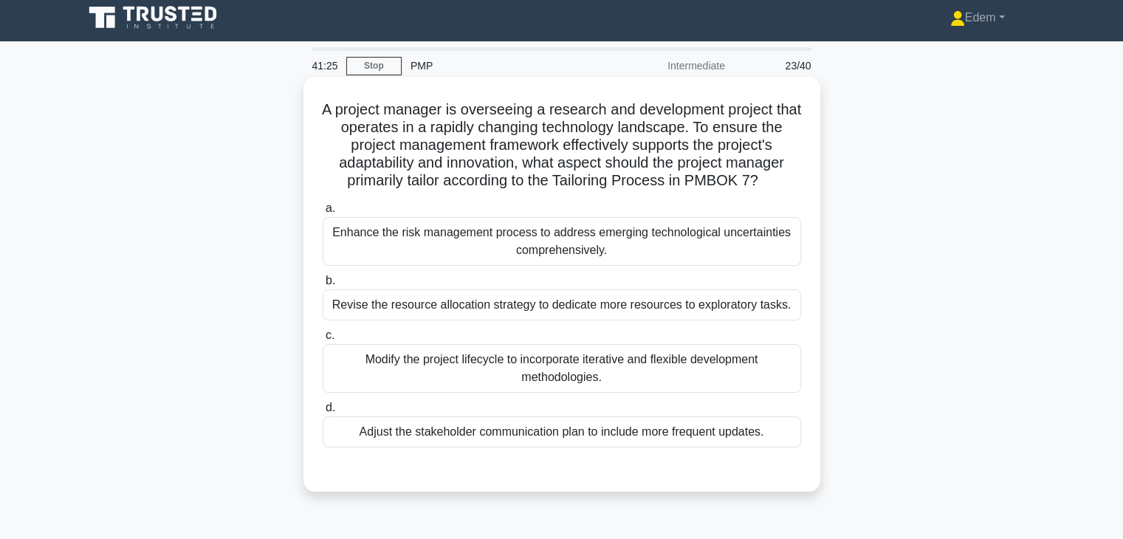
click at [651, 254] on div "Enhance the risk management process to address emerging technological uncertain…" at bounding box center [562, 241] width 479 height 49
click at [323, 213] on input "a. Enhance the risk management process to address emerging technological uncert…" at bounding box center [323, 209] width 0 height 10
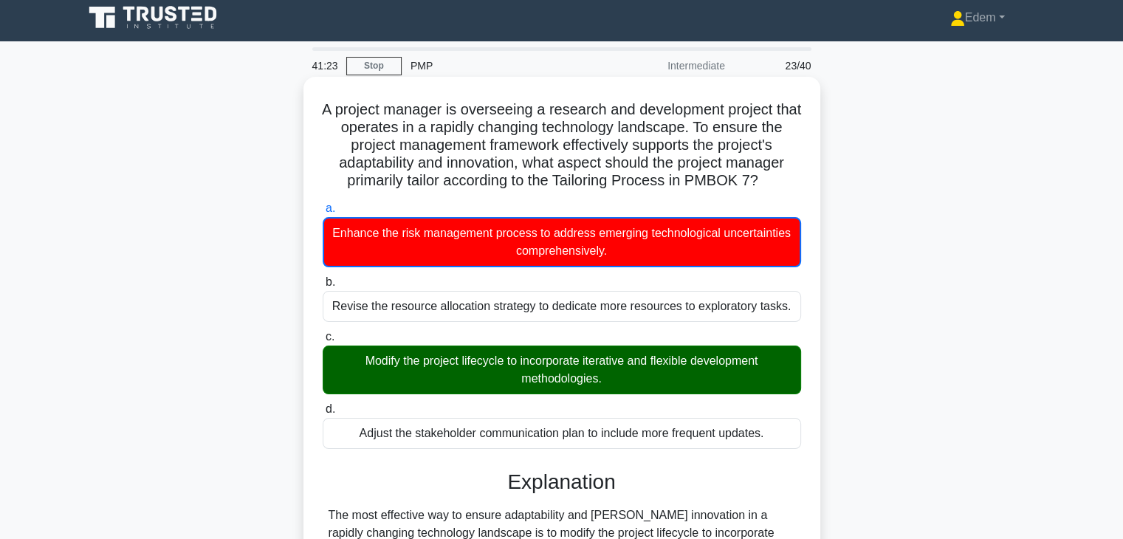
click at [629, 338] on label "c. Modify the project lifecycle to incorporate iterative and flexible developme…" at bounding box center [562, 361] width 479 height 66
click at [323, 338] on input "c. Modify the project lifecycle to incorporate iterative and flexible developme…" at bounding box center [323, 337] width 0 height 10
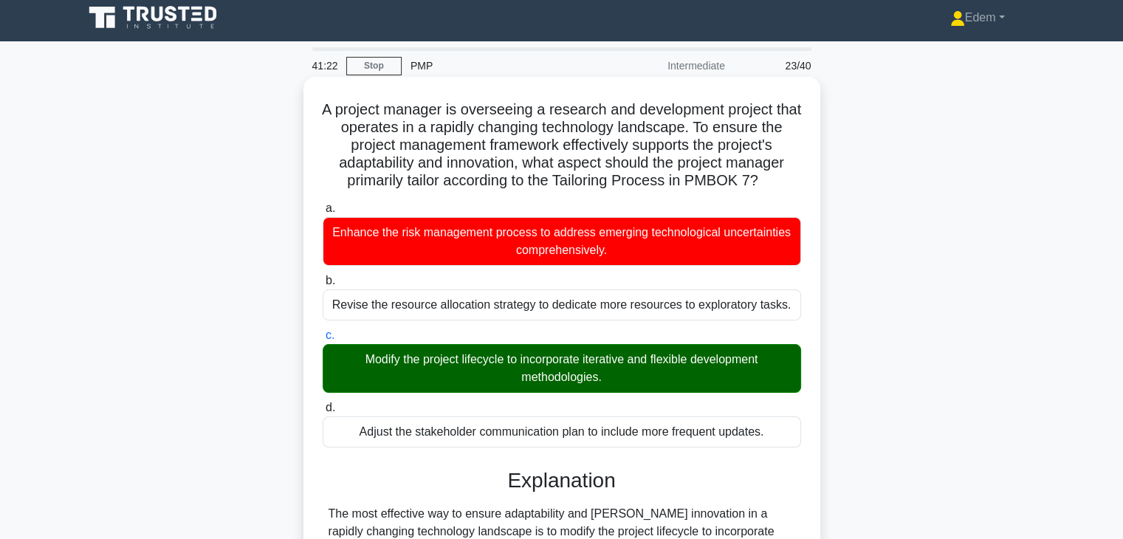
click at [633, 358] on div "Modify the project lifecycle to incorporate iterative and flexible development …" at bounding box center [562, 368] width 479 height 49
click at [323, 340] on input "c. Modify the project lifecycle to incorporate iterative and flexible developme…" at bounding box center [323, 336] width 0 height 10
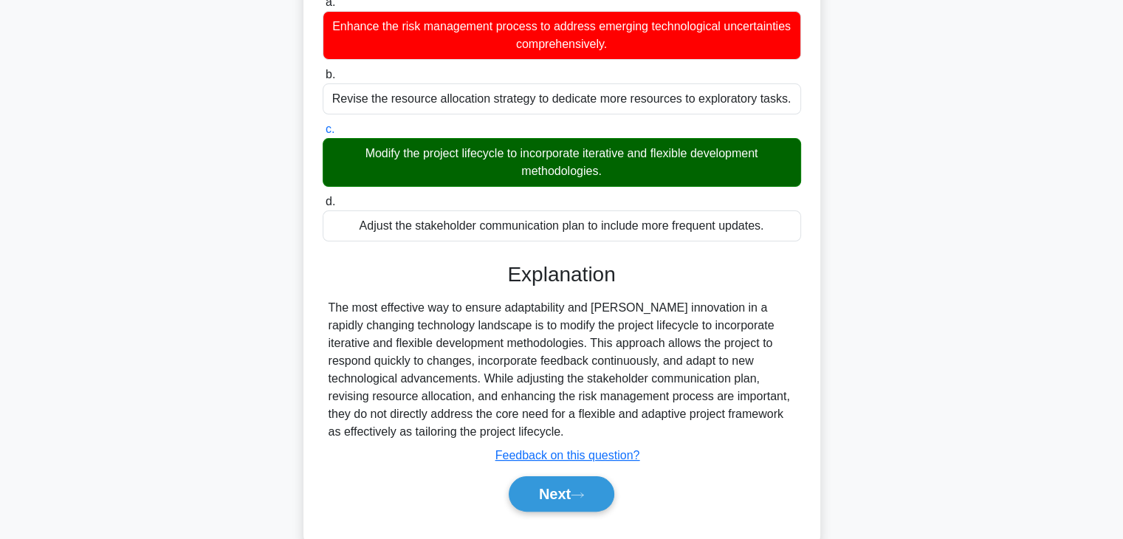
scroll to position [259, 0]
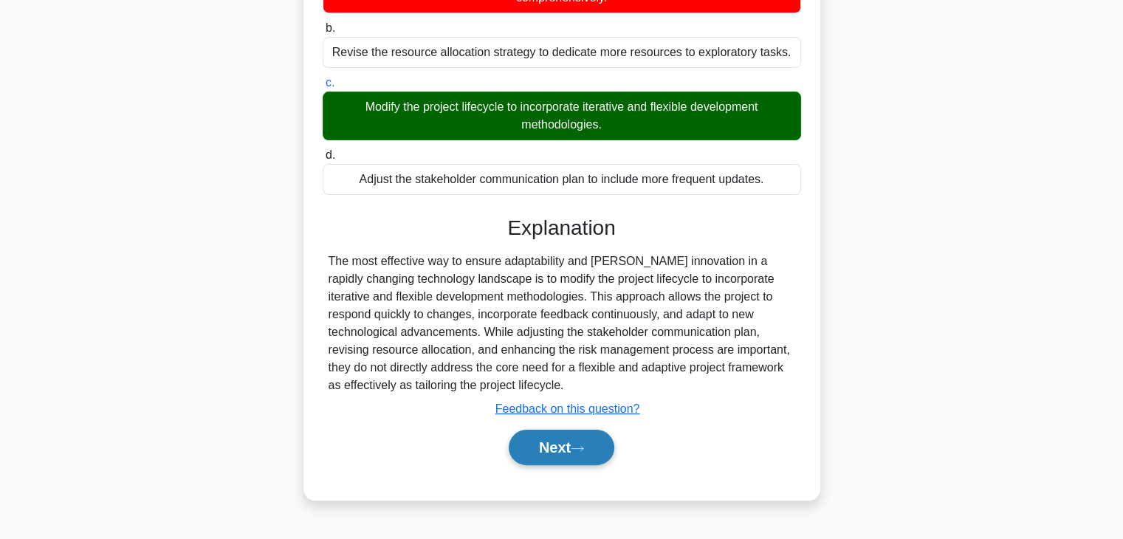
click at [577, 441] on button "Next" at bounding box center [562, 447] width 106 height 35
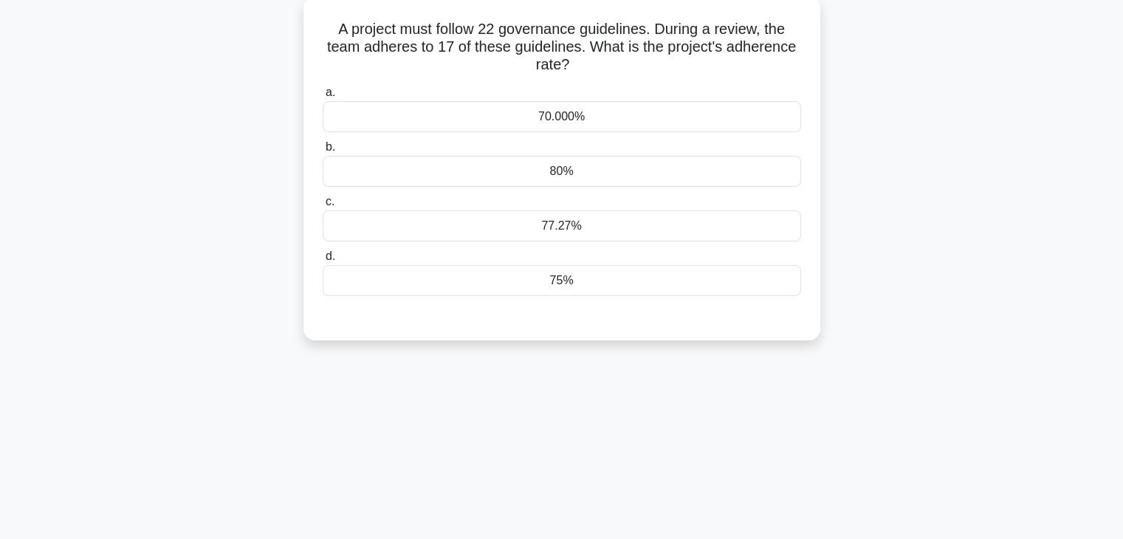
scroll to position [0, 0]
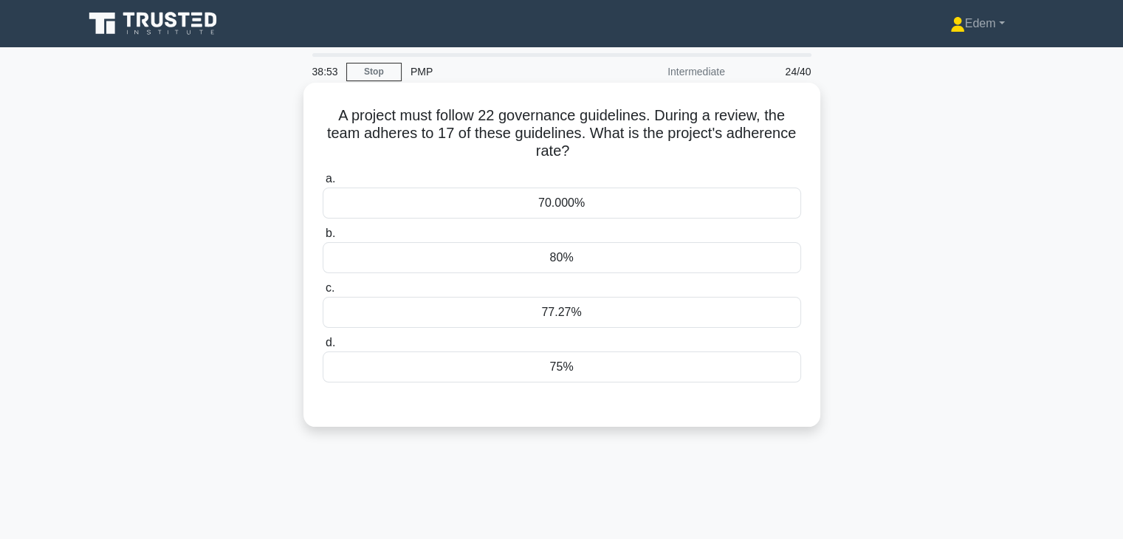
click at [583, 318] on div "77.27%" at bounding box center [562, 312] width 479 height 31
click at [323, 293] on input "c. 77.27%" at bounding box center [323, 289] width 0 height 10
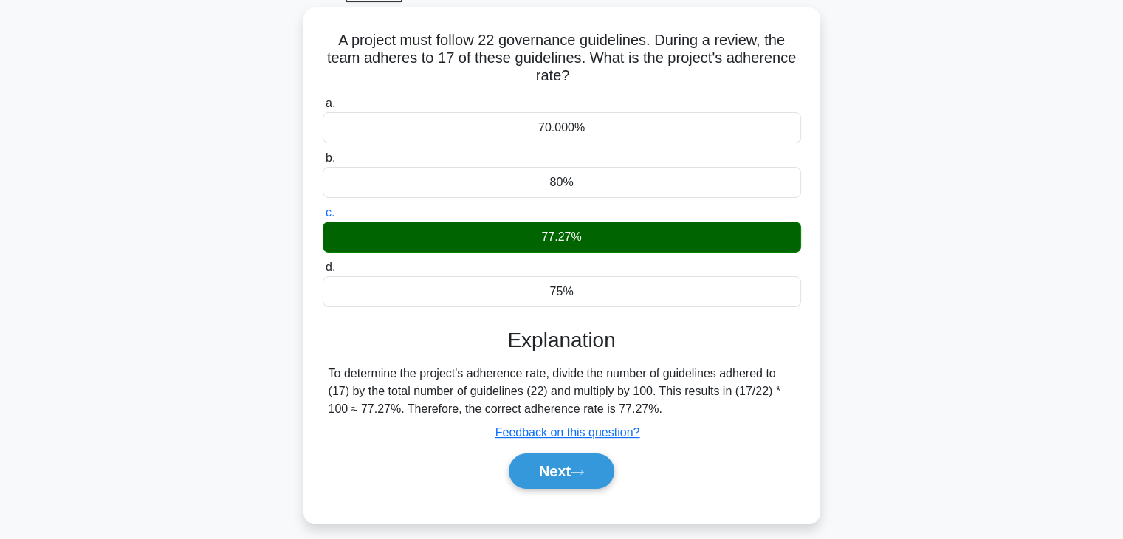
scroll to position [80, 0]
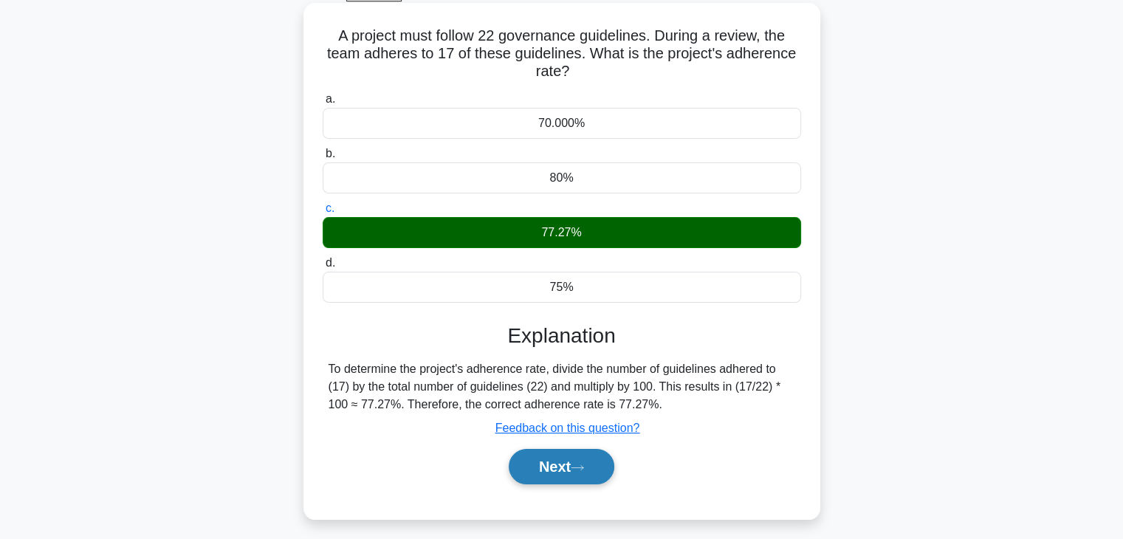
click at [592, 473] on button "Next" at bounding box center [562, 466] width 106 height 35
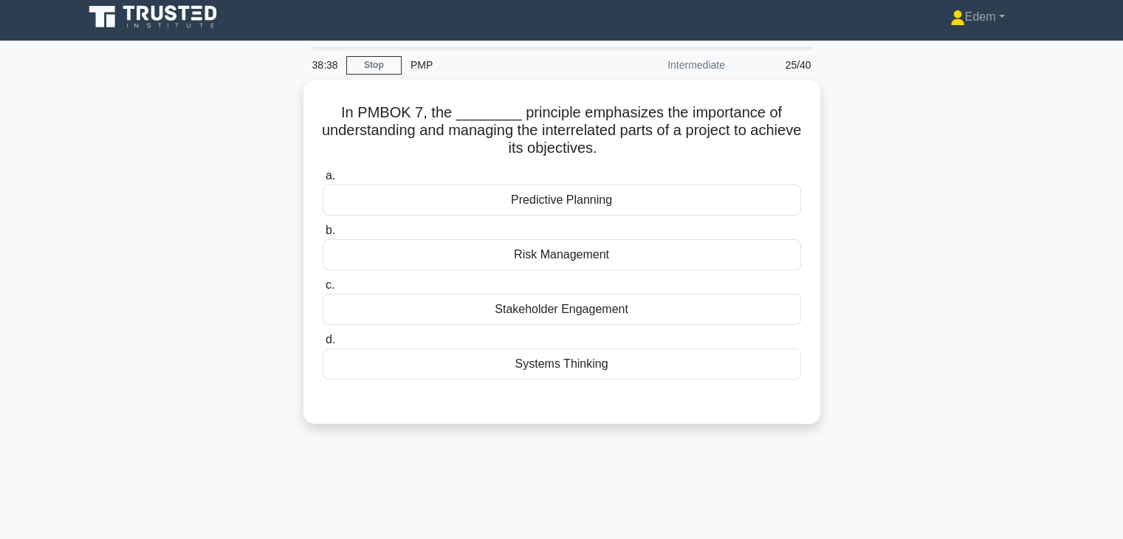
scroll to position [5, 0]
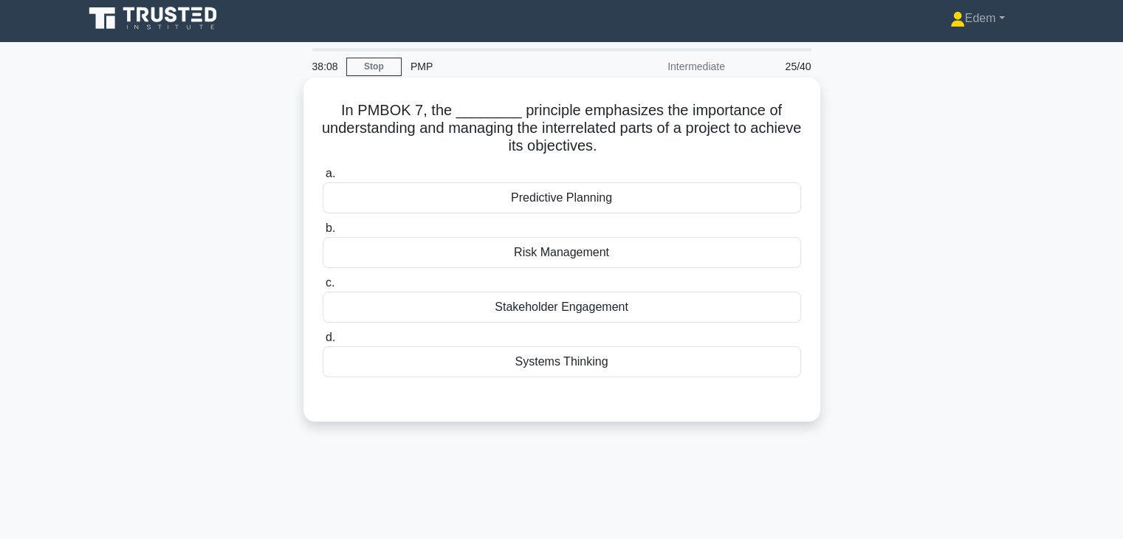
click at [609, 367] on div "Systems Thinking" at bounding box center [562, 361] width 479 height 31
click at [323, 343] on input "d. Systems Thinking" at bounding box center [323, 338] width 0 height 10
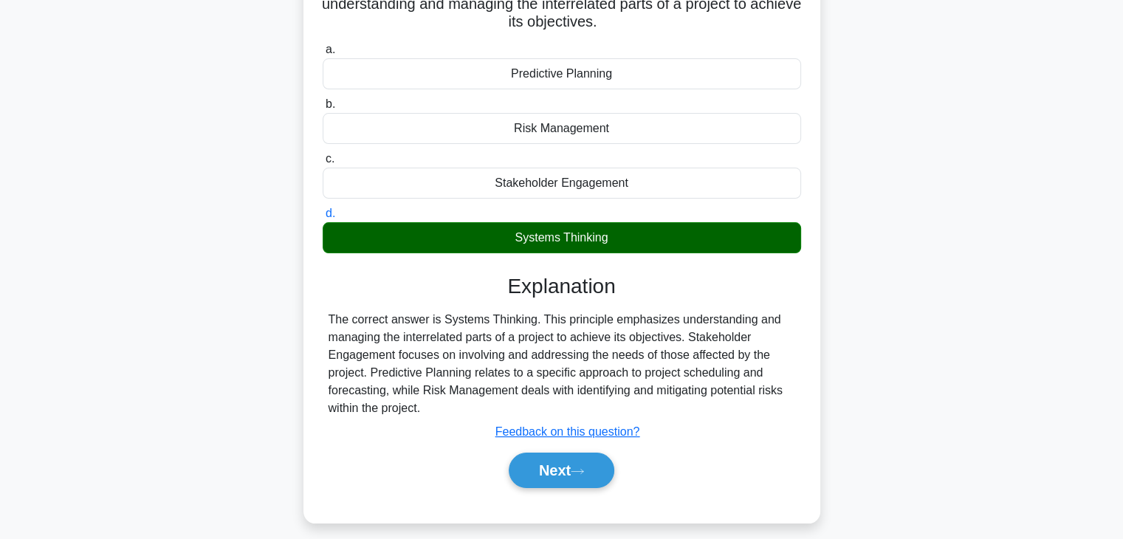
scroll to position [259, 0]
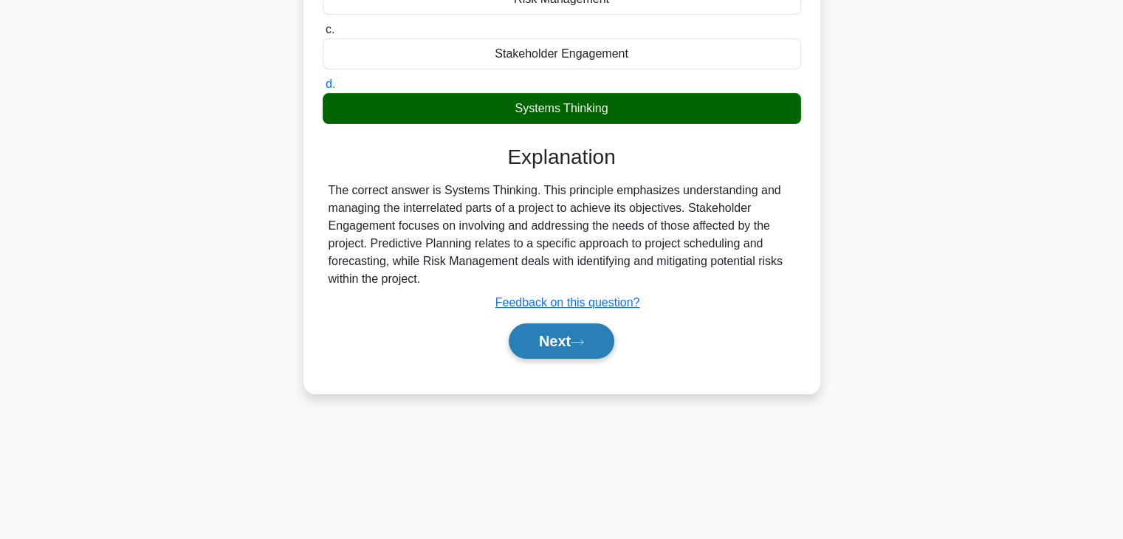
click at [591, 323] on button "Next" at bounding box center [562, 340] width 106 height 35
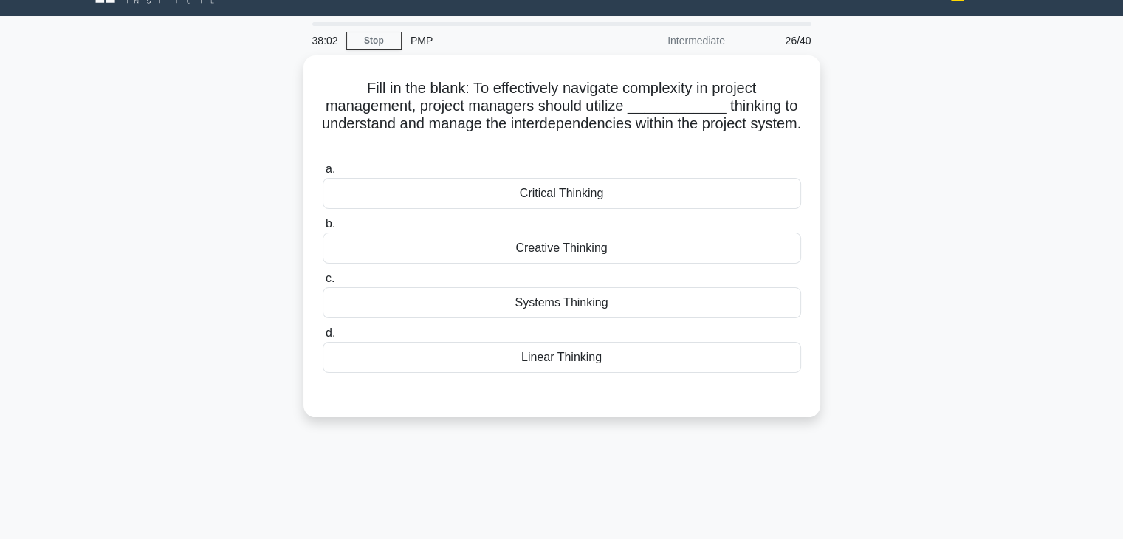
scroll to position [16, 0]
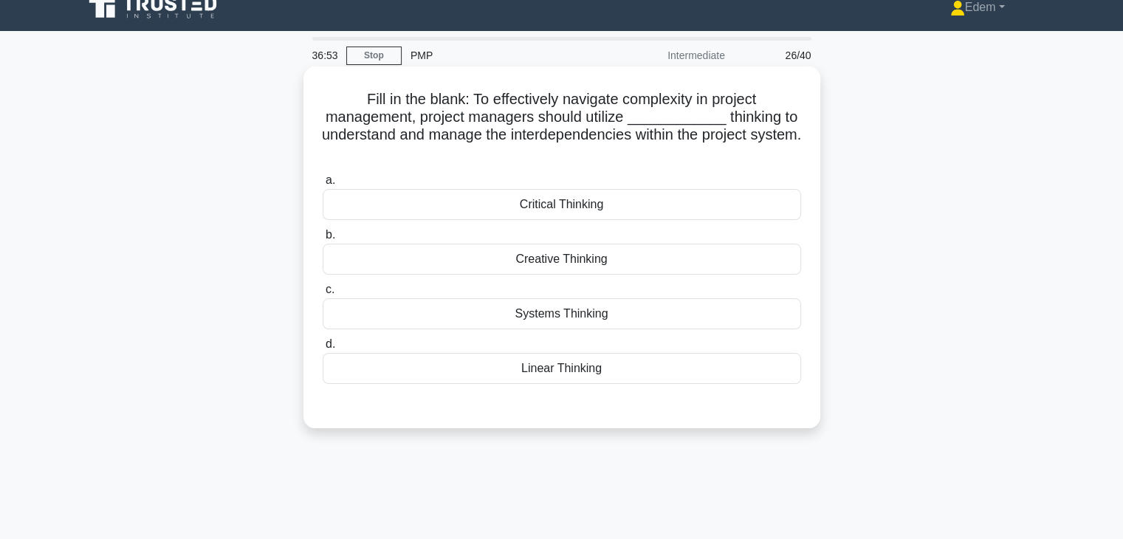
click at [561, 211] on div "Critical Thinking" at bounding box center [562, 204] width 479 height 31
click at [323, 185] on input "a. Critical Thinking" at bounding box center [323, 181] width 0 height 10
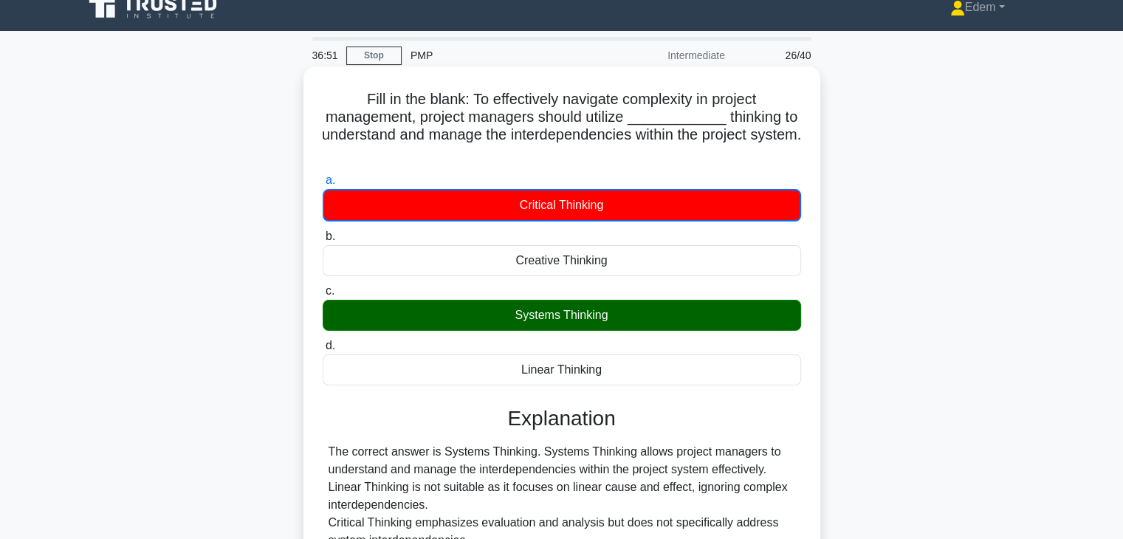
click at [574, 315] on div "Systems Thinking" at bounding box center [562, 315] width 479 height 31
click at [323, 296] on input "c. Systems Thinking" at bounding box center [323, 292] width 0 height 10
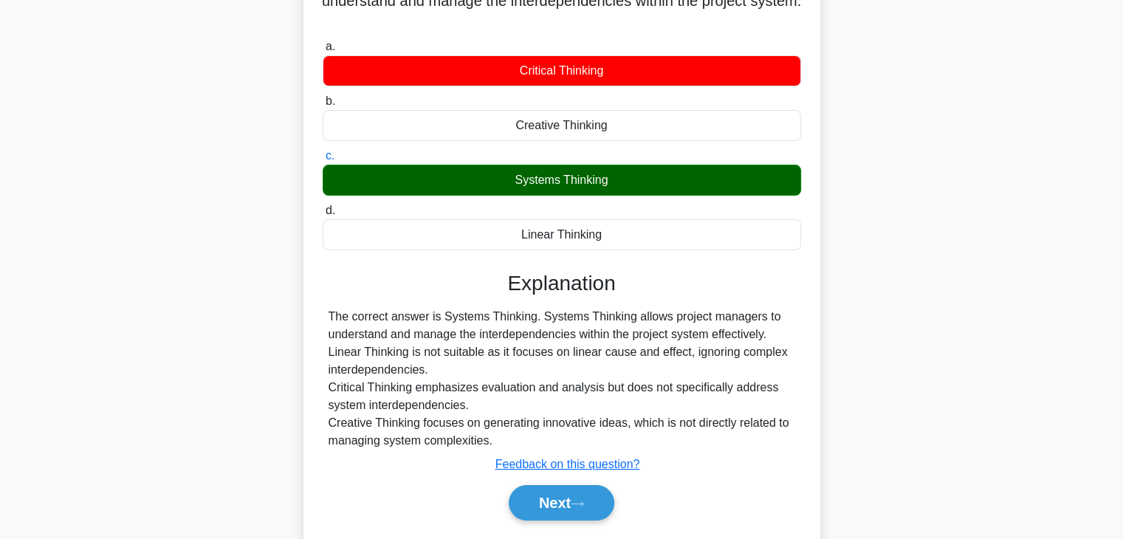
scroll to position [157, 0]
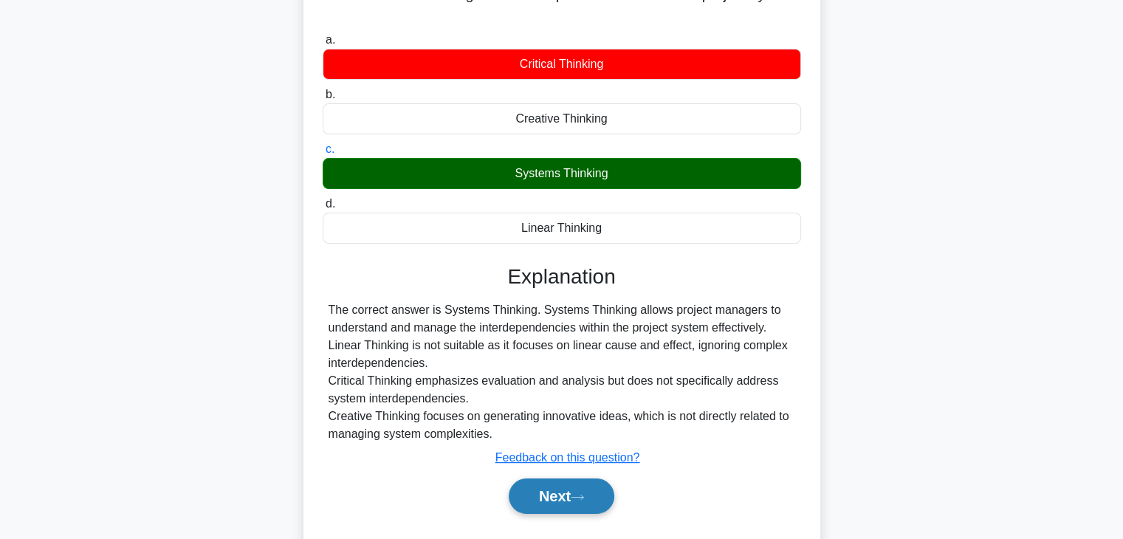
click at [596, 491] on button "Next" at bounding box center [562, 496] width 106 height 35
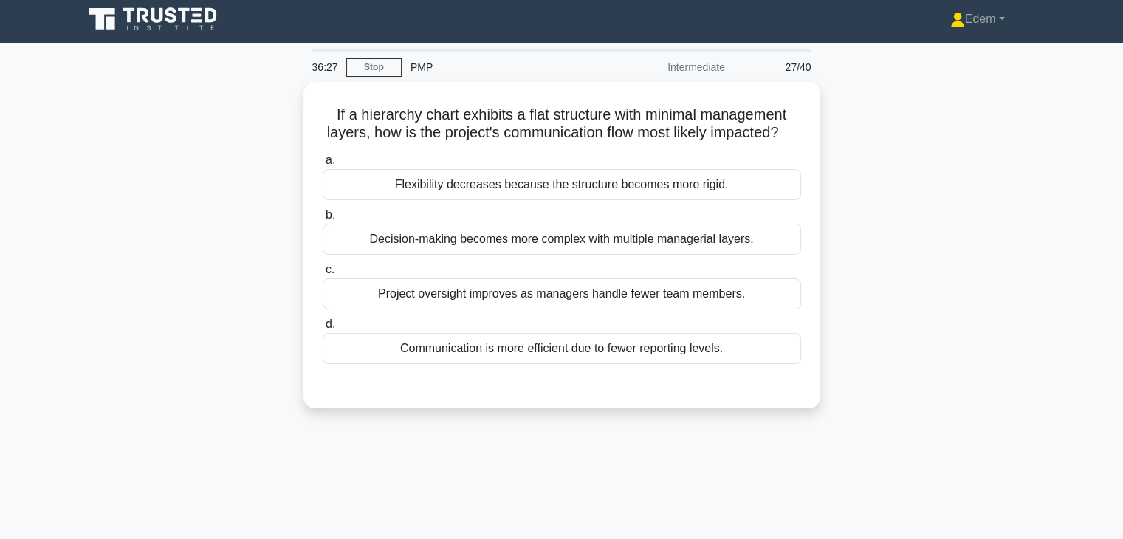
scroll to position [0, 0]
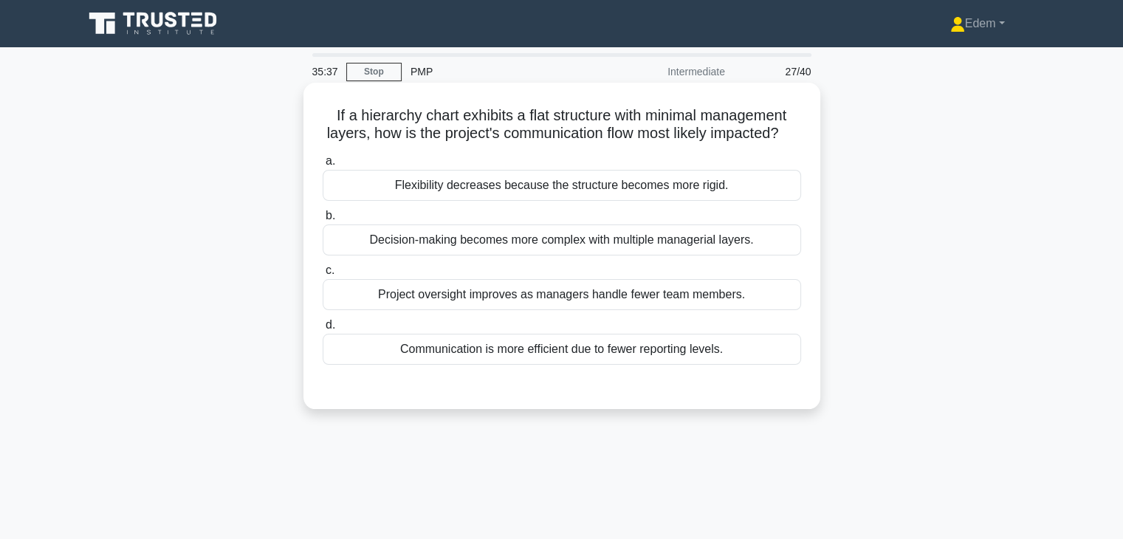
click at [433, 255] on div "Decision-making becomes more complex with multiple managerial layers." at bounding box center [562, 239] width 479 height 31
click at [323, 221] on input "b. Decision-making becomes more complex with multiple managerial layers." at bounding box center [323, 216] width 0 height 10
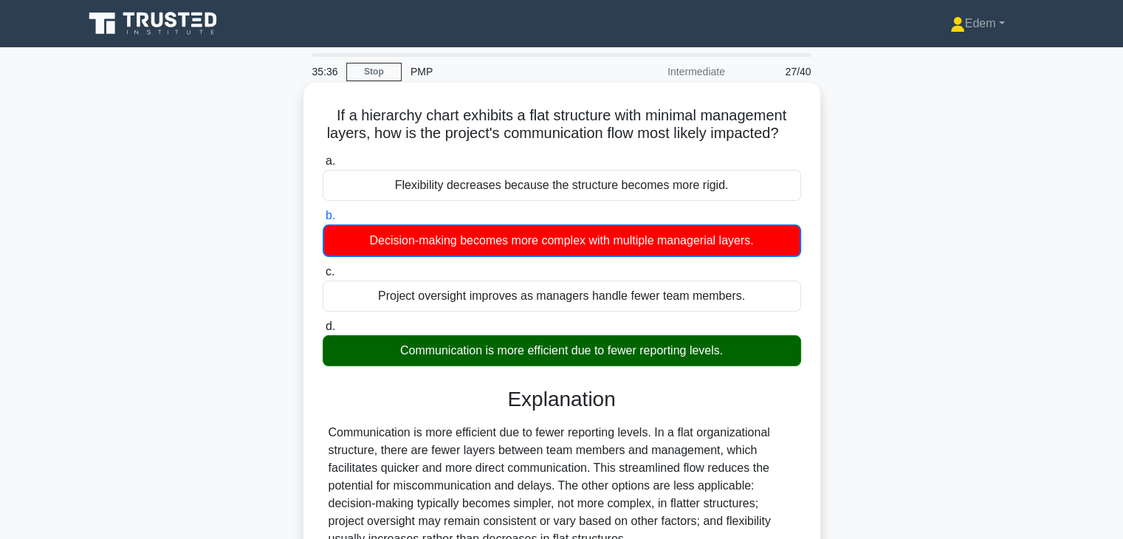
click at [476, 366] on div "Communication is more efficient due to fewer reporting levels." at bounding box center [562, 350] width 479 height 31
click at [323, 332] on input "d. Communication is more efficient due to fewer reporting levels." at bounding box center [323, 327] width 0 height 10
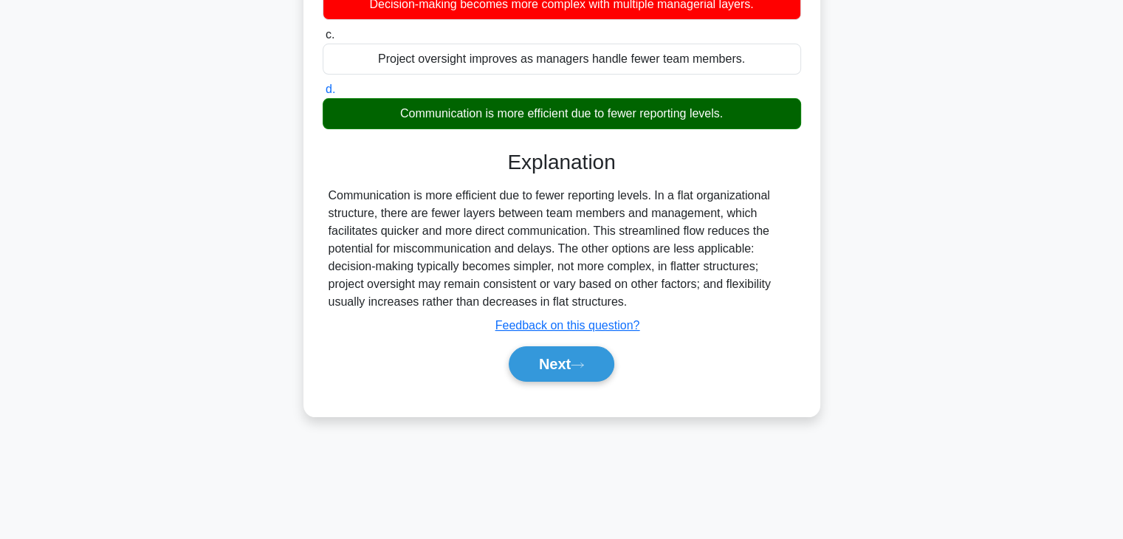
scroll to position [257, 0]
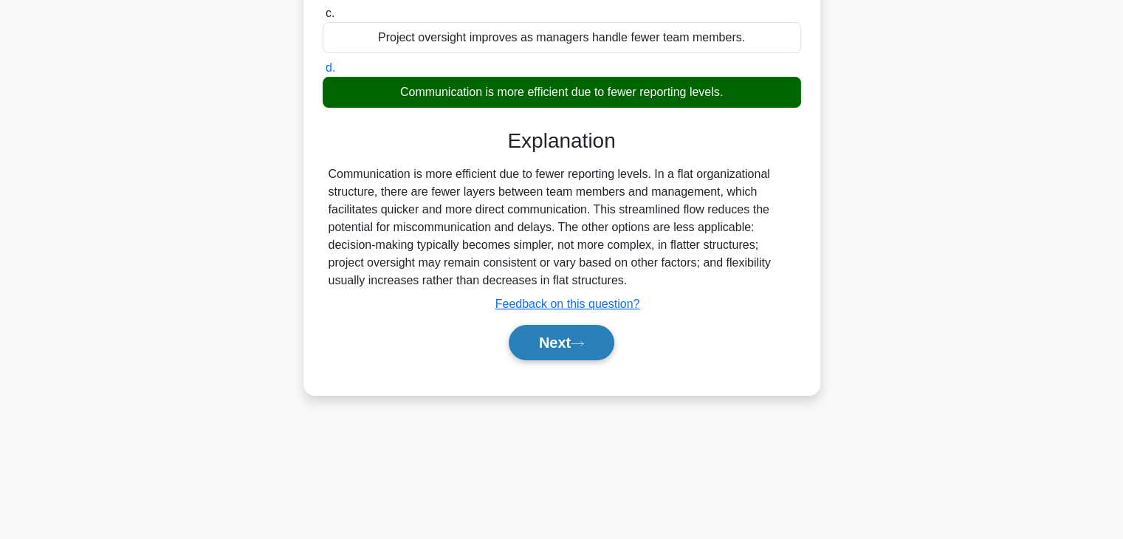
click at [606, 360] on button "Next" at bounding box center [562, 342] width 106 height 35
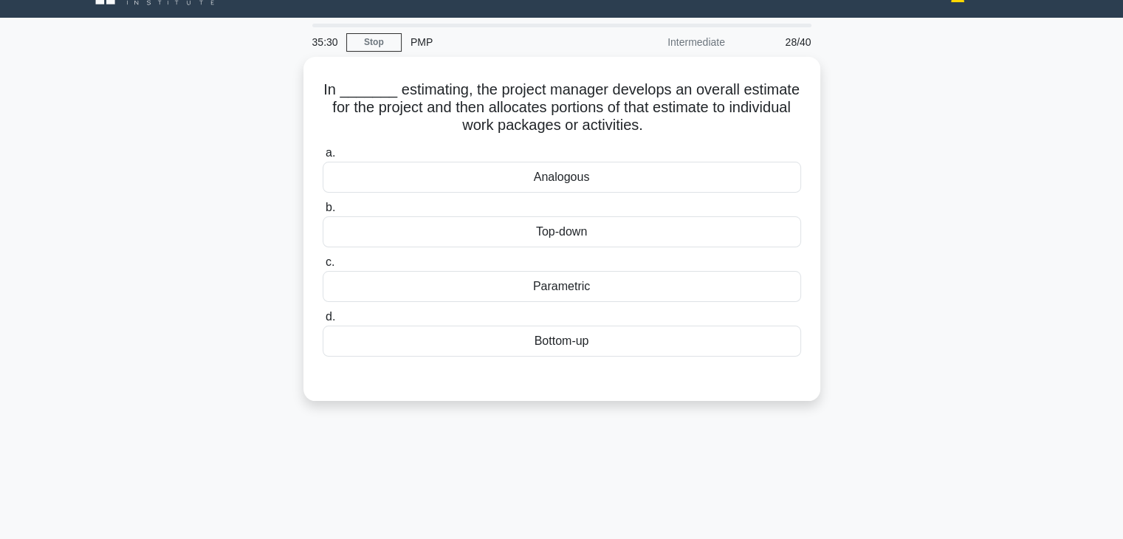
scroll to position [29, 0]
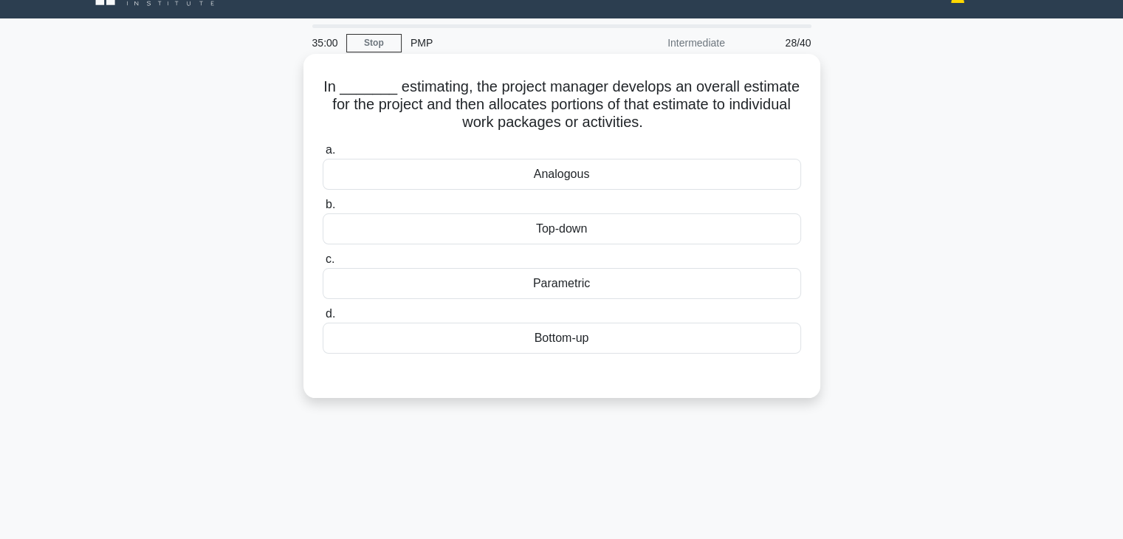
click at [567, 184] on div "Analogous" at bounding box center [562, 174] width 479 height 31
click at [323, 155] on input "a. Analogous" at bounding box center [323, 150] width 0 height 10
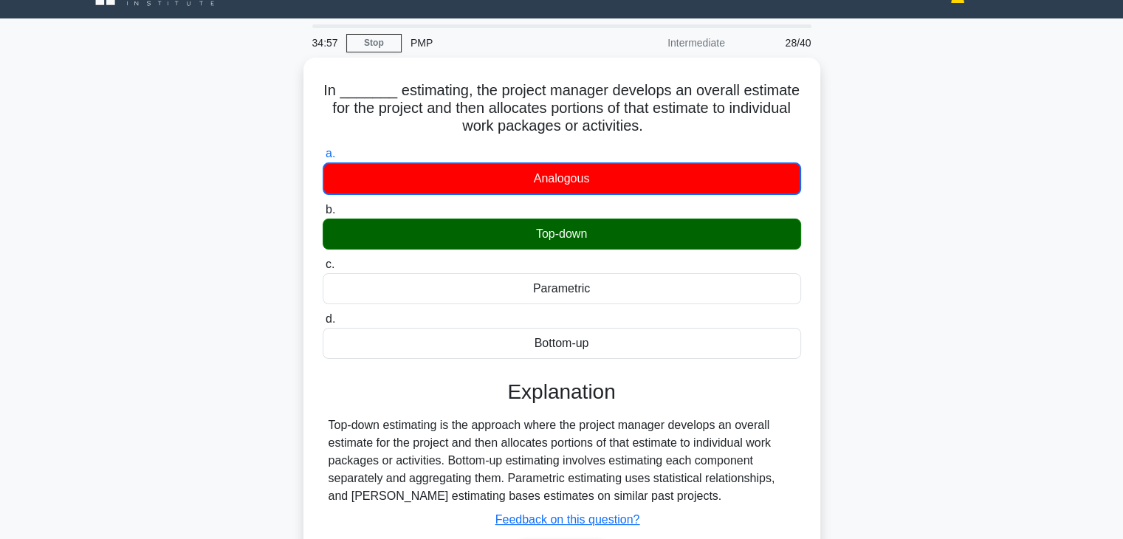
scroll to position [259, 0]
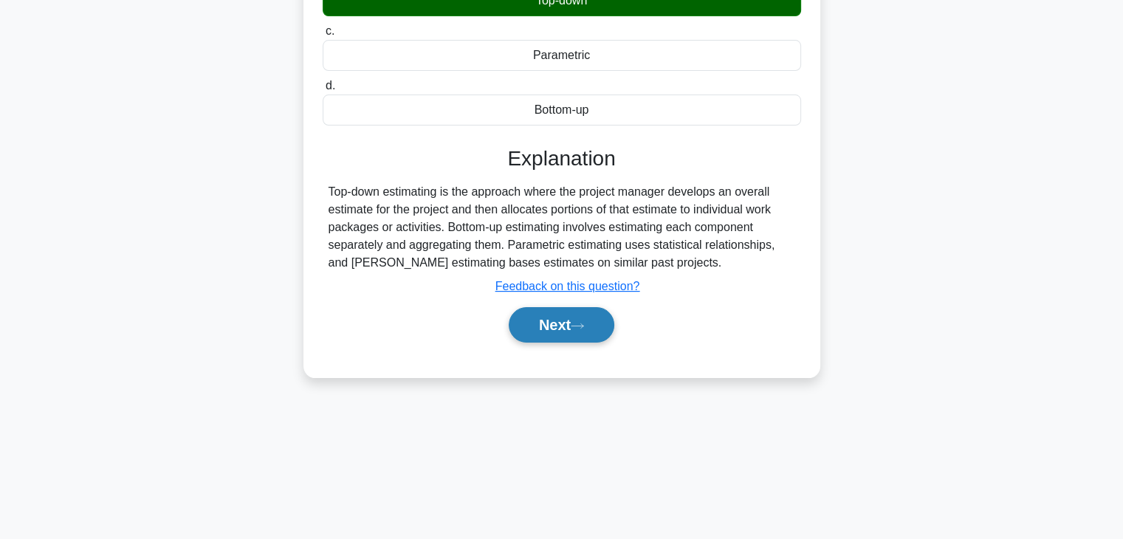
click at [585, 335] on button "Next" at bounding box center [562, 324] width 106 height 35
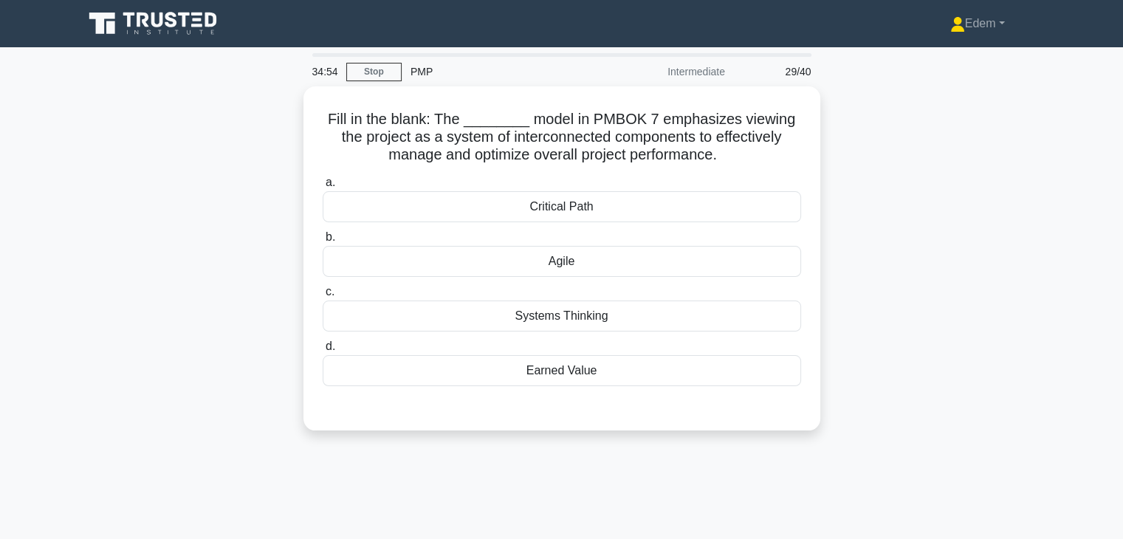
scroll to position [0, 0]
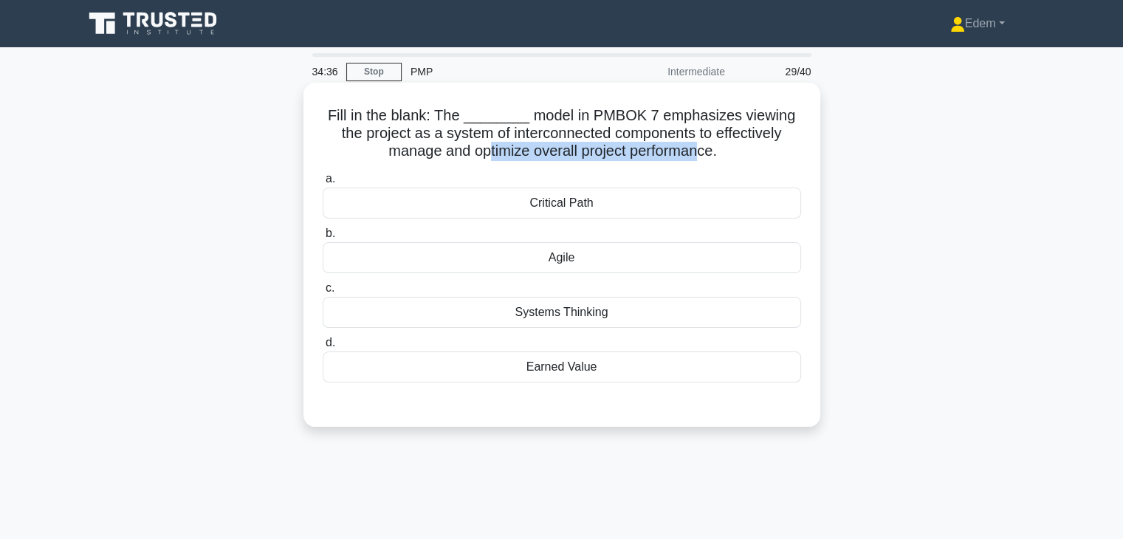
drag, startPoint x: 485, startPoint y: 151, endPoint x: 700, endPoint y: 156, distance: 214.9
click at [700, 156] on h5 "Fill in the blank: The ________ model in PMBOK 7 emphasizes viewing the project…" at bounding box center [561, 133] width 481 height 55
click at [576, 319] on div "Systems Thinking" at bounding box center [562, 312] width 479 height 31
click at [323, 293] on input "c. Systems Thinking" at bounding box center [323, 289] width 0 height 10
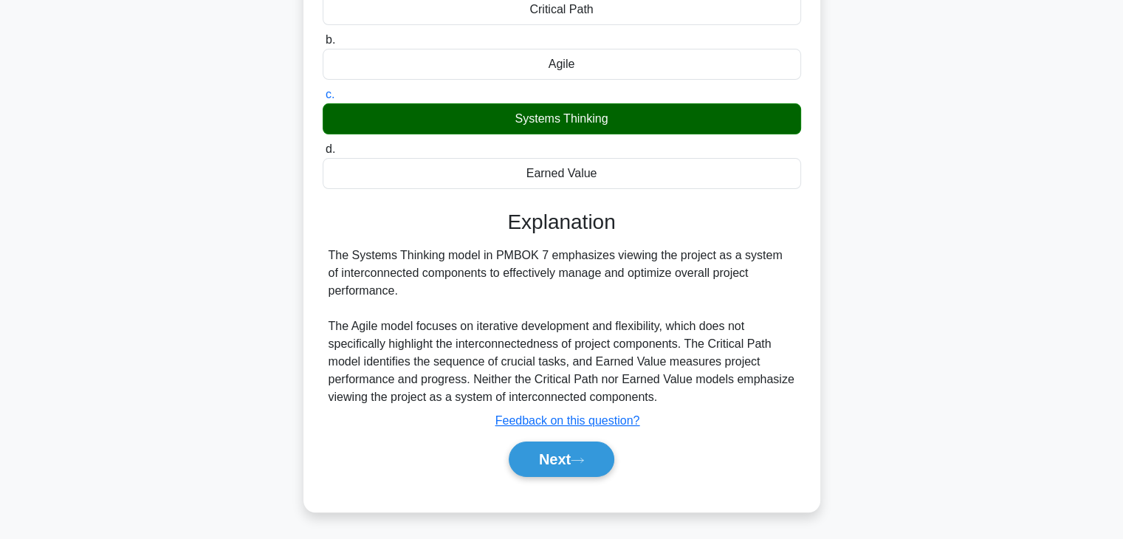
scroll to position [259, 0]
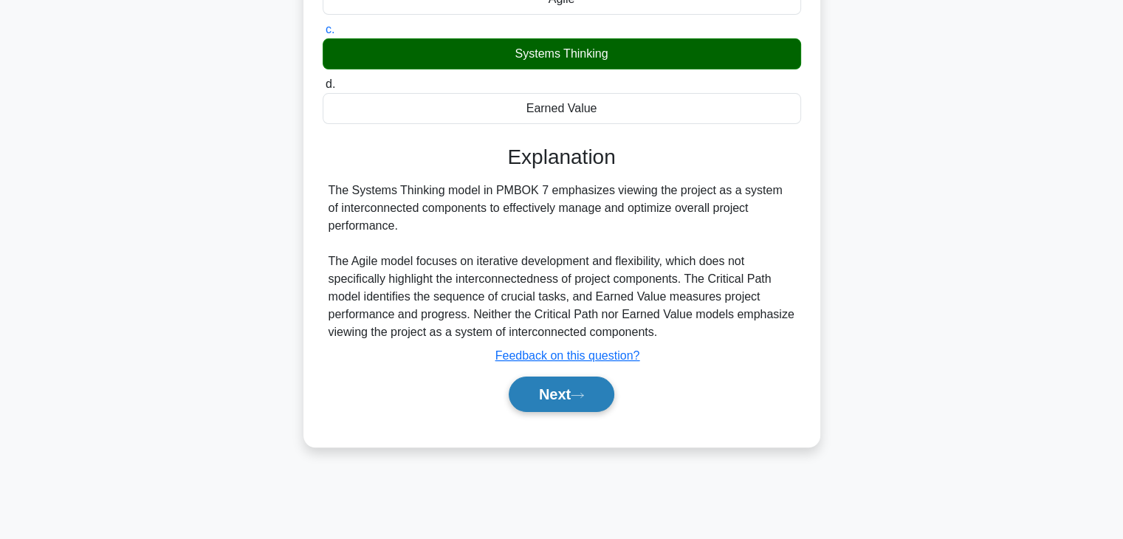
click at [577, 394] on icon at bounding box center [577, 395] width 13 height 8
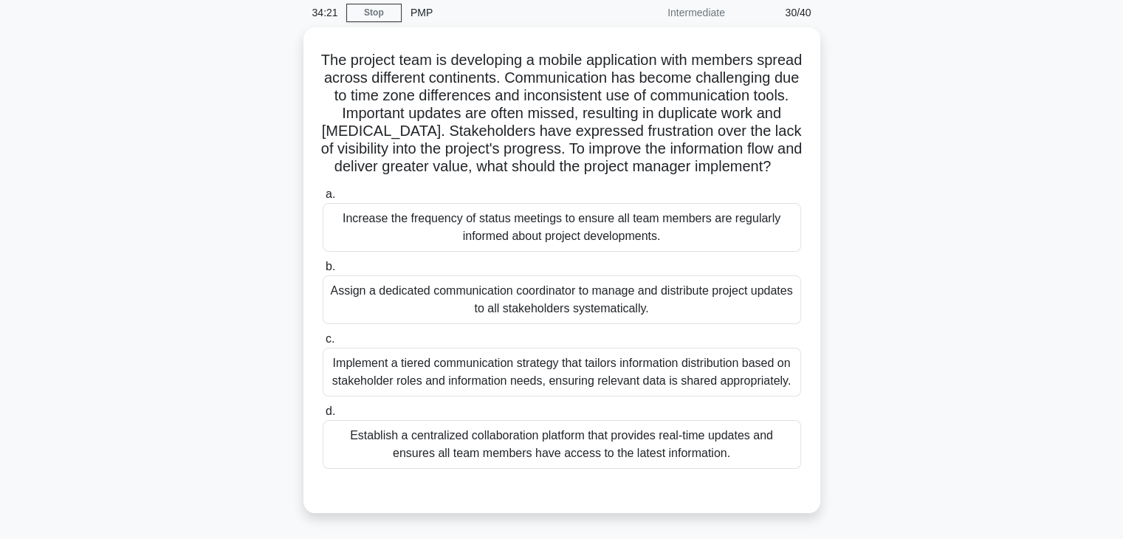
scroll to position [0, 0]
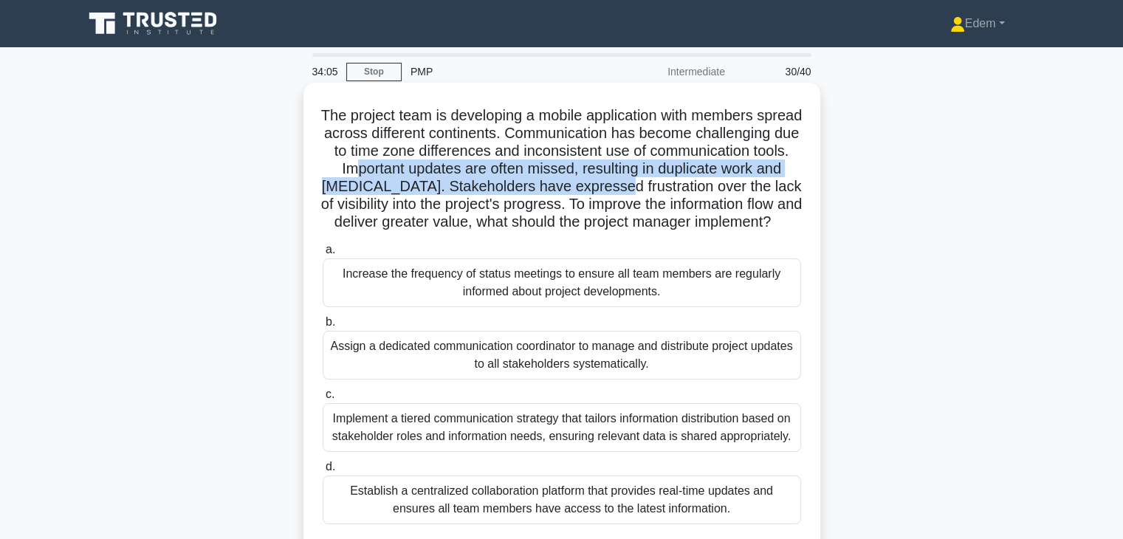
drag, startPoint x: 490, startPoint y: 172, endPoint x: 758, endPoint y: 189, distance: 268.6
click at [758, 189] on h5 "The project team is developing a mobile application with members spread across …" at bounding box center [561, 169] width 481 height 126
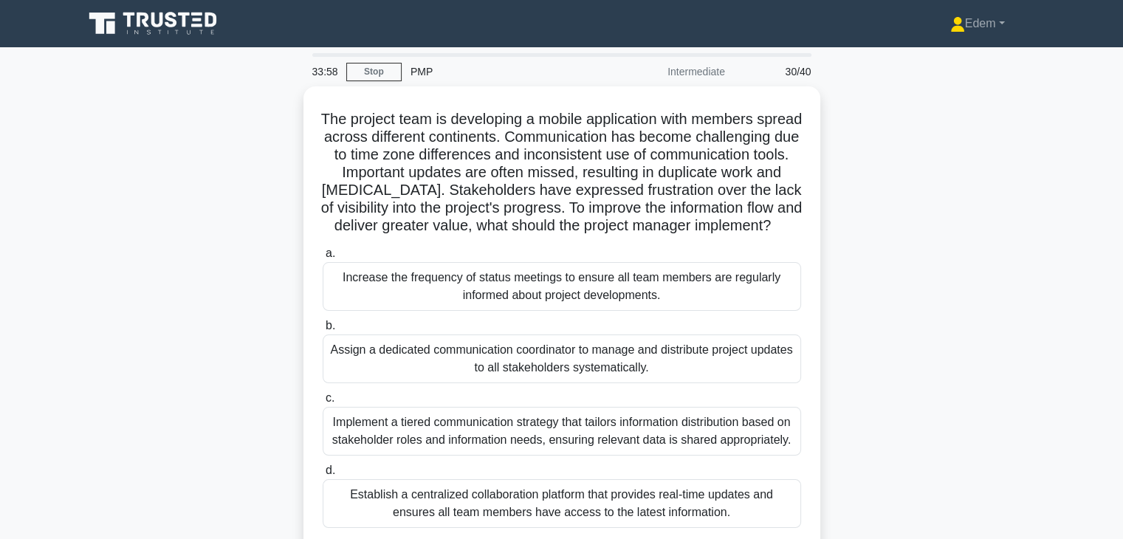
click at [985, 275] on div "The project team is developing a mobile application with members spread across …" at bounding box center [562, 338] width 975 height 504
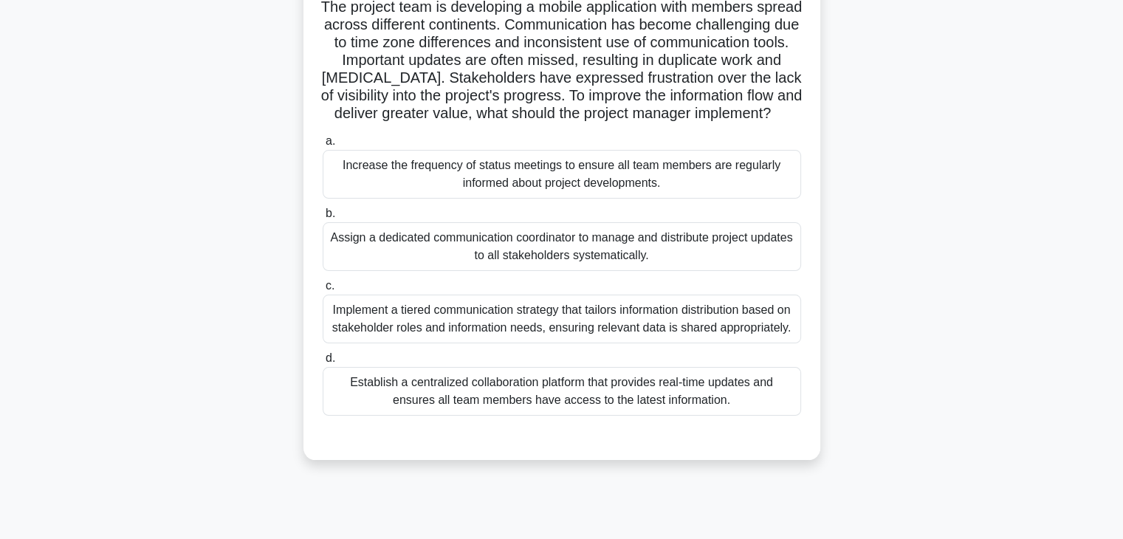
scroll to position [148, 0]
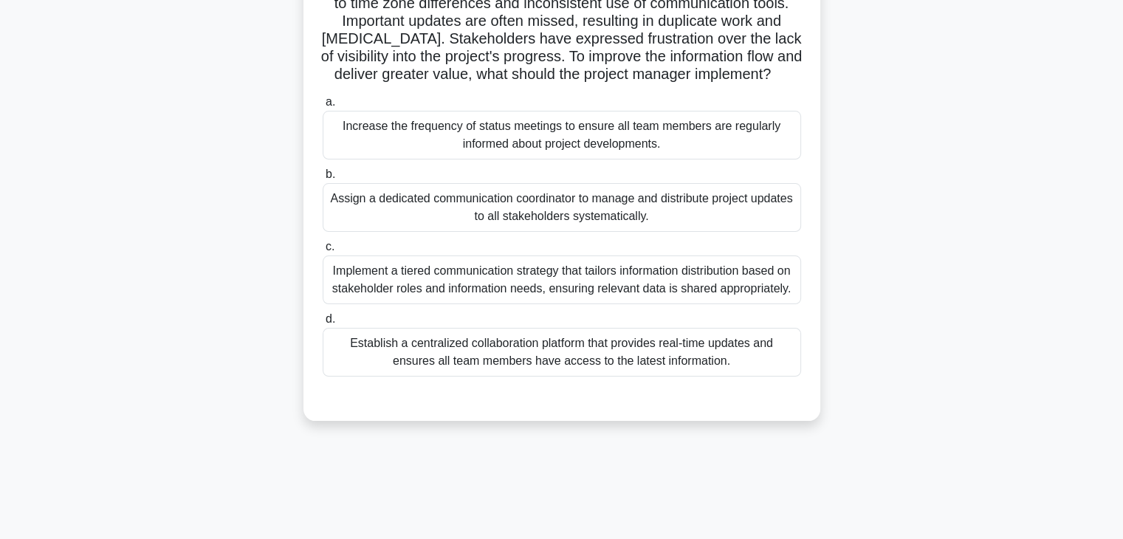
click at [635, 377] on div "Establish a centralized collaboration platform that provides real-time updates …" at bounding box center [562, 352] width 479 height 49
click at [323, 324] on input "d. Establish a centralized collaboration platform that provides real-time updat…" at bounding box center [323, 320] width 0 height 10
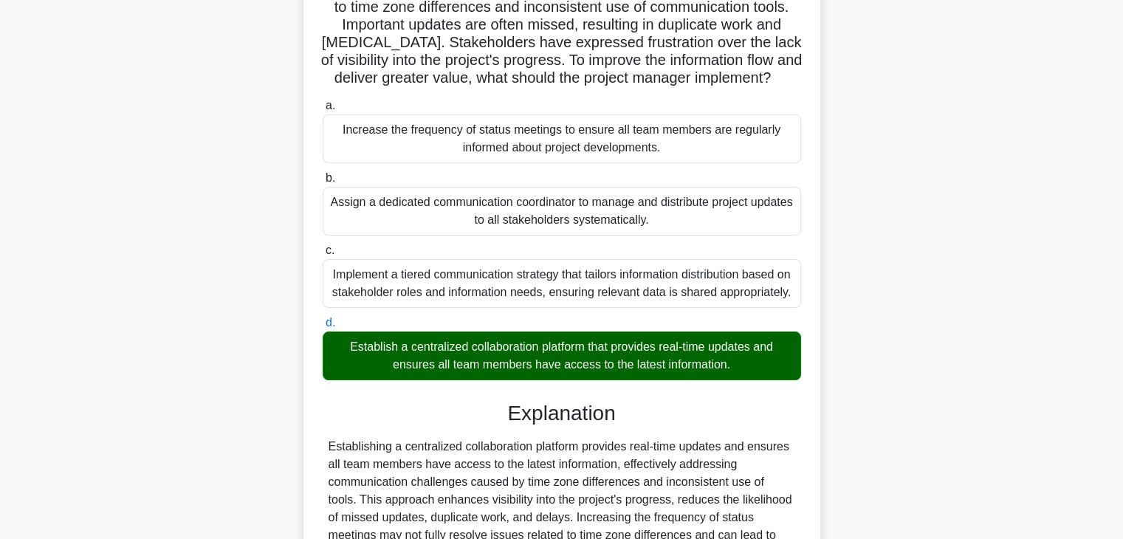
scroll to position [424, 0]
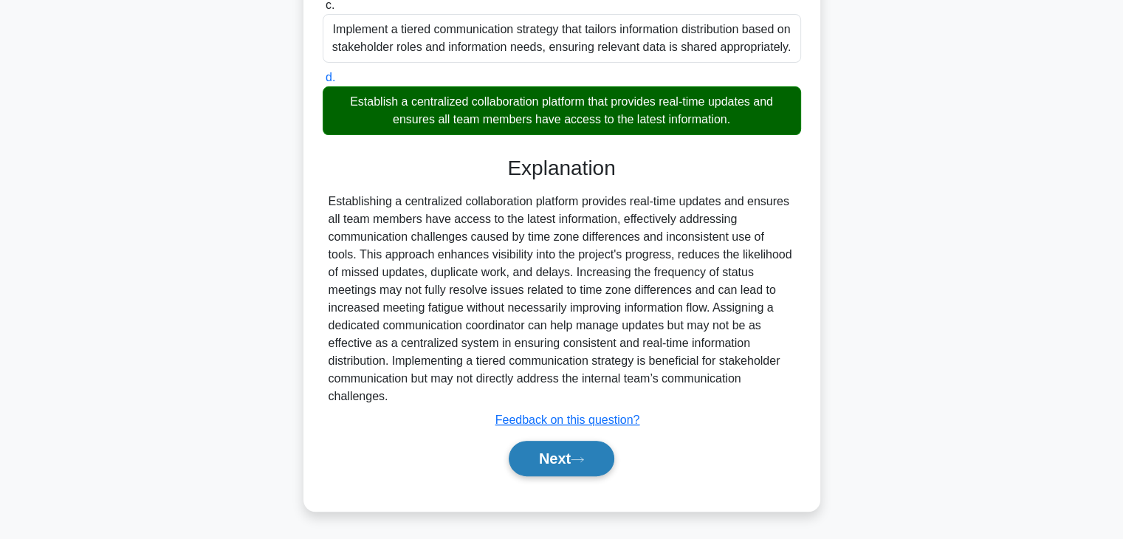
click at [584, 459] on icon at bounding box center [577, 460] width 13 height 8
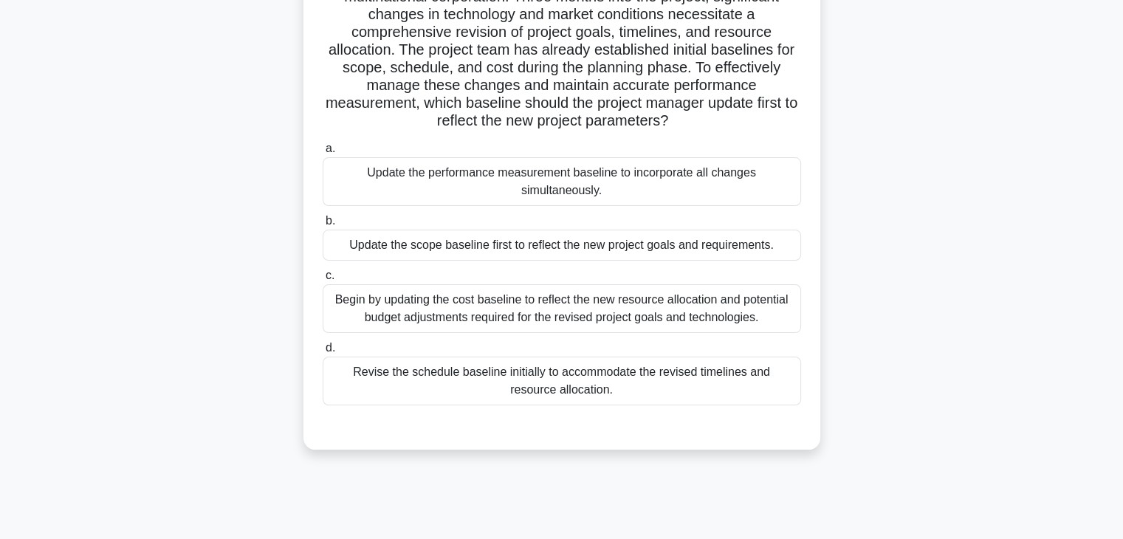
scroll to position [143, 0]
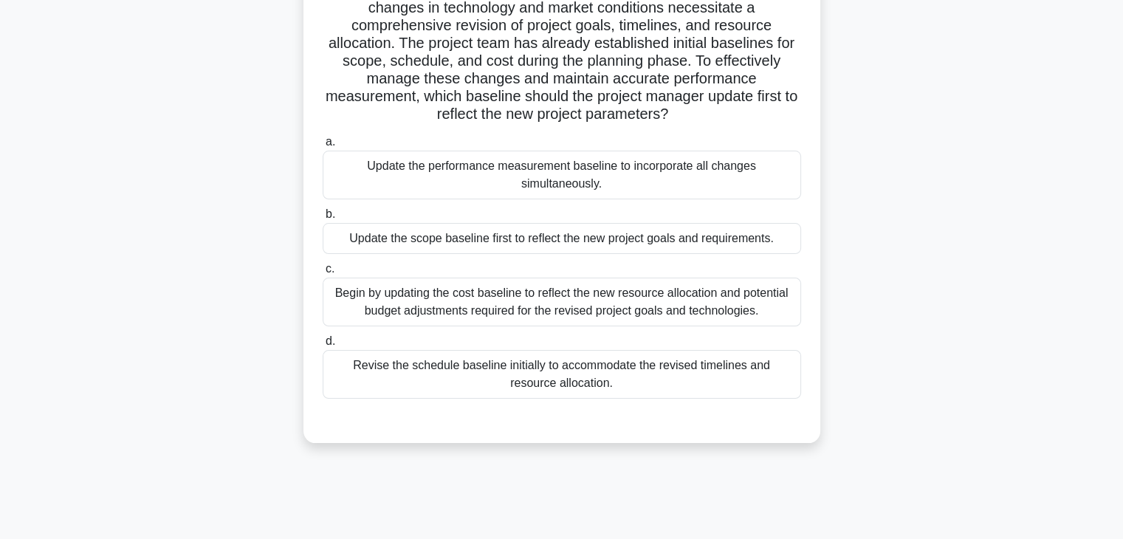
click at [491, 381] on div "Revise the schedule baseline initially to accommodate the revised timelines and…" at bounding box center [562, 374] width 479 height 49
click at [323, 346] on input "d. Revise the schedule baseline initially to accommodate the revised timelines …" at bounding box center [323, 342] width 0 height 10
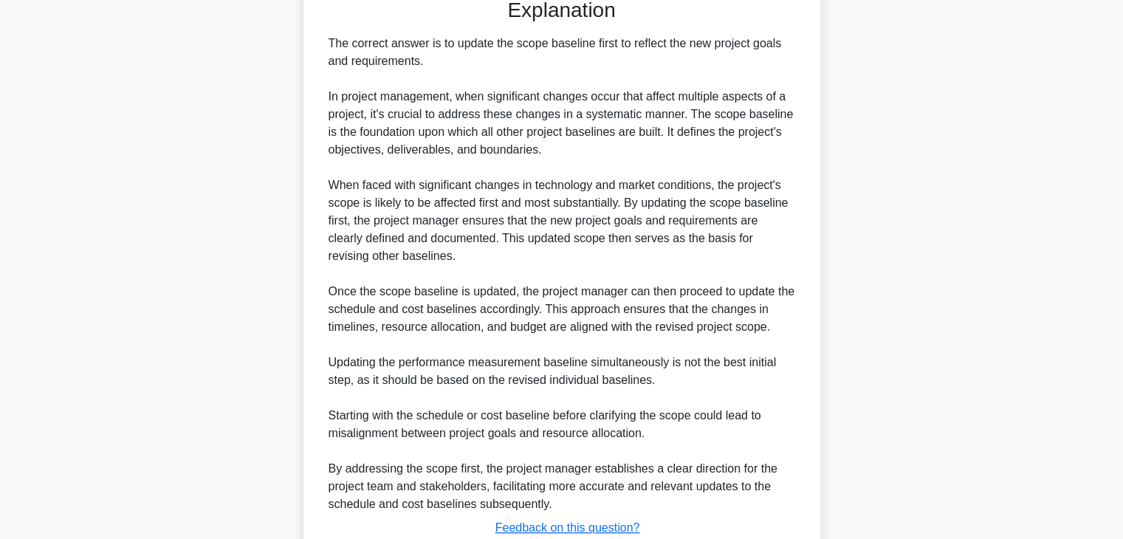
scroll to position [673, 0]
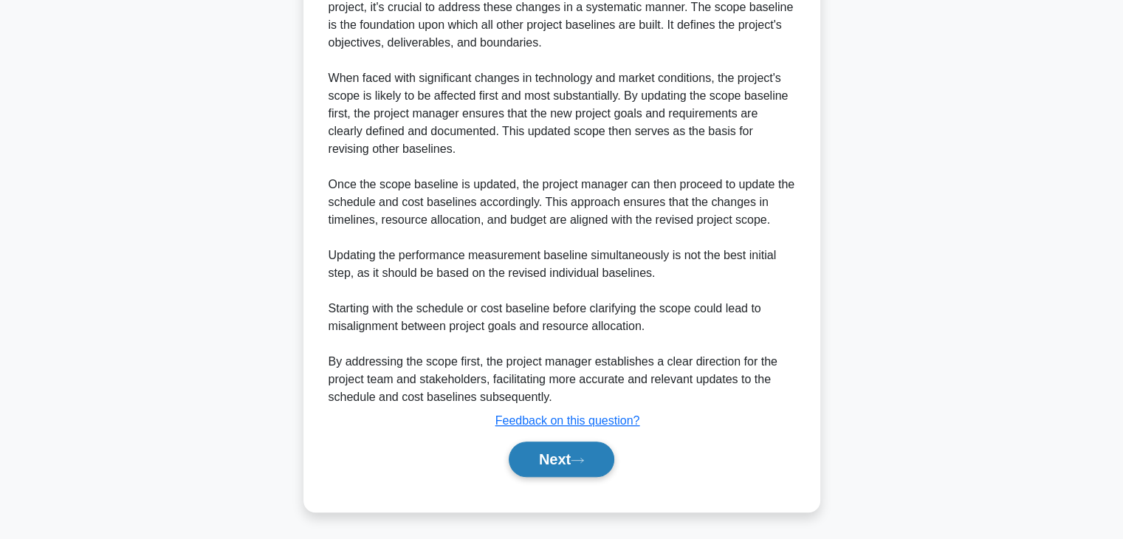
click at [574, 460] on button "Next" at bounding box center [562, 459] width 106 height 35
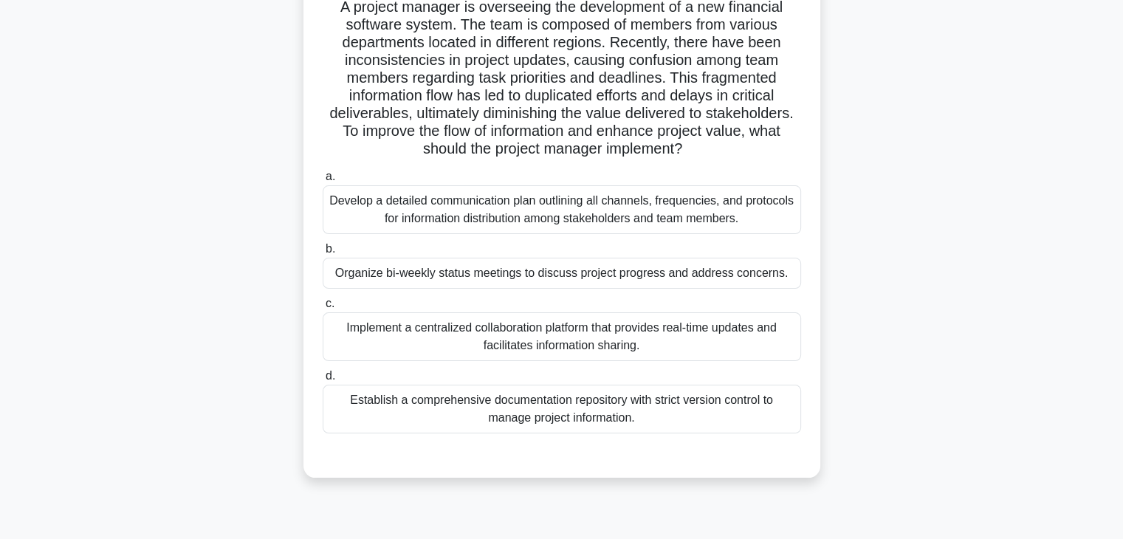
scroll to position [119, 0]
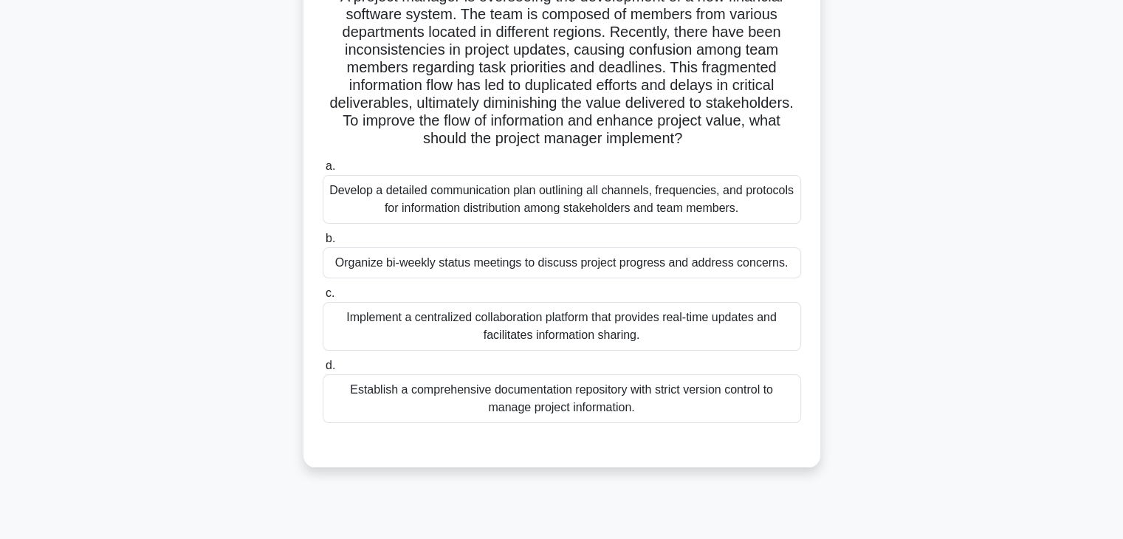
click at [534, 330] on div "Implement a centralized collaboration platform that provides real-time updates …" at bounding box center [562, 326] width 479 height 49
click at [323, 298] on input "c. Implement a centralized collaboration platform that provides real-time updat…" at bounding box center [323, 294] width 0 height 10
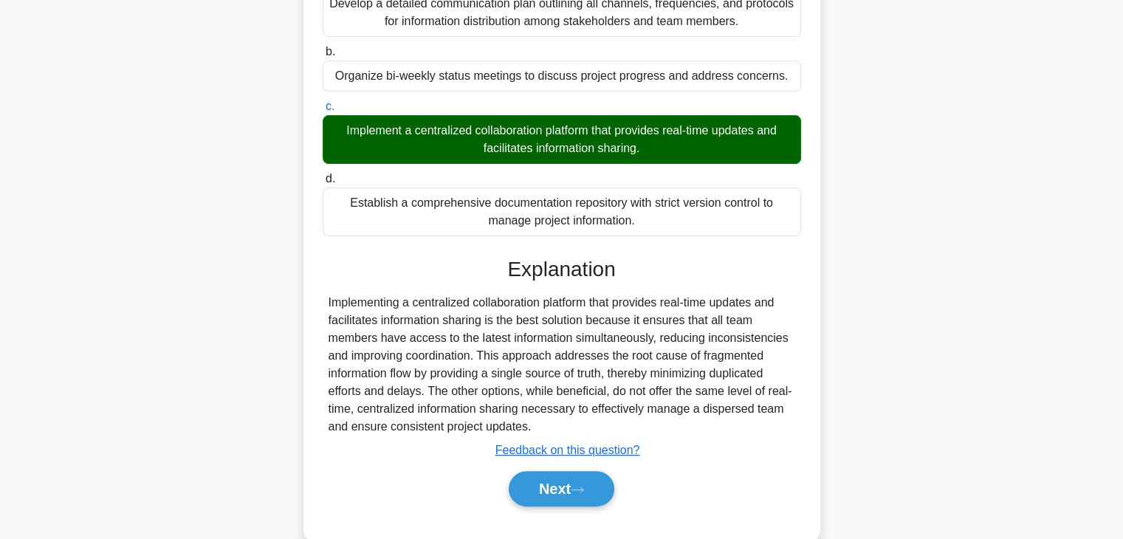
scroll to position [335, 0]
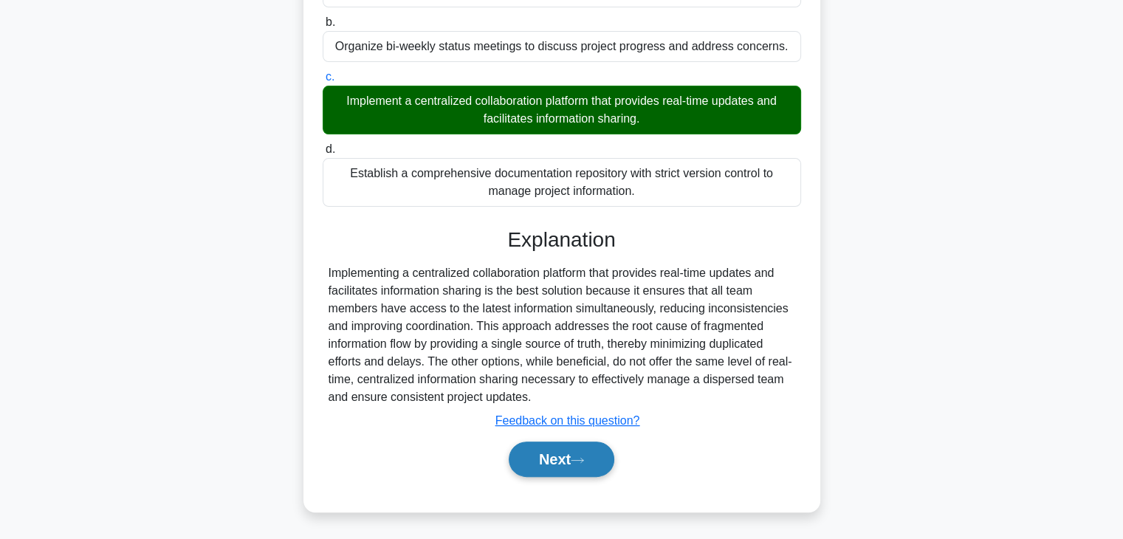
click at [583, 456] on icon at bounding box center [577, 460] width 13 height 8
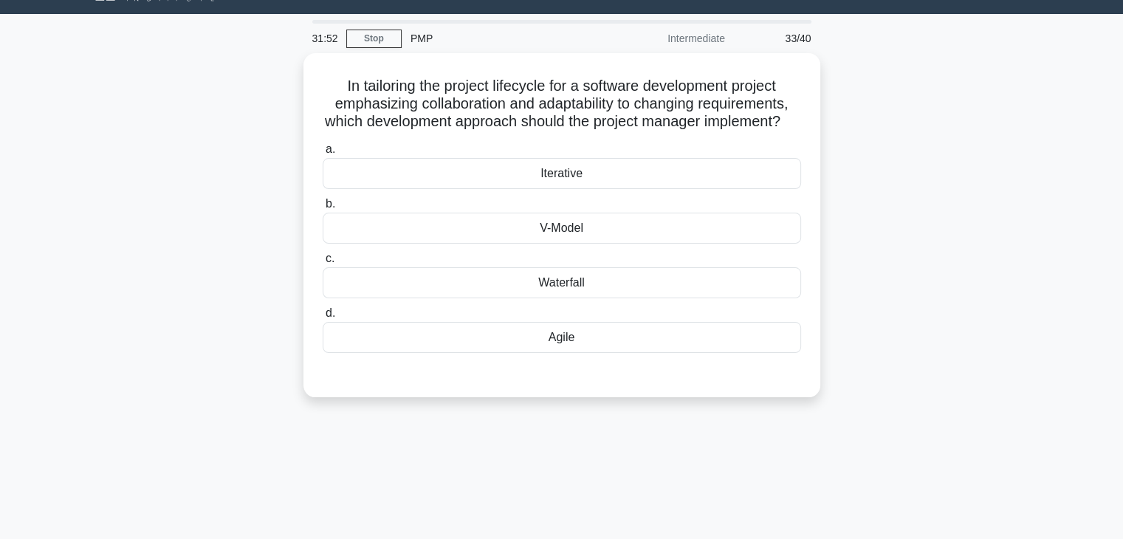
scroll to position [0, 0]
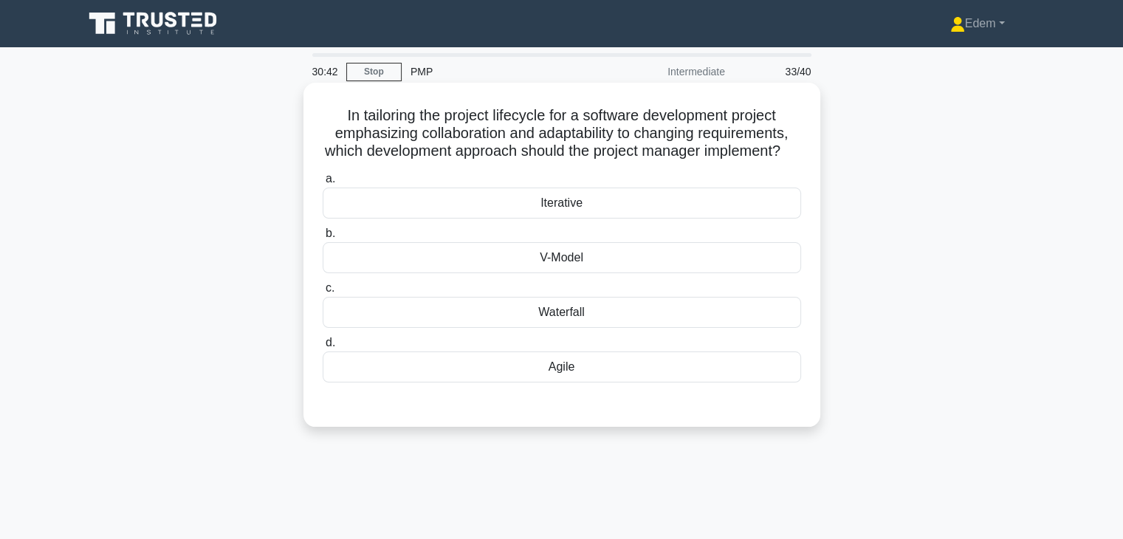
click at [608, 383] on div "Agile" at bounding box center [562, 366] width 479 height 31
click at [323, 348] on input "d. Agile" at bounding box center [323, 343] width 0 height 10
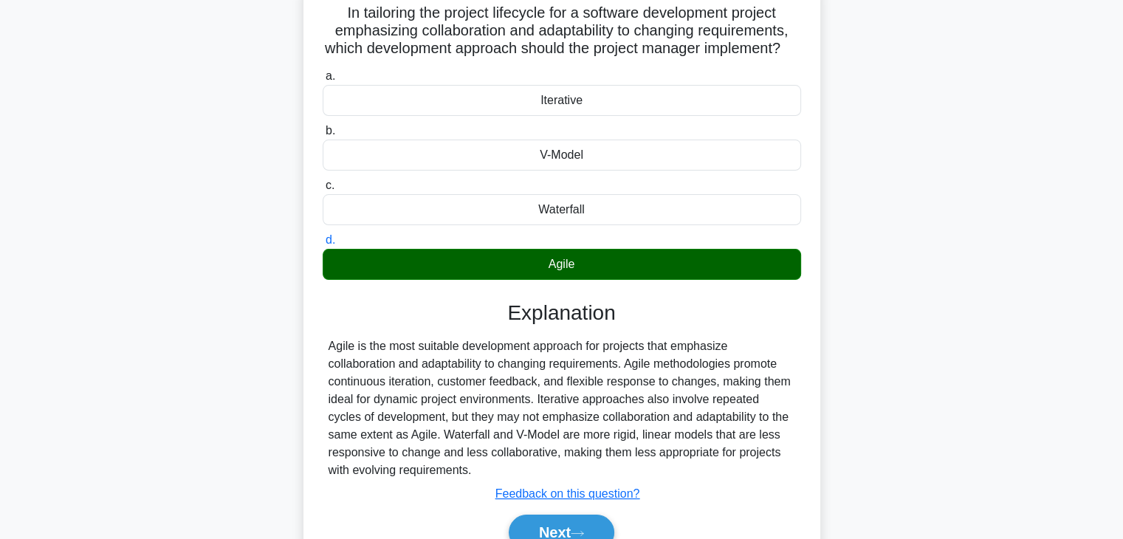
scroll to position [259, 0]
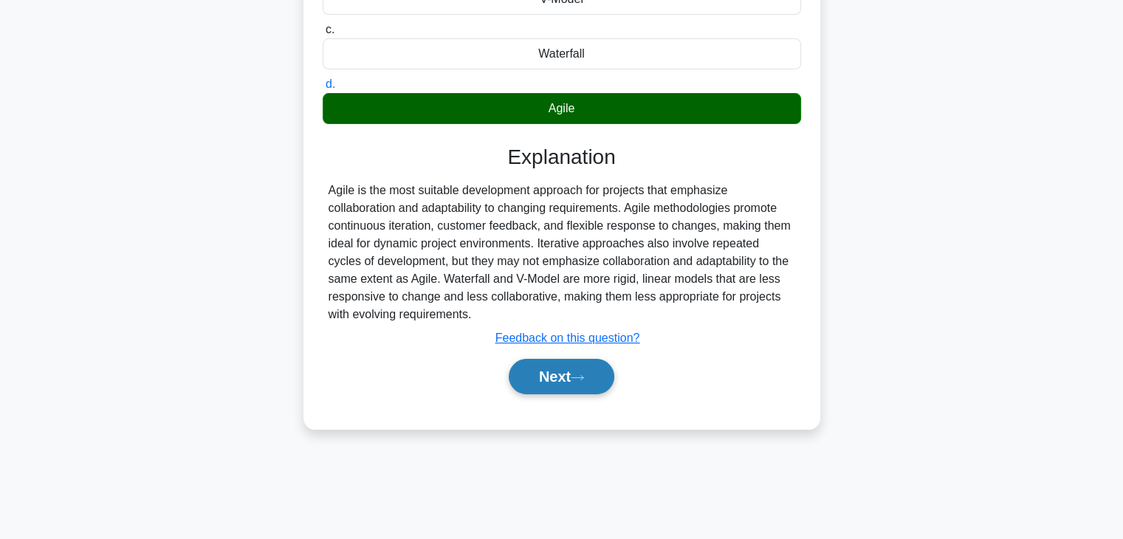
click at [584, 382] on icon at bounding box center [577, 378] width 13 height 8
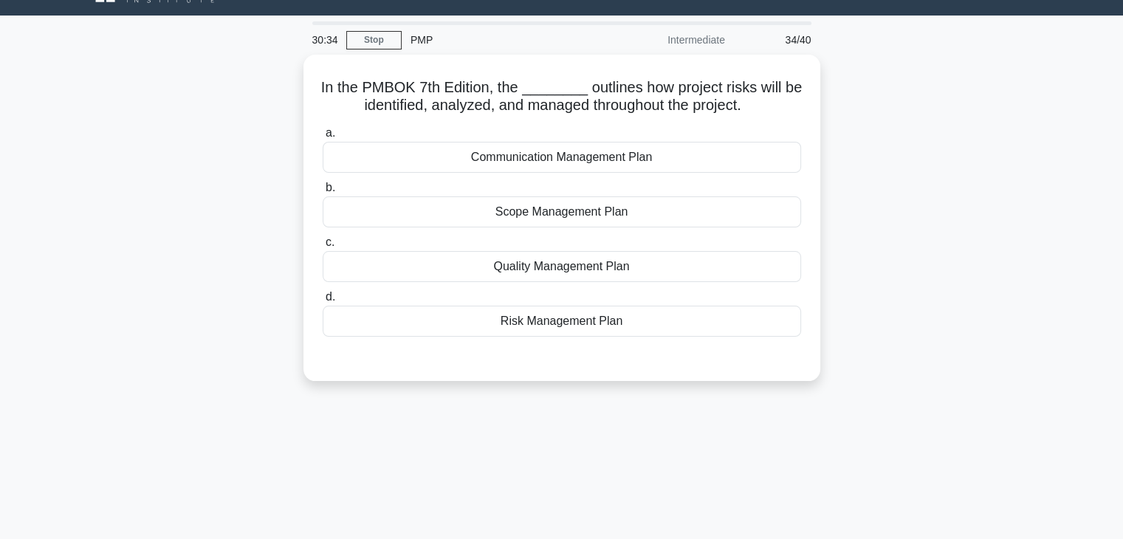
scroll to position [12, 0]
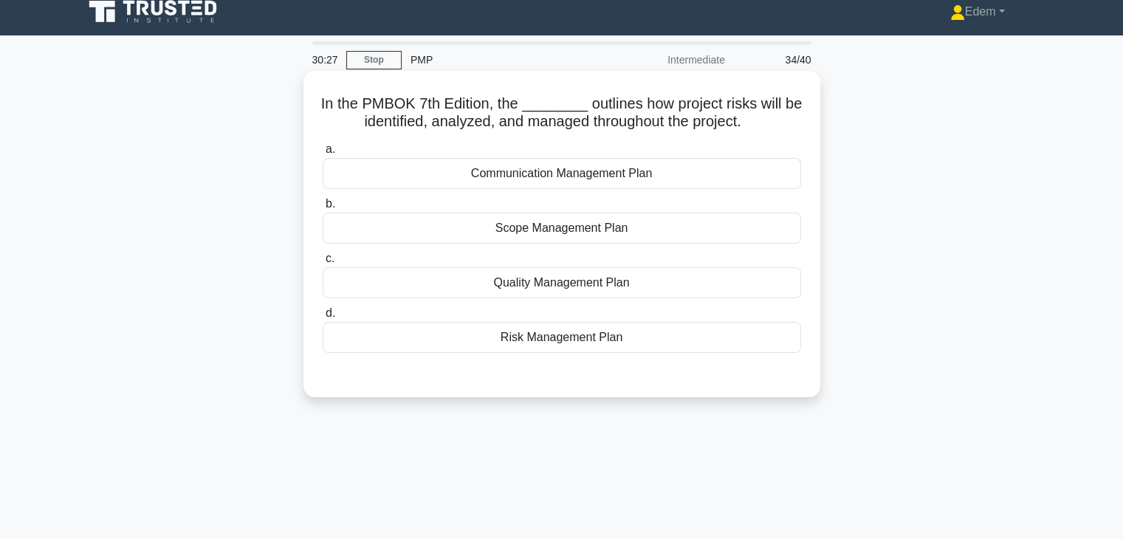
click at [644, 333] on div "Risk Management Plan" at bounding box center [562, 337] width 479 height 31
click at [323, 318] on input "d. Risk Management Plan" at bounding box center [323, 314] width 0 height 10
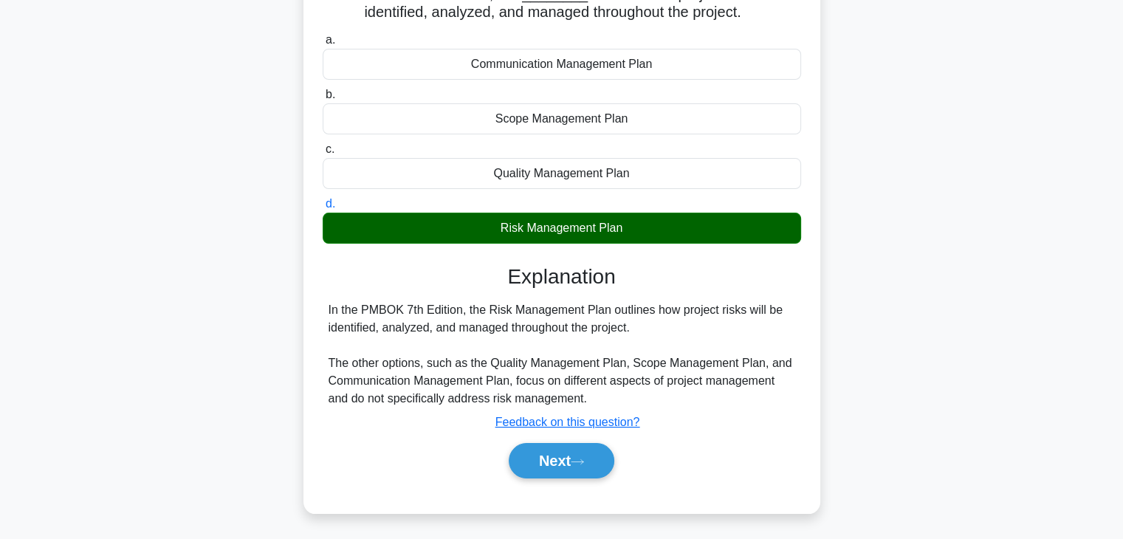
scroll to position [259, 0]
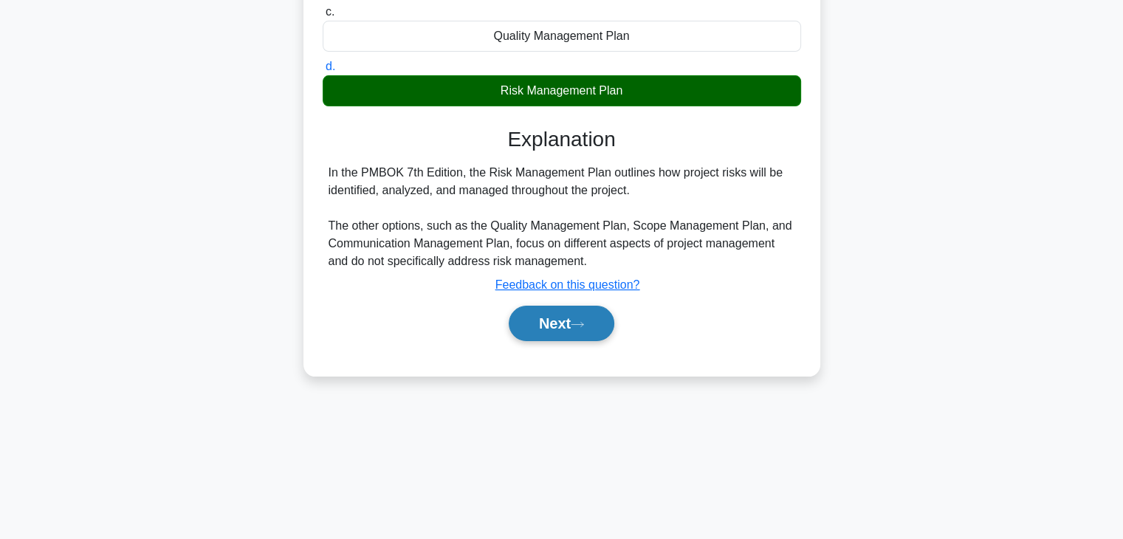
click at [566, 315] on button "Next" at bounding box center [562, 323] width 106 height 35
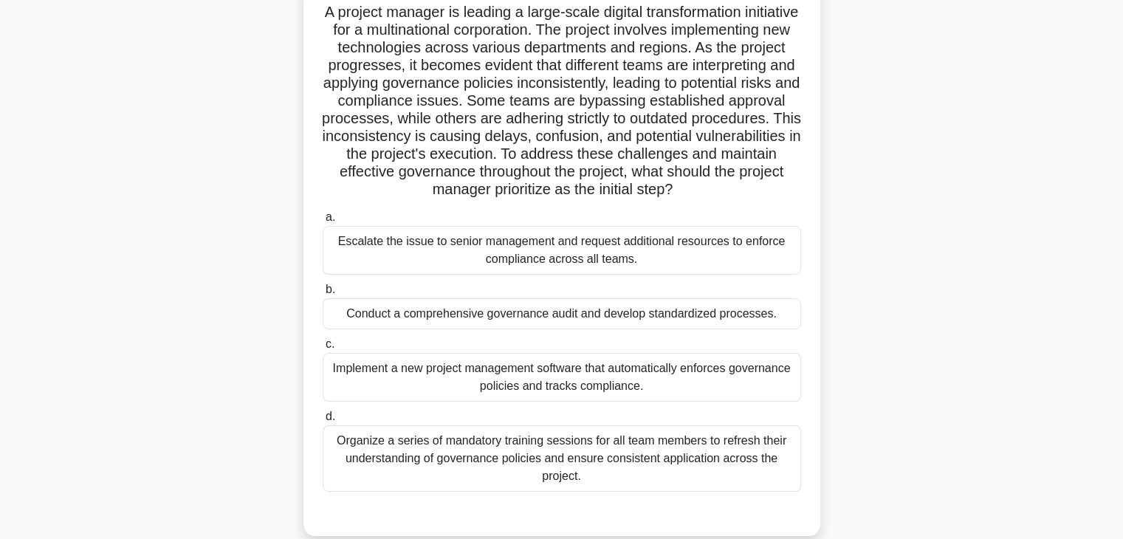
scroll to position [109, 0]
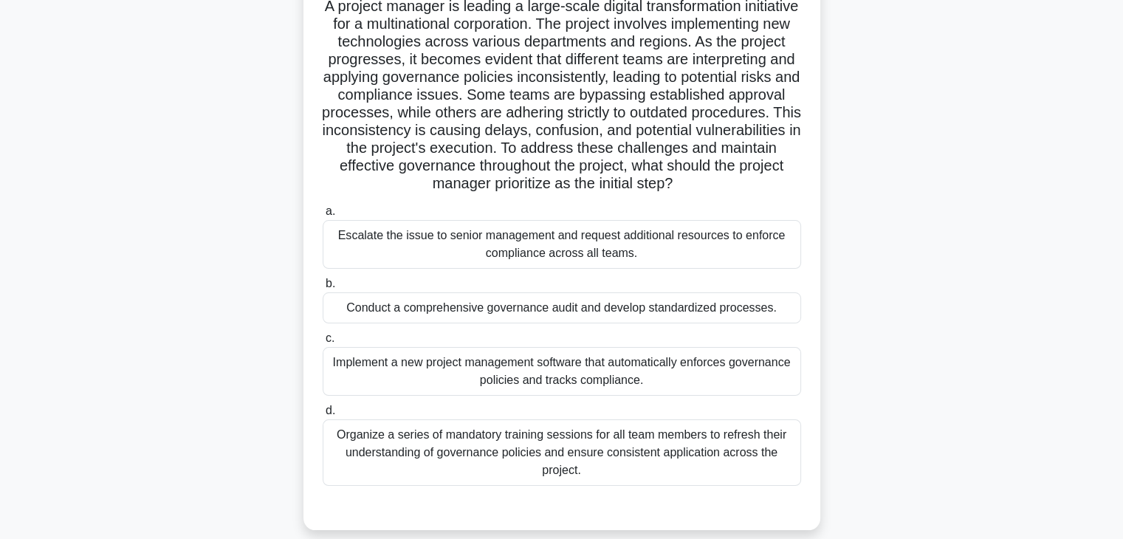
click at [556, 323] on div "Conduct a comprehensive governance audit and develop standardized processes." at bounding box center [562, 307] width 479 height 31
click at [323, 289] on input "b. Conduct a comprehensive governance audit and develop standardized processes." at bounding box center [323, 284] width 0 height 10
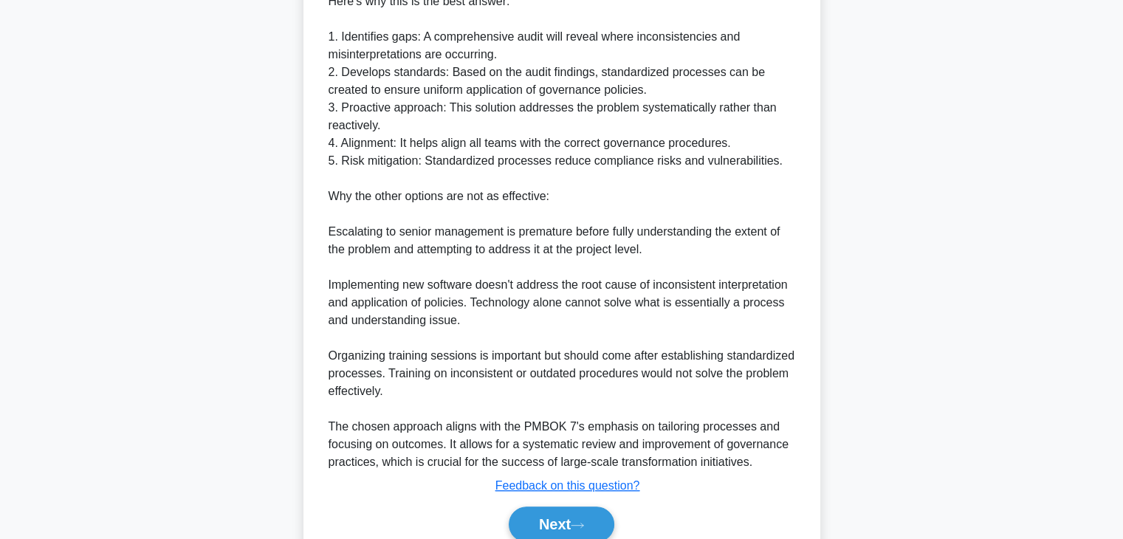
scroll to position [803, 0]
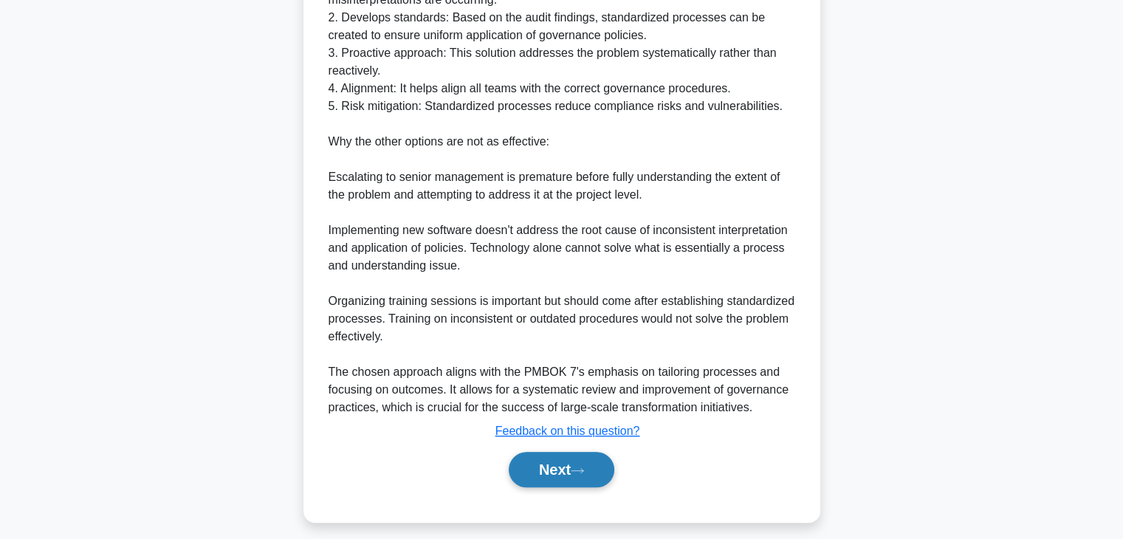
click at [534, 470] on button "Next" at bounding box center [562, 469] width 106 height 35
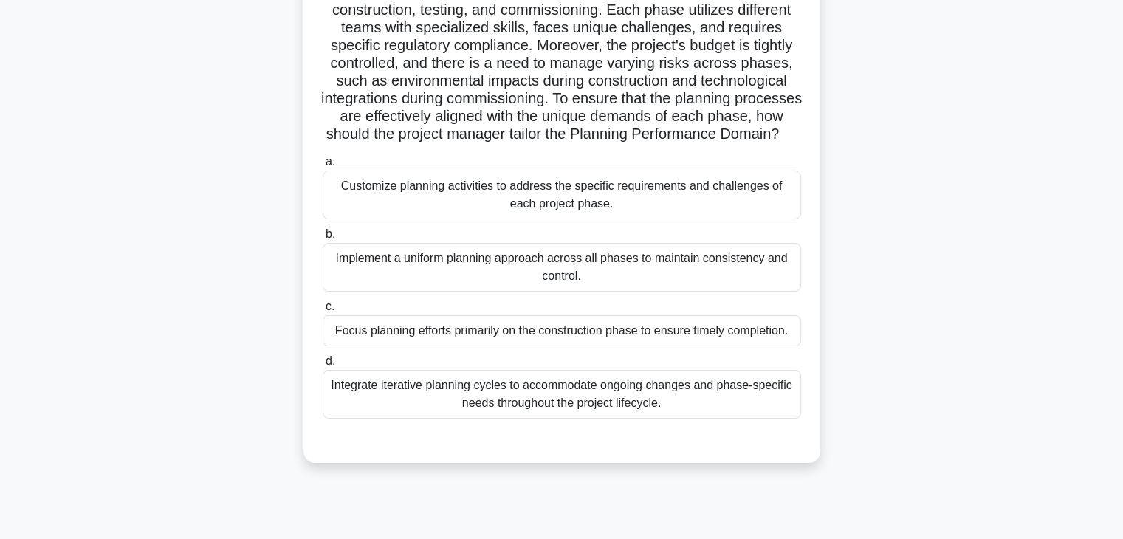
scroll to position [186, 0]
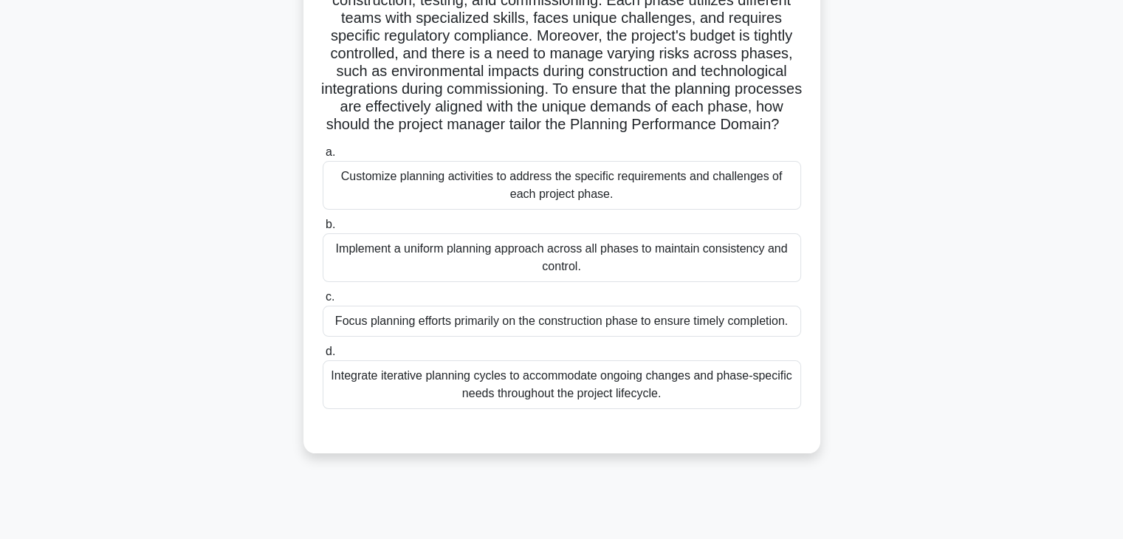
click at [638, 210] on div "Customize planning activities to address the specific requirements and challeng…" at bounding box center [562, 185] width 479 height 49
click at [323, 157] on input "a. Customize planning activities to address the specific requirements and chall…" at bounding box center [323, 153] width 0 height 10
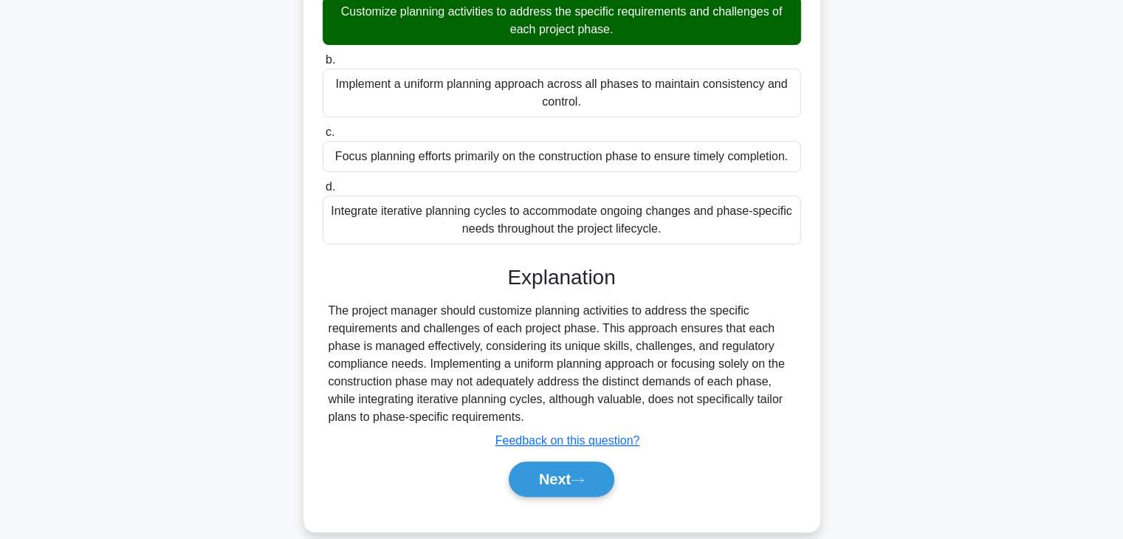
scroll to position [388, 0]
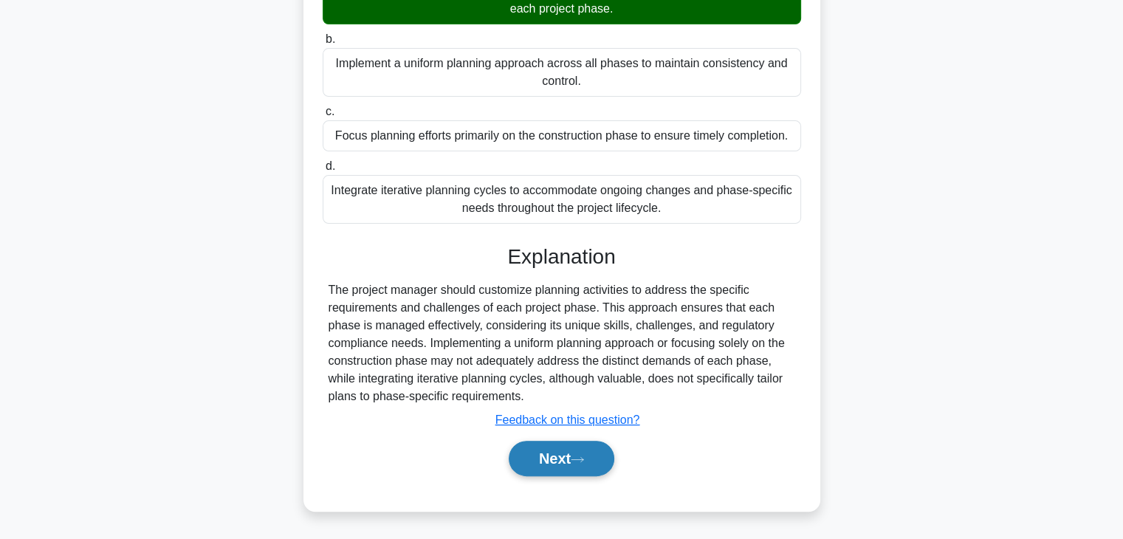
click at [584, 462] on icon at bounding box center [577, 460] width 13 height 8
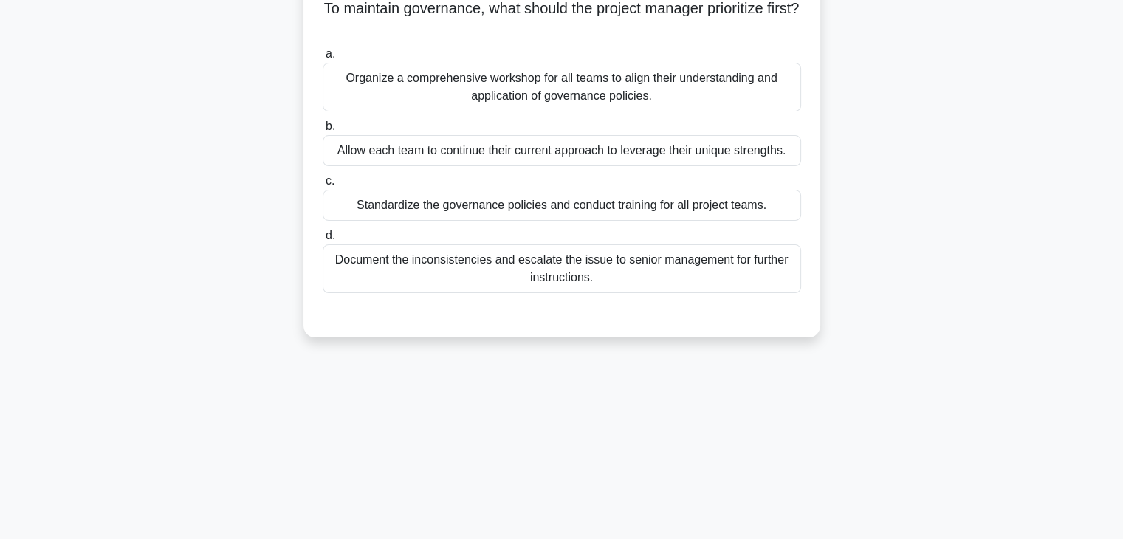
scroll to position [0, 0]
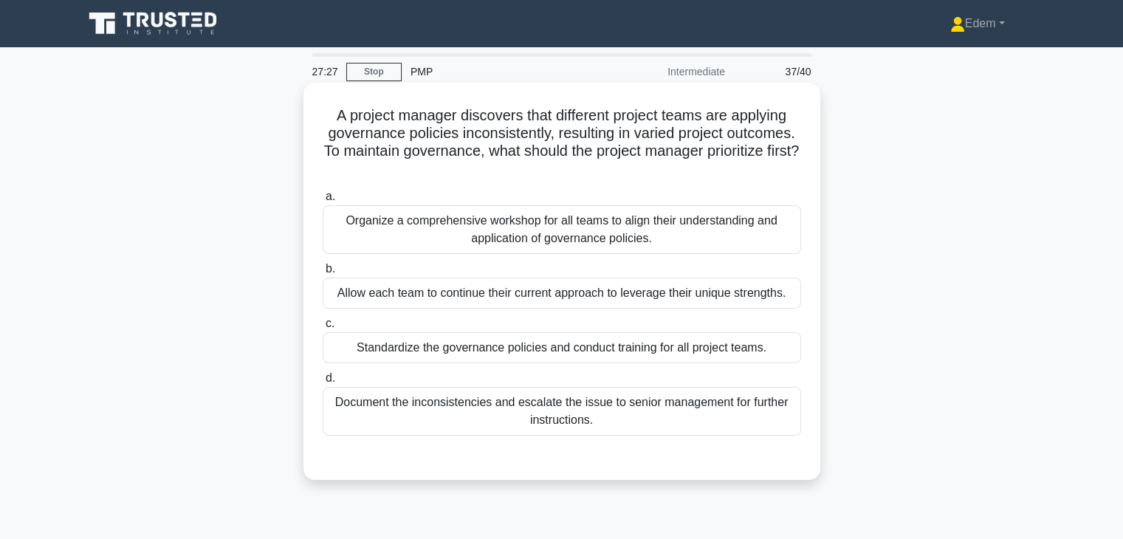
click at [632, 239] on div "Organize a comprehensive workshop for all teams to align their understanding an…" at bounding box center [562, 229] width 479 height 49
click at [323, 202] on input "a. Organize a comprehensive workshop for all teams to align their understanding…" at bounding box center [323, 197] width 0 height 10
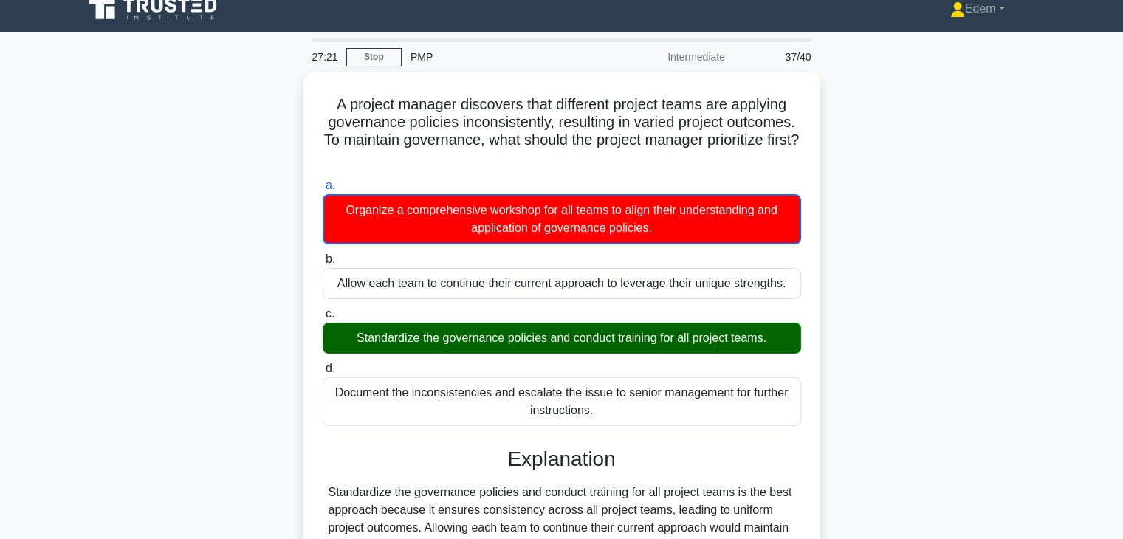
scroll to position [16, 0]
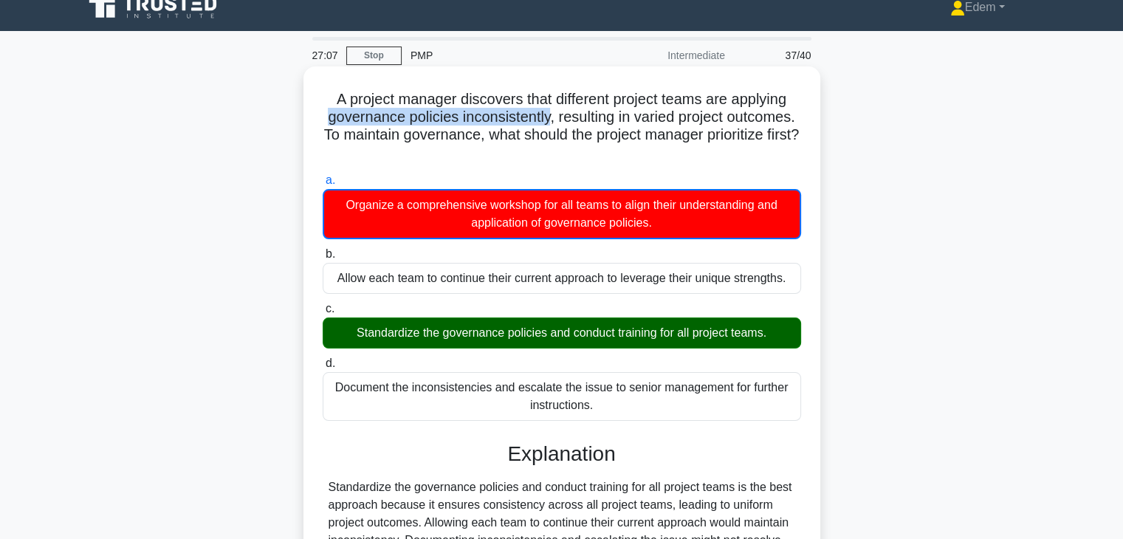
drag, startPoint x: 325, startPoint y: 118, endPoint x: 549, endPoint y: 120, distance: 224.5
click at [549, 120] on h5 "A project manager discovers that different project teams are applying governanc…" at bounding box center [561, 126] width 481 height 72
drag, startPoint x: 619, startPoint y: 103, endPoint x: 549, endPoint y: 117, distance: 71.0
click at [549, 117] on h5 "A project manager discovers that different project teams are applying governanc…" at bounding box center [561, 126] width 481 height 72
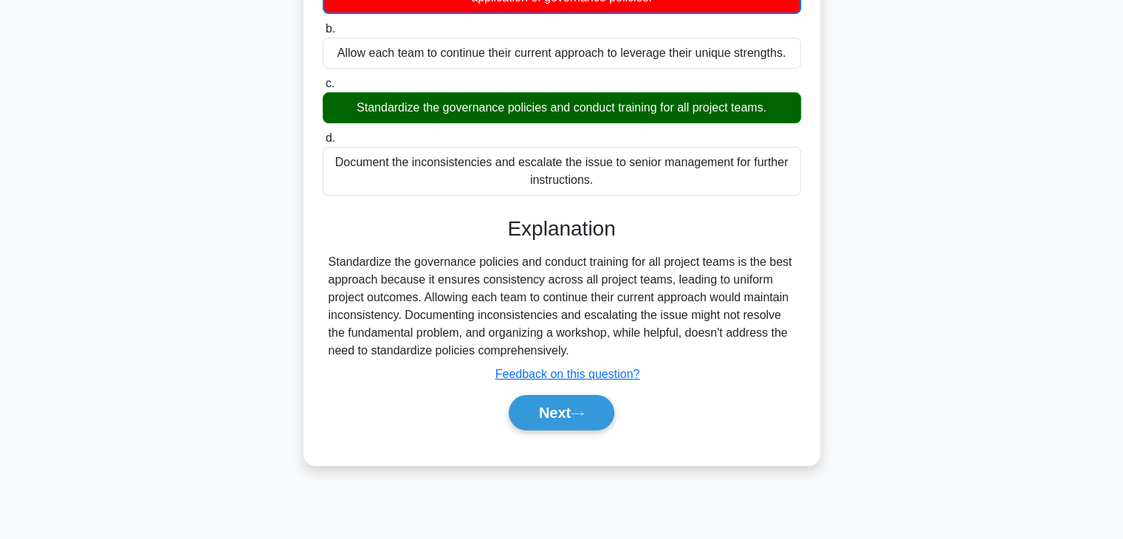
scroll to position [259, 0]
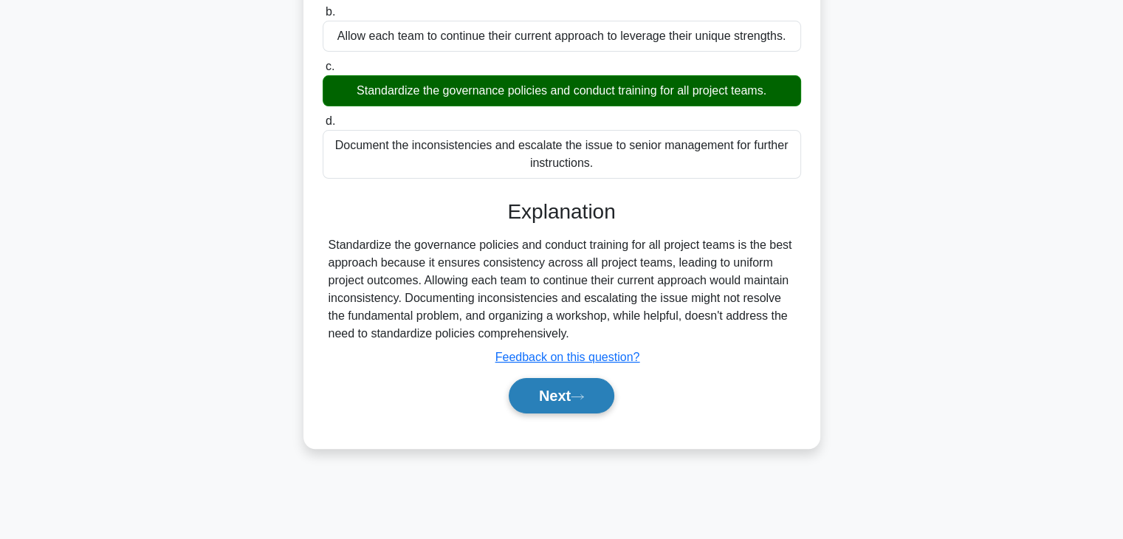
click at [549, 405] on button "Next" at bounding box center [562, 395] width 106 height 35
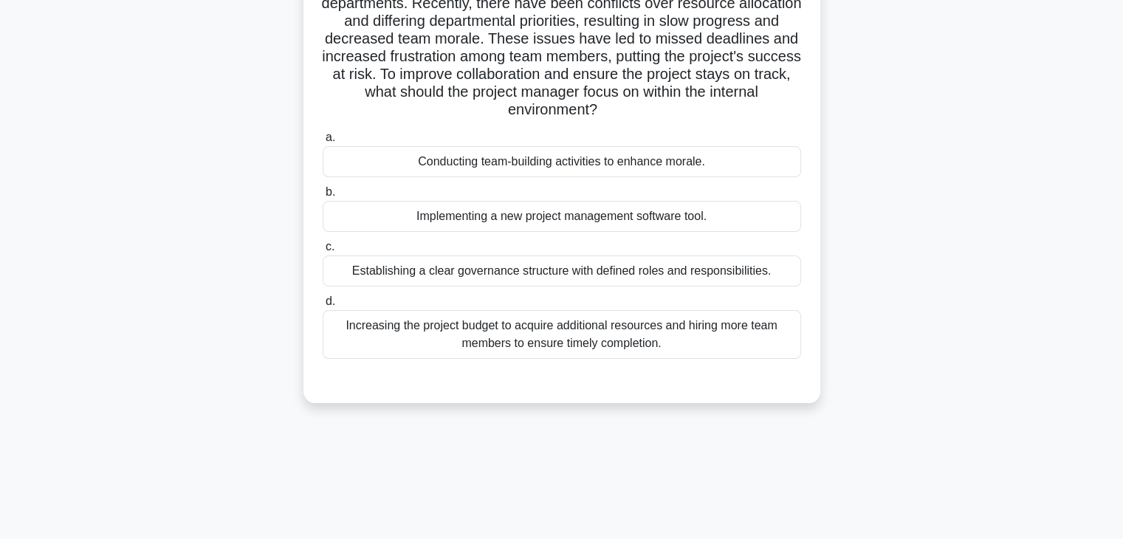
scroll to position [176, 0]
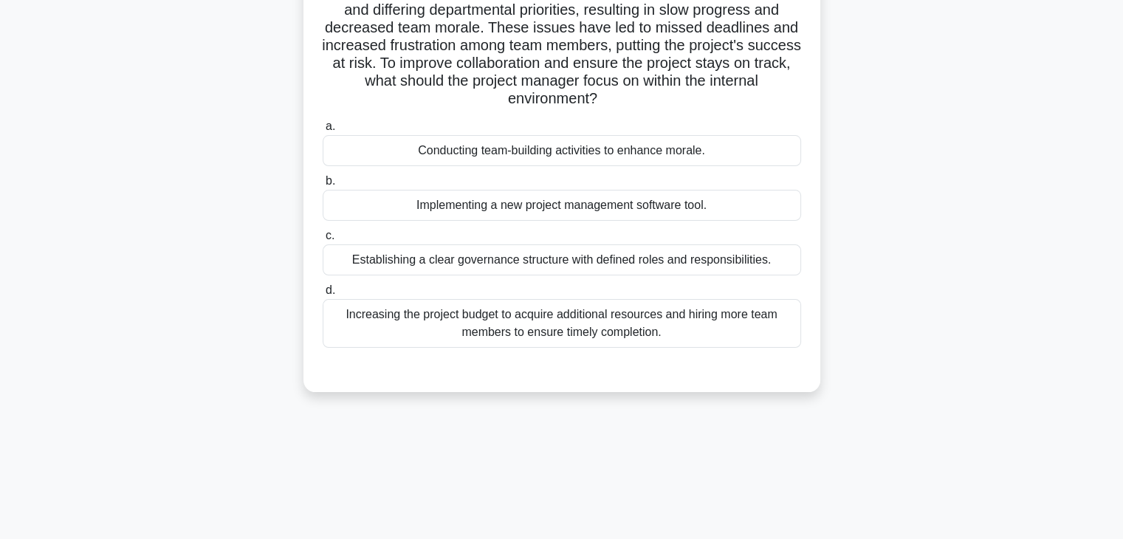
click at [526, 268] on div "Establishing a clear governance structure with defined roles and responsibiliti…" at bounding box center [562, 259] width 479 height 31
click at [323, 241] on input "c. Establishing a clear governance structure with defined roles and responsibil…" at bounding box center [323, 236] width 0 height 10
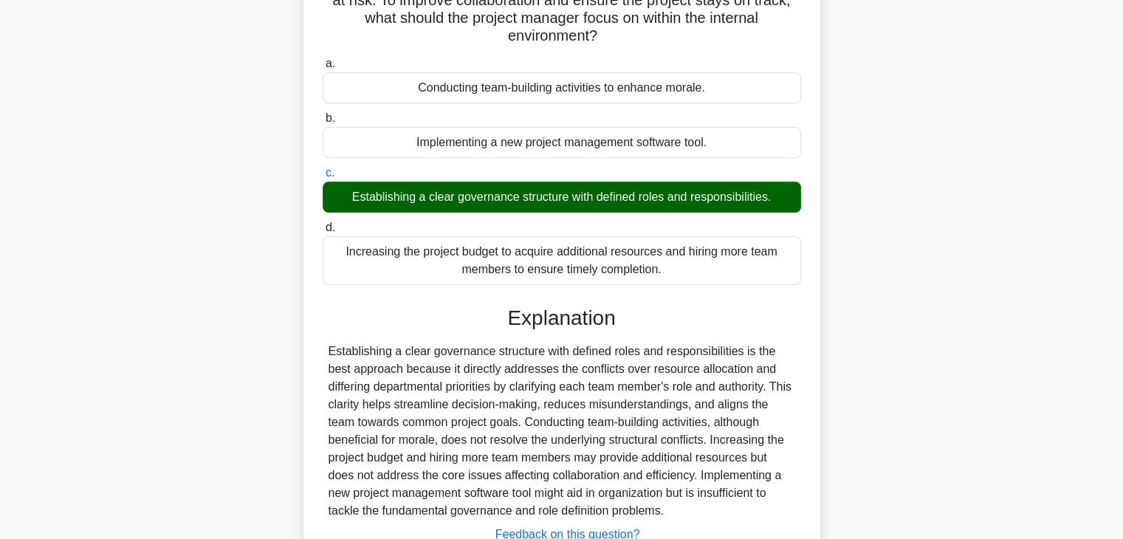
scroll to position [353, 0]
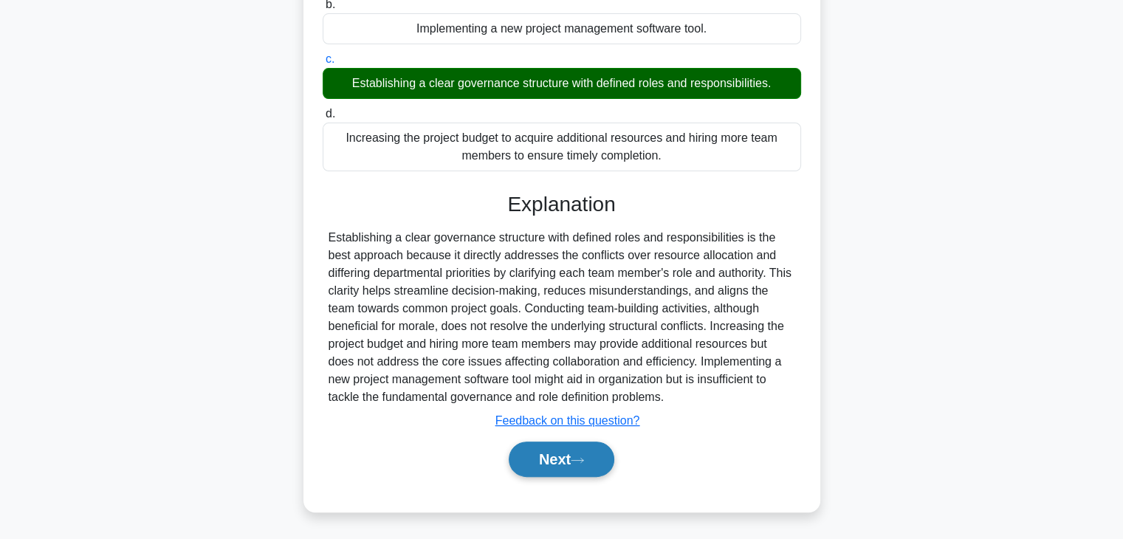
click at [591, 459] on button "Next" at bounding box center [562, 459] width 106 height 35
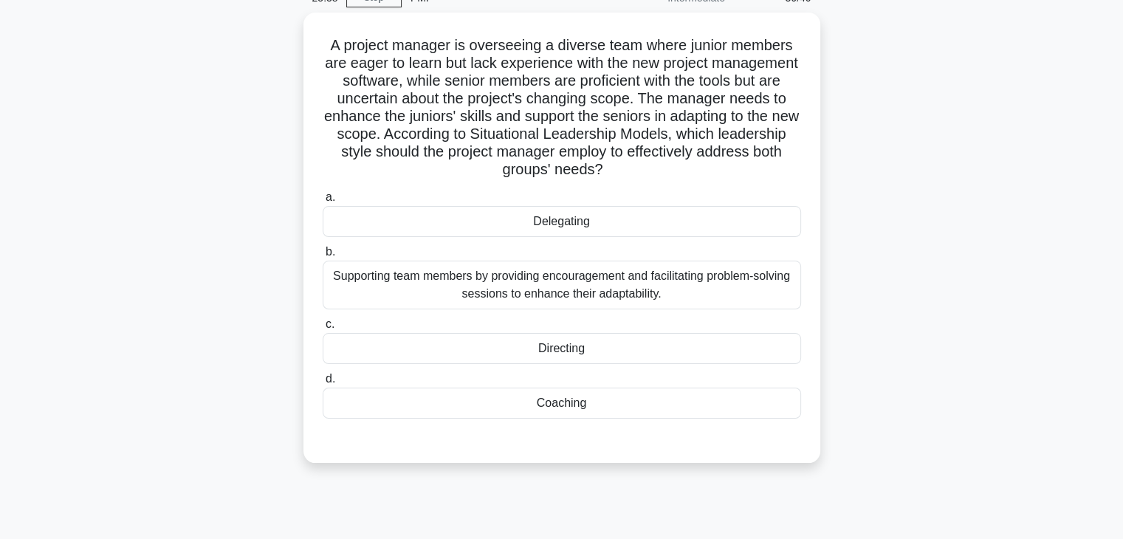
scroll to position [53, 0]
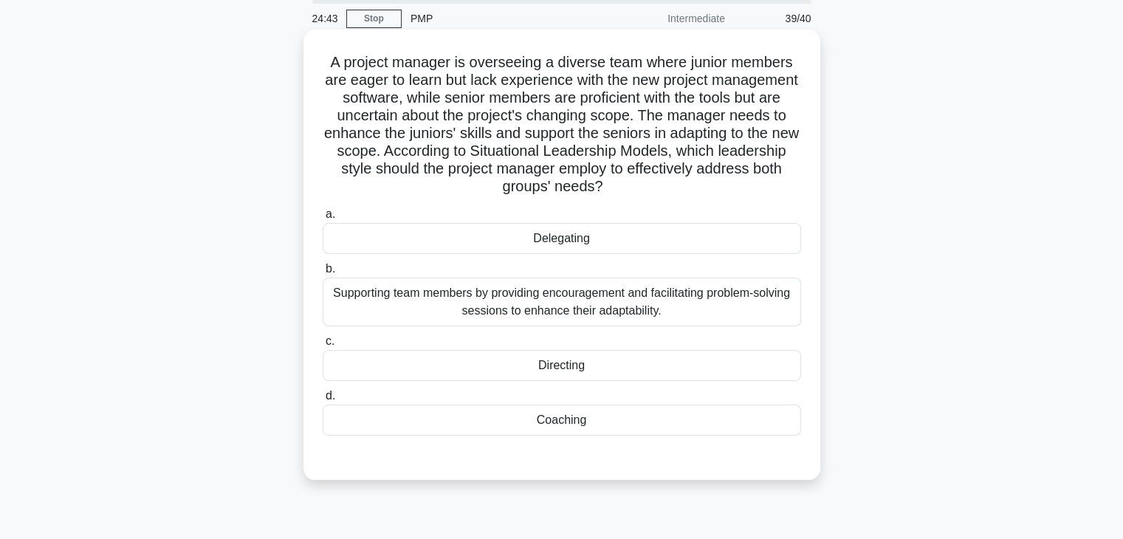
drag, startPoint x: 391, startPoint y: 171, endPoint x: 730, endPoint y: 184, distance: 339.9
click at [730, 184] on h5 "A project manager is overseeing a diverse team where junior members are eager t…" at bounding box center [561, 124] width 481 height 143
click at [571, 426] on div "Coaching" at bounding box center [562, 420] width 479 height 31
click at [323, 401] on input "d. Coaching" at bounding box center [323, 396] width 0 height 10
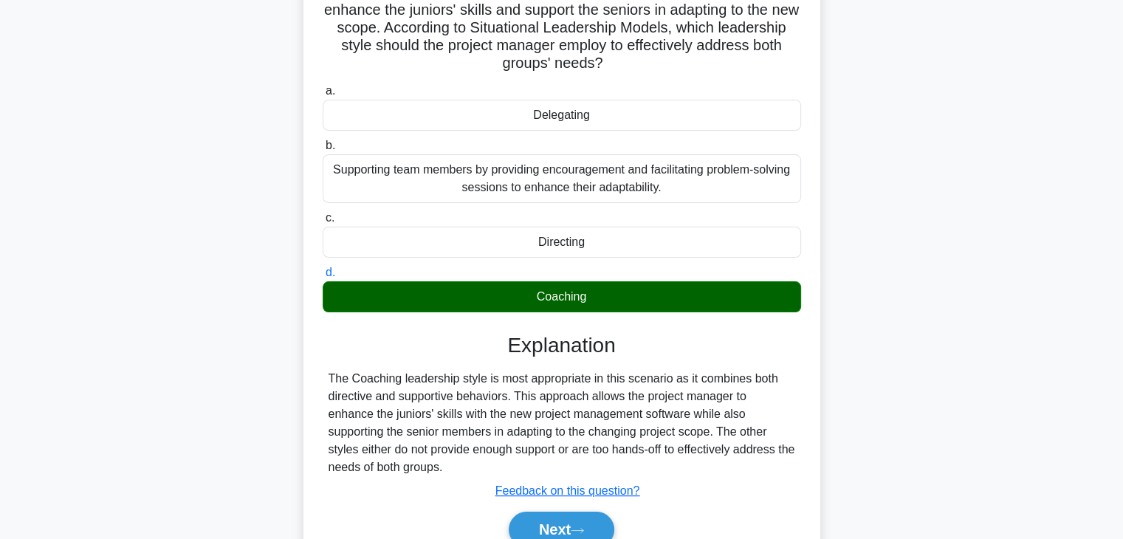
scroll to position [259, 0]
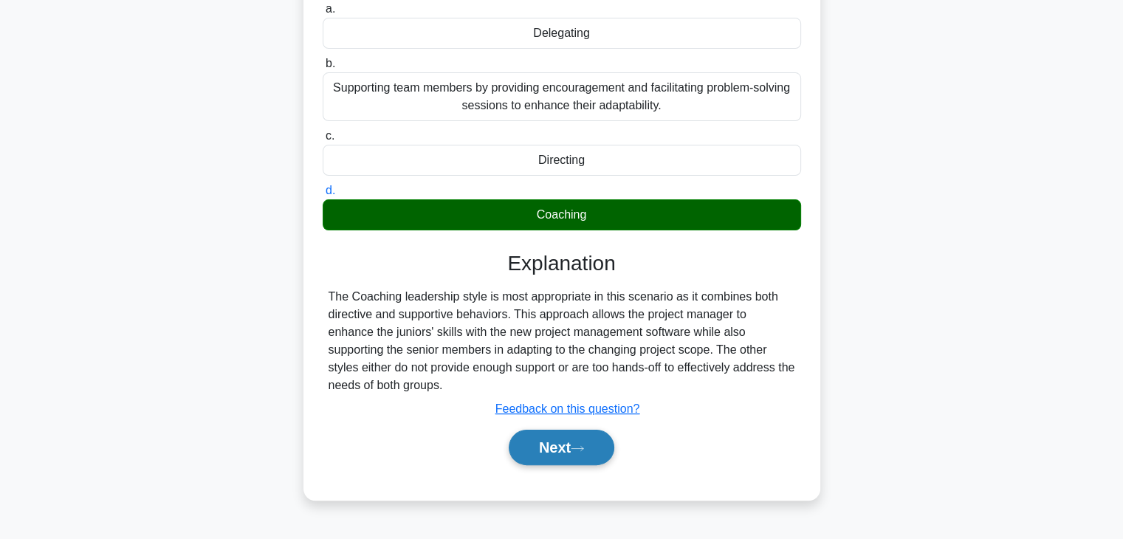
click at [571, 446] on button "Next" at bounding box center [562, 447] width 106 height 35
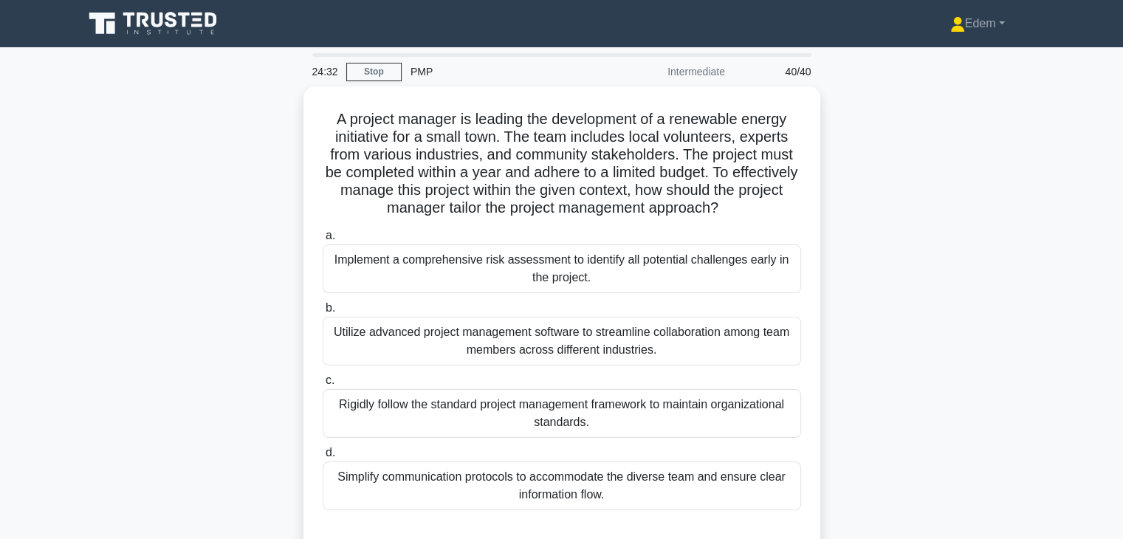
scroll to position [17, 0]
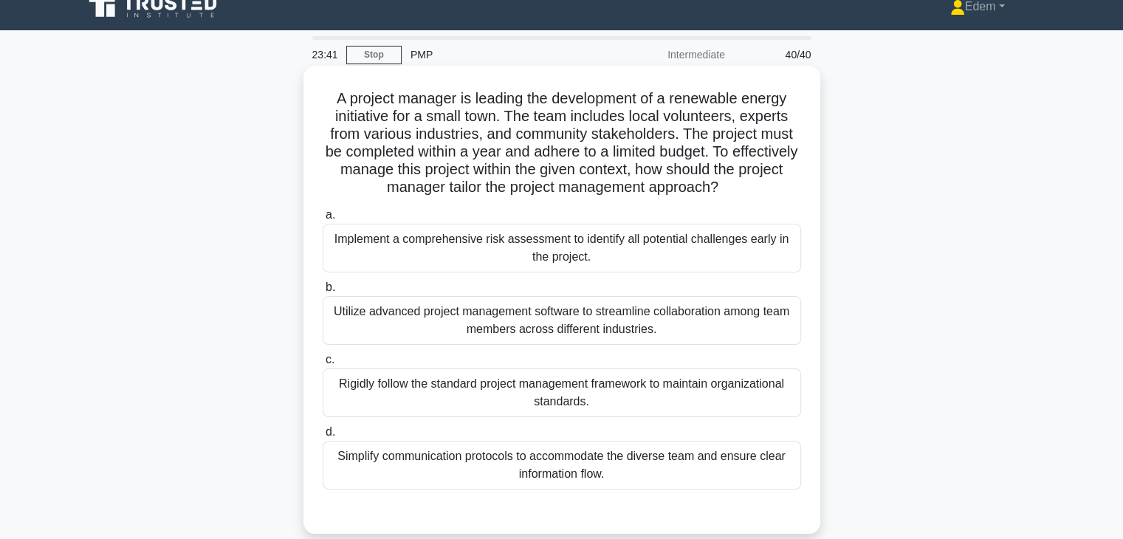
click at [616, 260] on div "Implement a comprehensive risk assessment to identify all potential challenges …" at bounding box center [562, 248] width 479 height 49
click at [323, 220] on input "a. Implement a comprehensive risk assessment to identify all potential challeng…" at bounding box center [323, 215] width 0 height 10
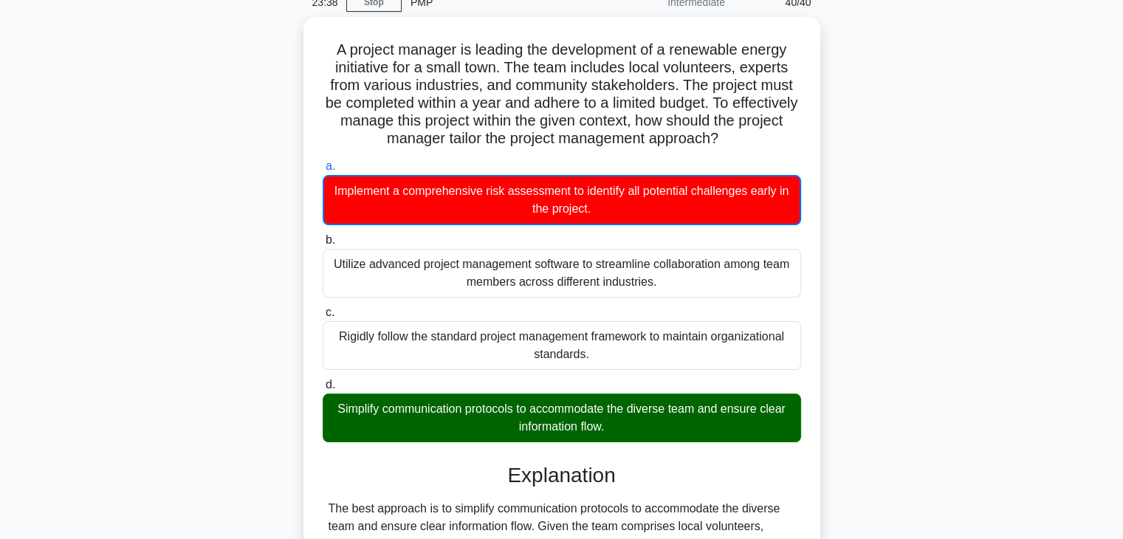
scroll to position [86, 0]
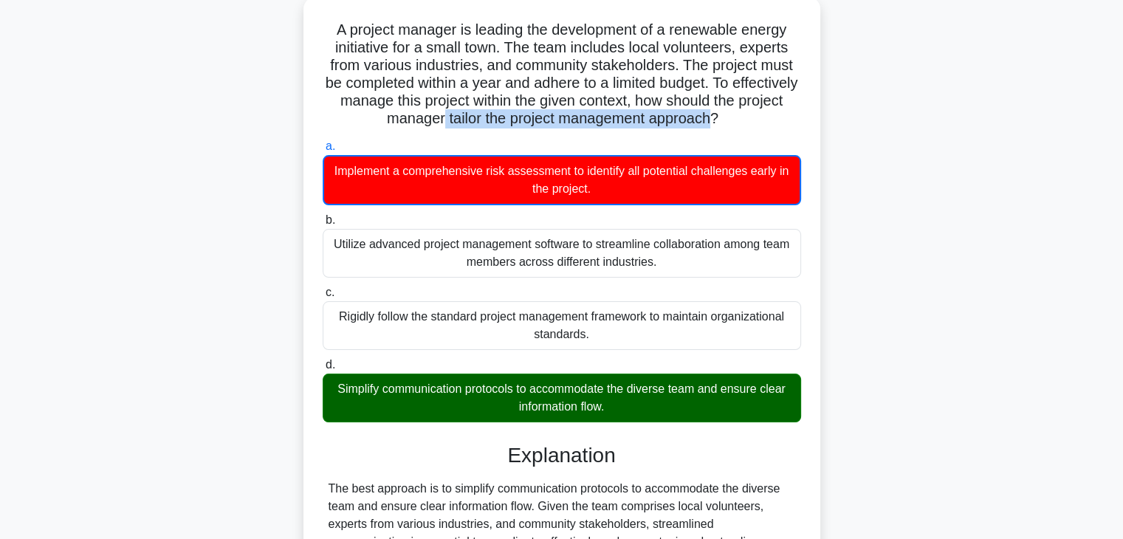
drag, startPoint x: 479, startPoint y: 119, endPoint x: 756, endPoint y: 120, distance: 277.6
click at [756, 120] on h5 "A project manager is leading the development of a renewable energy initiative f…" at bounding box center [561, 75] width 481 height 108
click at [766, 183] on div "Implement a comprehensive risk assessment to identify all potential challenges …" at bounding box center [562, 180] width 479 height 50
click at [323, 151] on input "a. Implement a comprehensive risk assessment to identify all potential challeng…" at bounding box center [323, 147] width 0 height 10
click at [561, 193] on div "Implement a comprehensive risk assessment to identify all potential challenges …" at bounding box center [562, 180] width 479 height 50
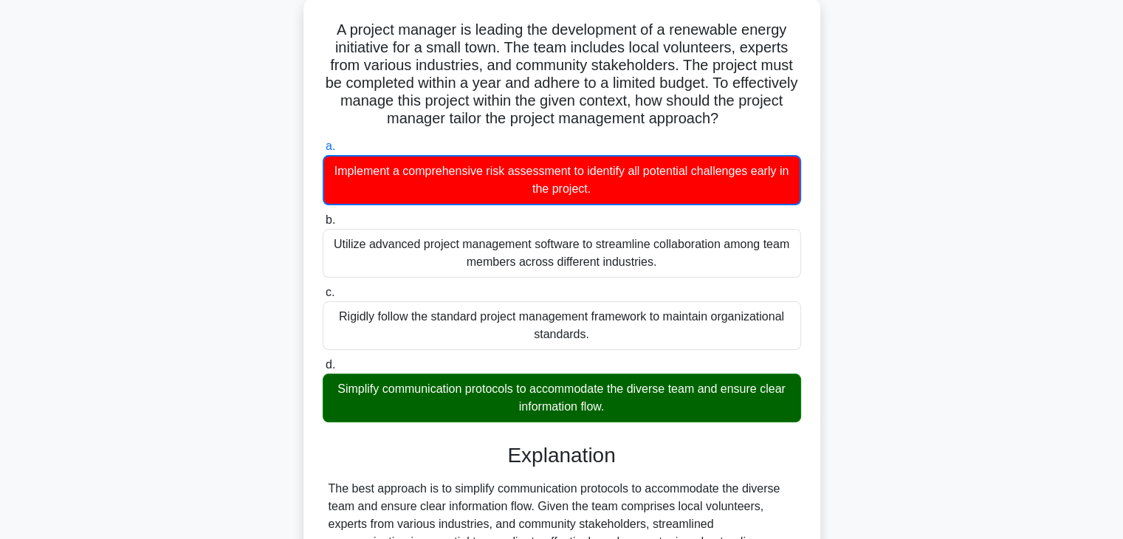
click at [389, 406] on div "Simplify communication protocols to accommodate the diverse team and ensure cle…" at bounding box center [562, 398] width 479 height 49
click at [323, 370] on input "d. Simplify communication protocols to accommodate the diverse team and ensure …" at bounding box center [323, 365] width 0 height 10
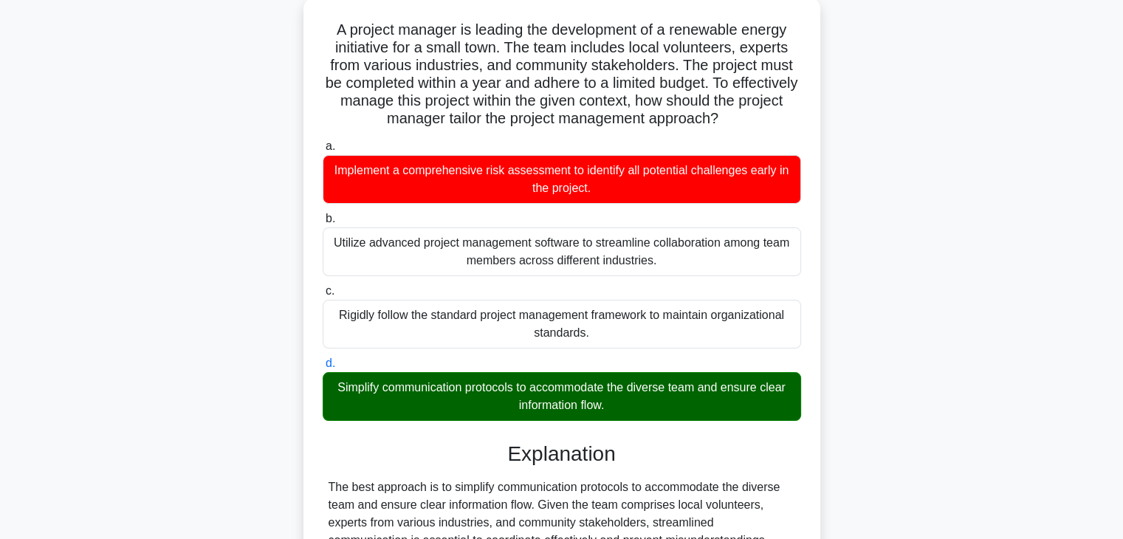
drag, startPoint x: 414, startPoint y: 390, endPoint x: 772, endPoint y: 406, distance: 357.8
click at [772, 406] on div "Simplify communication protocols to accommodate the diverse team and ensure cle…" at bounding box center [562, 396] width 479 height 49
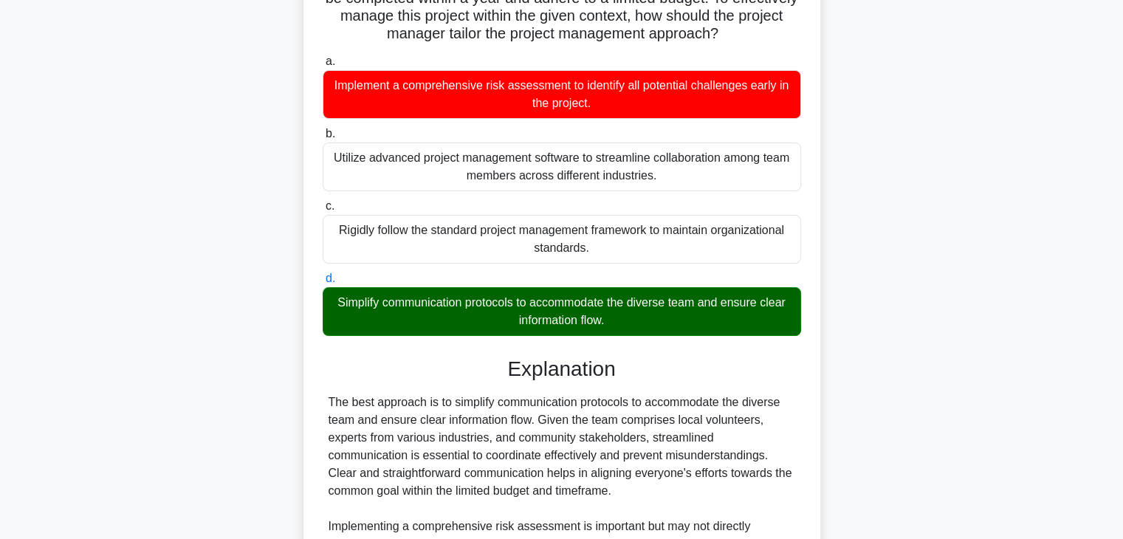
scroll to position [176, 0]
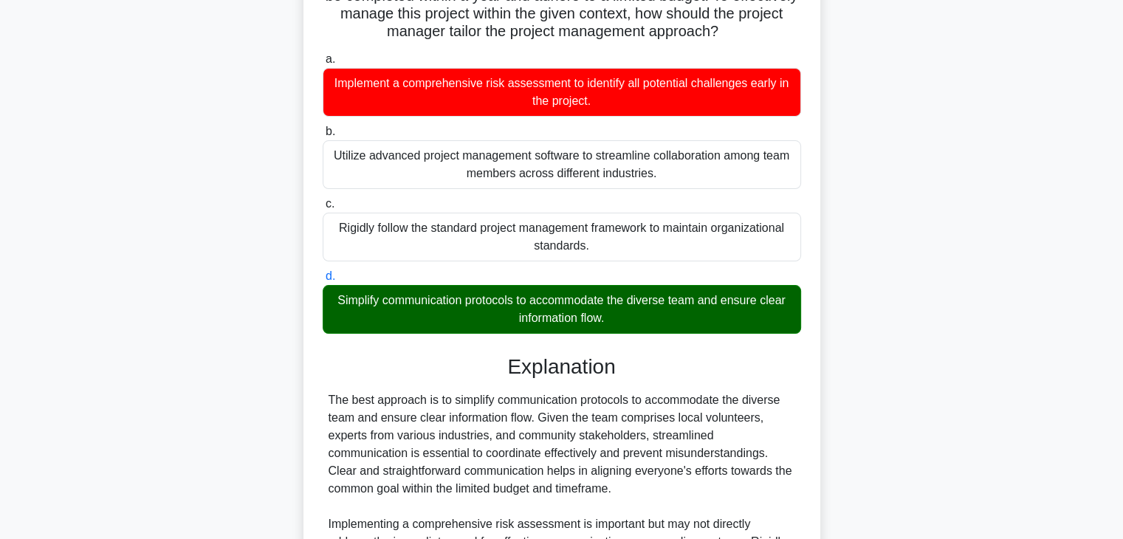
click at [1030, 388] on div "A project manager is leading the development of a renewable energy initiative f…" at bounding box center [562, 327] width 975 height 835
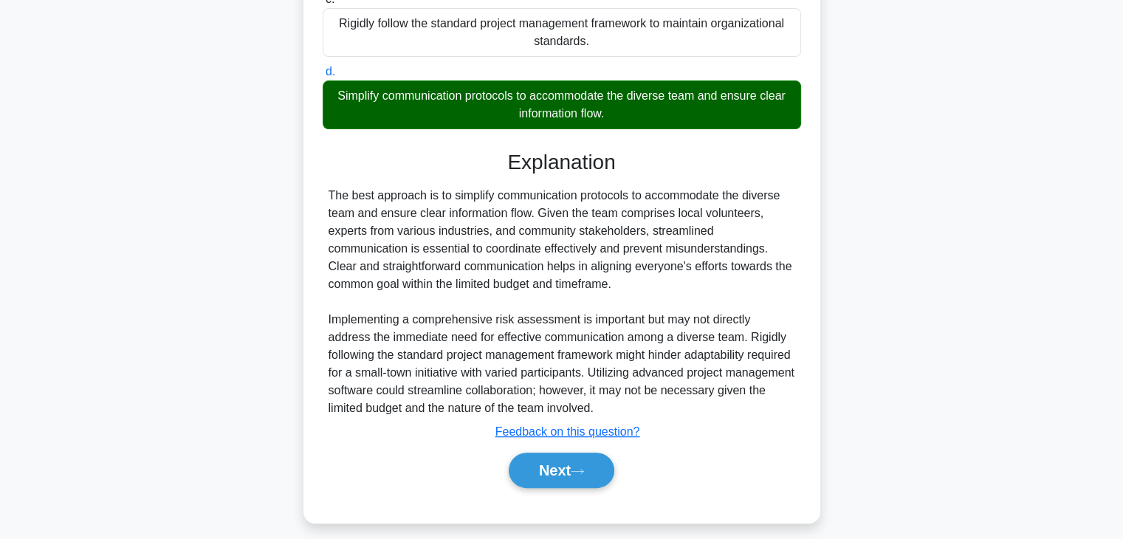
scroll to position [388, 0]
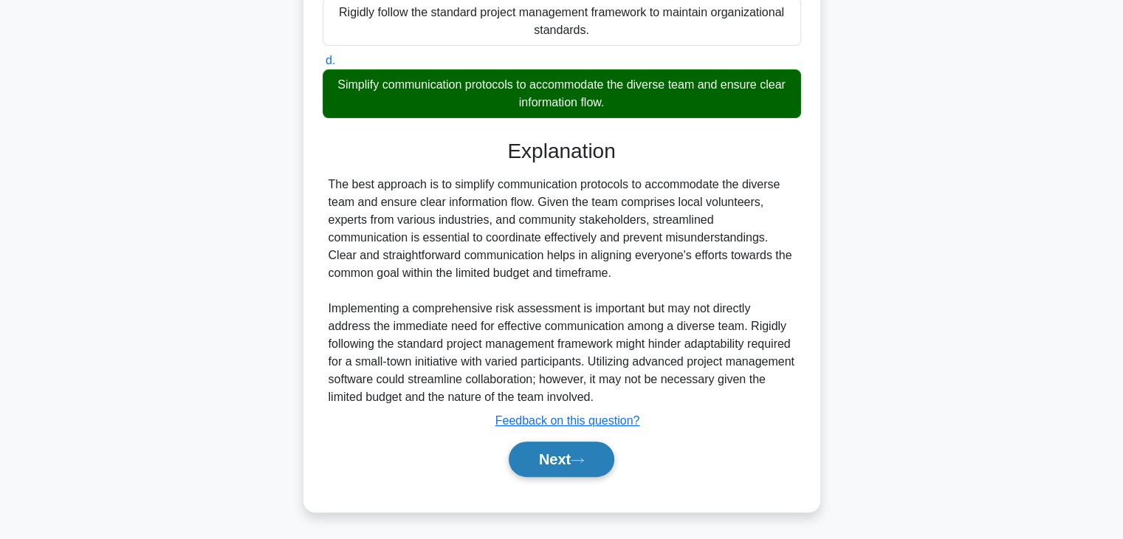
click at [578, 464] on button "Next" at bounding box center [562, 459] width 106 height 35
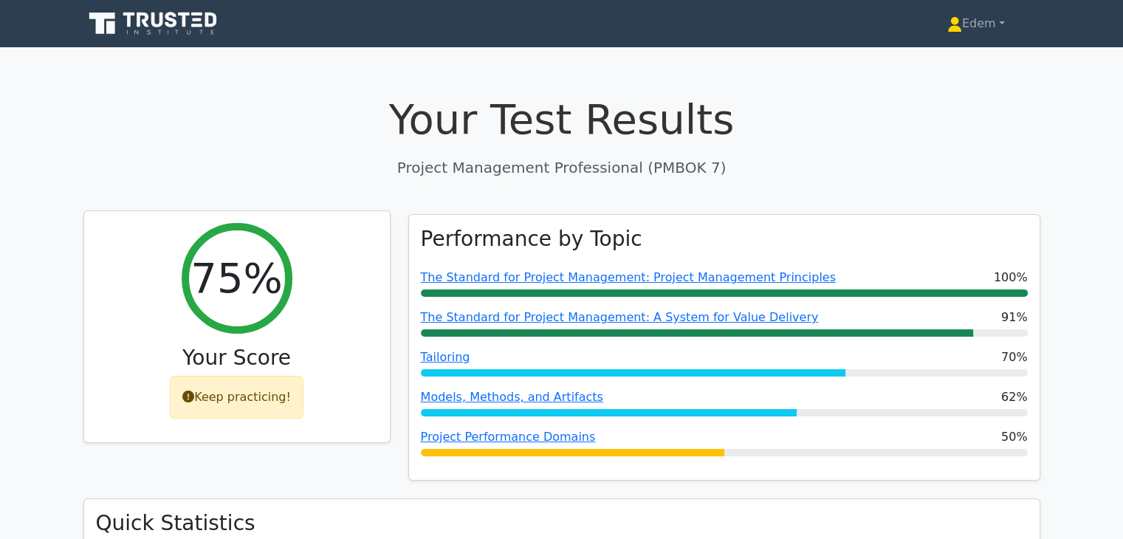
click at [194, 399] on icon at bounding box center [188, 397] width 12 height 12
drag, startPoint x: 195, startPoint y: 399, endPoint x: 277, endPoint y: 397, distance: 82.0
click at [277, 397] on div "Keep practicing!" at bounding box center [237, 397] width 134 height 43
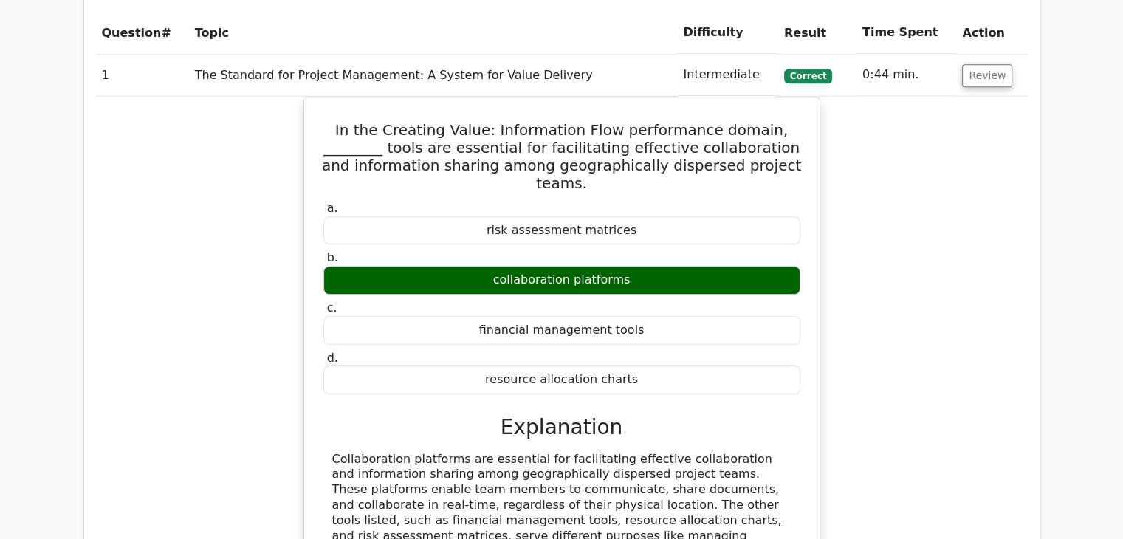
scroll to position [443, 0]
